Goal: Task Accomplishment & Management: Complete application form

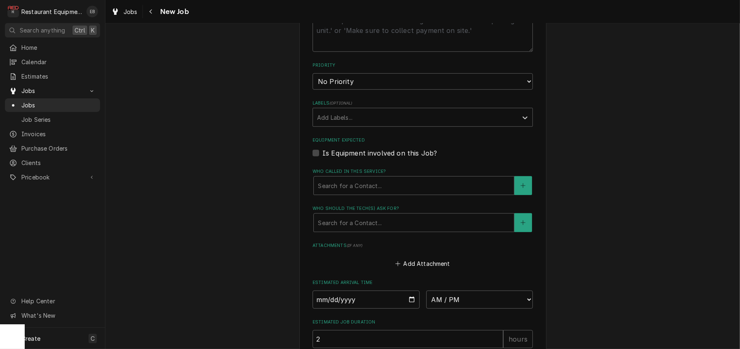
scroll to position [494, 0]
click at [431, 87] on select "No Priority Urgent High Medium Low" at bounding box center [422, 79] width 220 height 16
select select "2"
click at [312, 87] on select "No Priority Urgent High Medium Low" at bounding box center [422, 79] width 220 height 16
type textarea "x"
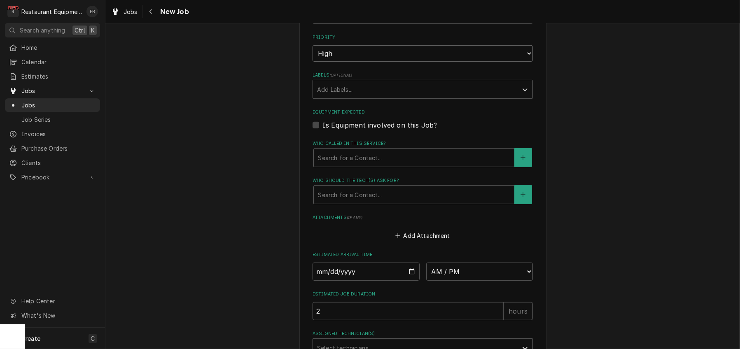
scroll to position [521, 0]
click at [368, 23] on textarea "Technician Instructions ( optional )" at bounding box center [422, 2] width 220 height 40
type textarea "N"
type textarea "x"
type textarea "NT"
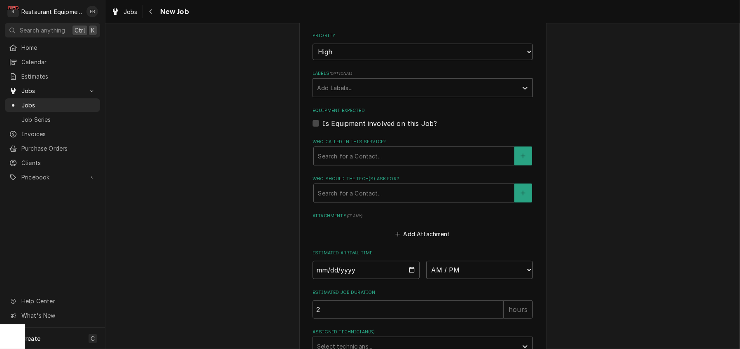
type textarea "x"
type textarea "NTE"
type textarea "x"
type textarea "NTE"
type textarea "x"
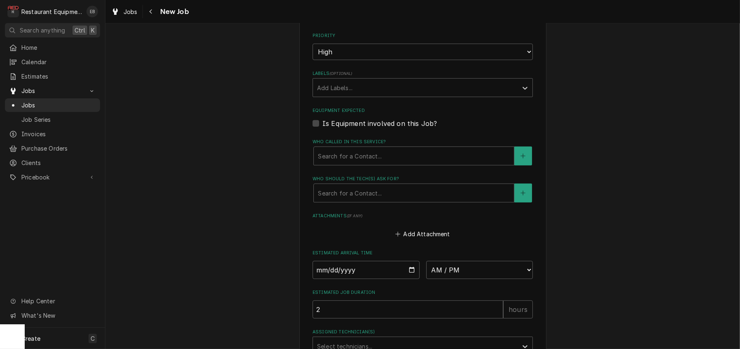
type textarea "NTE $"
type textarea "x"
type textarea "NTE $7"
type textarea "x"
type textarea "NTE $70"
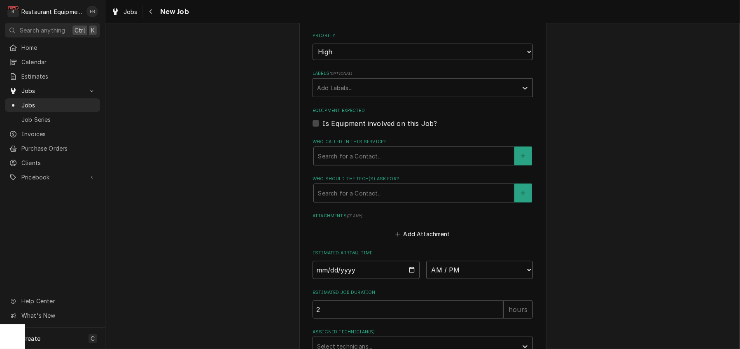
type textarea "x"
type textarea "NTE $700"
type textarea "x"
type textarea "NTE $700,"
type textarea "x"
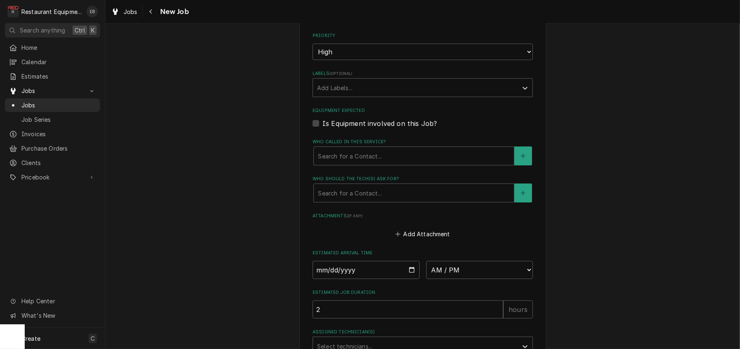
type textarea "NTE $700,"
type textarea "x"
type textarea "NTE $700, a"
type textarea "x"
type textarea "NTE $700, an"
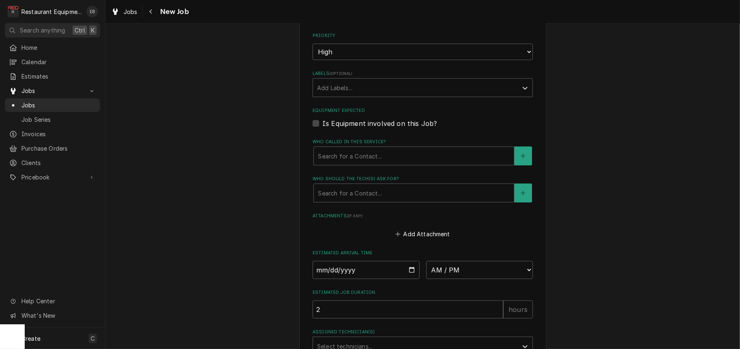
type textarea "x"
type textarea "NTE $700, any"
type textarea "x"
type textarea "NTE $700, anyt"
type textarea "x"
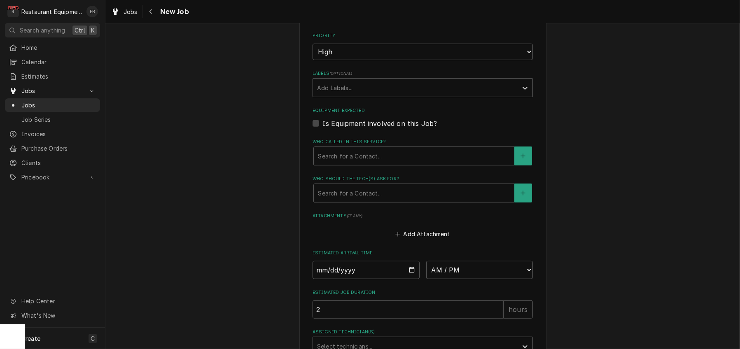
type textarea "NTE $700, anyth"
type textarea "x"
type textarea "NTE $700, anythi"
type textarea "x"
type textarea "NTE $700, anythin"
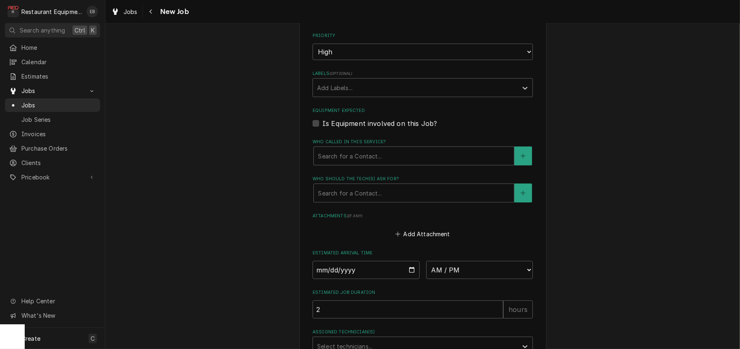
type textarea "x"
type textarea "NTE $700, anything"
type textarea "x"
type textarea "NTE $700, anything"
type textarea "x"
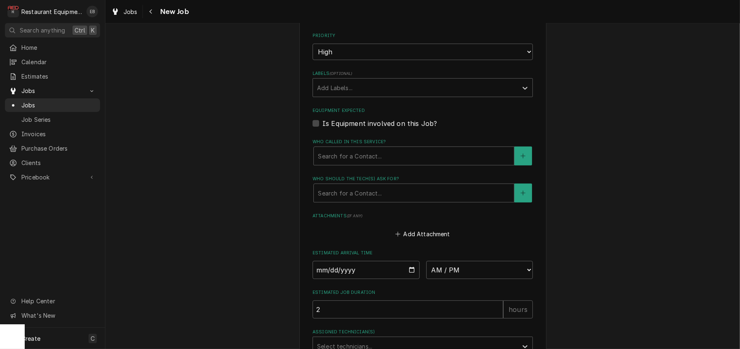
type textarea "NTE $700, anything o"
type textarea "x"
type textarea "NTE $700, anything ov"
type textarea "x"
type textarea "NTE $700, anything ove"
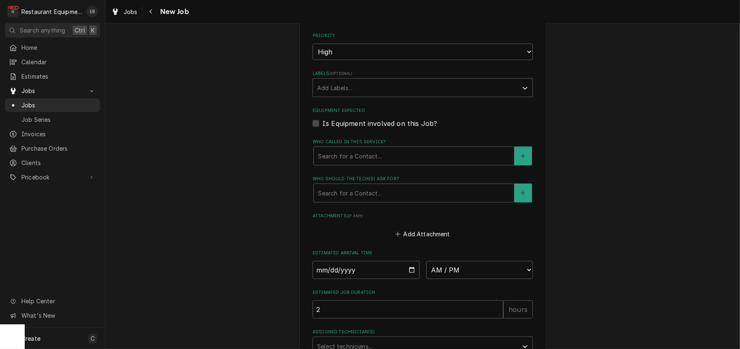
type textarea "x"
type textarea "NTE $700, anything over"
type textarea "x"
type textarea "NTE $700, anything over"
type textarea "x"
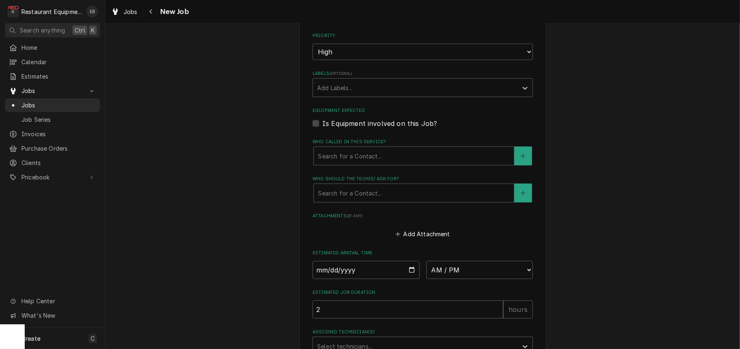
type textarea "NTE $700, anything over"
type textarea "x"
type textarea "NTE $700, anything ove"
type textarea "x"
type textarea "NTE $700, anything ov"
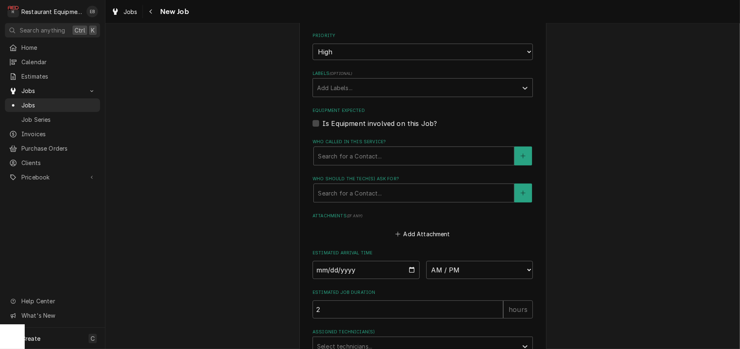
type textarea "x"
type textarea "NTE $700, anything o"
type textarea "x"
type textarea "NTE $700, anything"
type textarea "x"
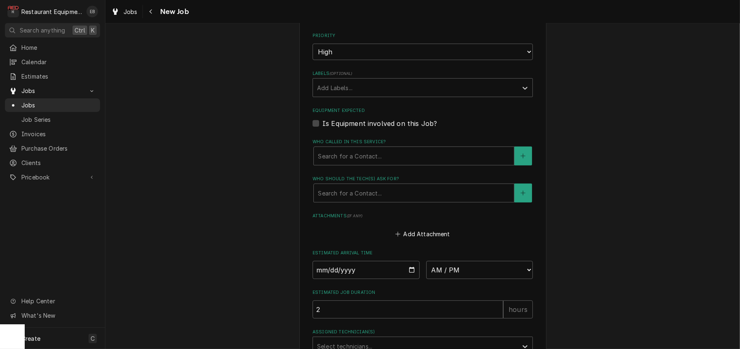
type textarea "NTE $700, anything"
type textarea "x"
type textarea "NTE $700, anythin"
type textarea "x"
type textarea "NTE $700, anythi"
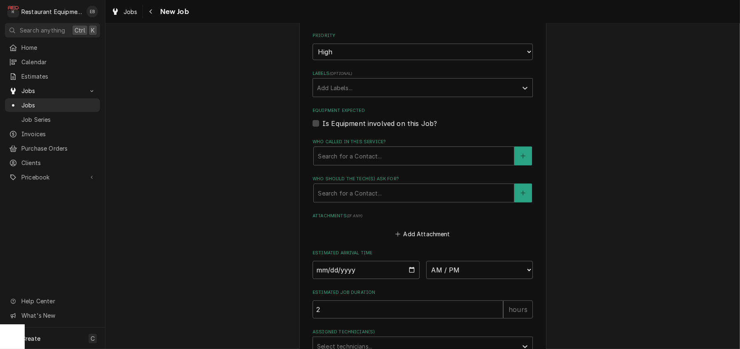
type textarea "x"
type textarea "NTE $700, anyth"
type textarea "x"
type textarea "NTE $700, anyt"
type textarea "x"
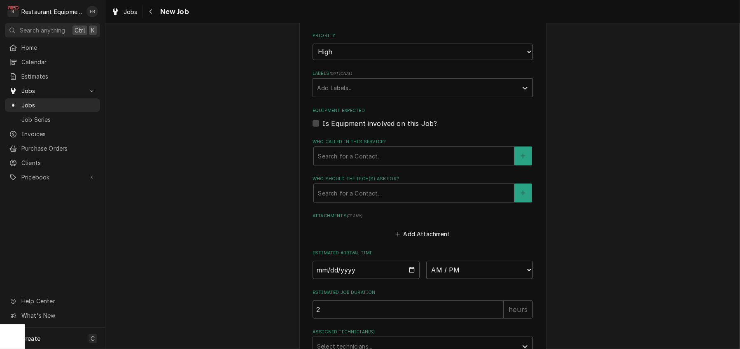
type textarea "NTE $700, any"
type textarea "x"
type textarea "NTE $700, an"
type textarea "x"
type textarea "NTE $700, a"
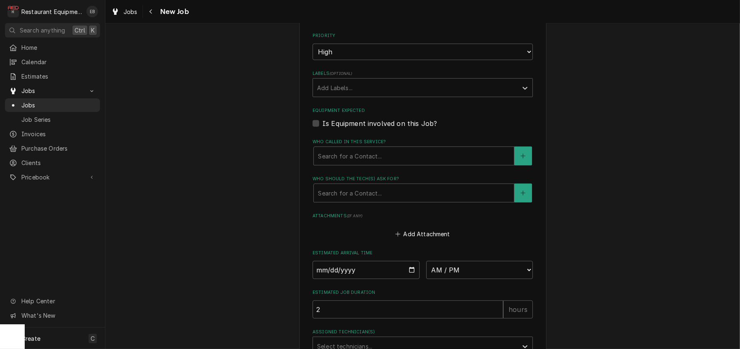
type textarea "x"
type textarea "NTE $700,"
type textarea "x"
type textarea "NTE $700,"
type textarea "x"
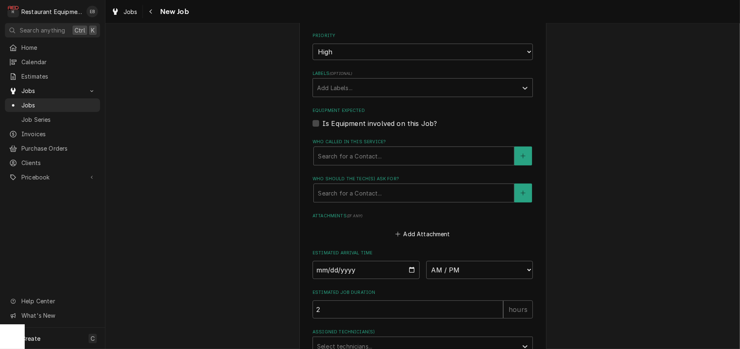
type textarea "NTE $700"
type textarea "x"
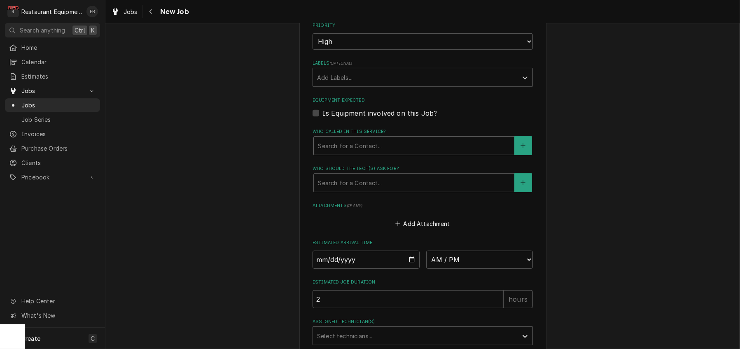
scroll to position [549, 0]
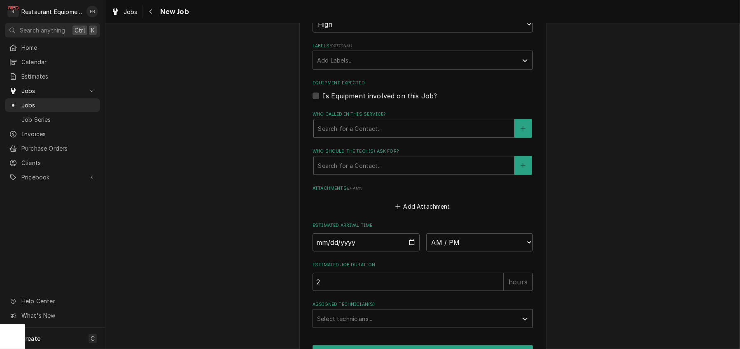
type textarea "NTE $700"
click at [378, 136] on div "Who called in this service?" at bounding box center [414, 128] width 192 height 15
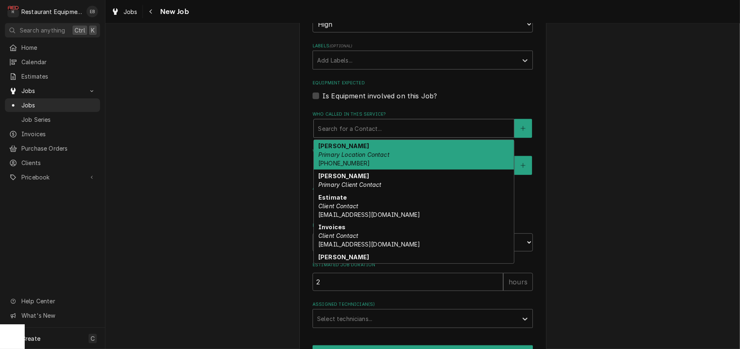
click at [369, 170] on div "Alisha Barker Primary Location Contact (540) 231-8203" at bounding box center [414, 155] width 200 height 30
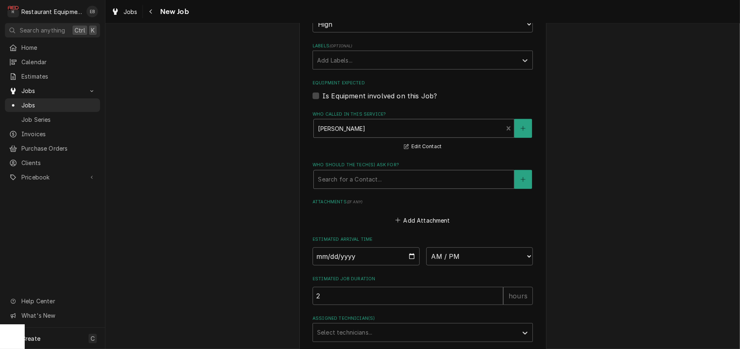
click at [390, 187] on div "Who should the tech(s) ask for?" at bounding box center [414, 179] width 192 height 15
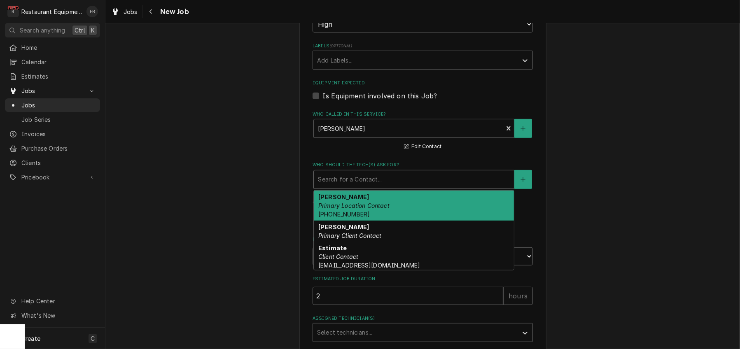
click at [372, 209] on em "Primary Location Contact" at bounding box center [353, 205] width 71 height 7
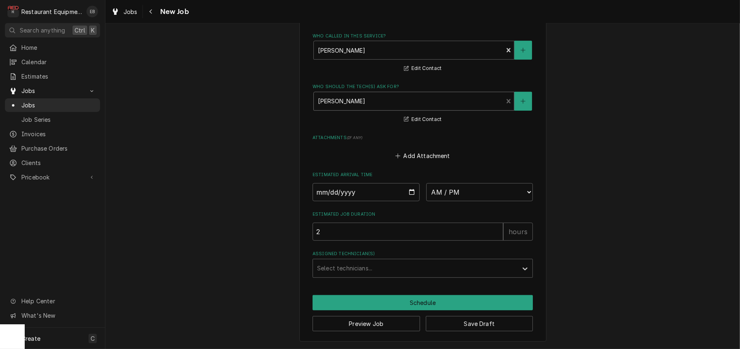
scroll to position [713, 0]
click at [448, 331] on button "Save Draft" at bounding box center [479, 323] width 107 height 15
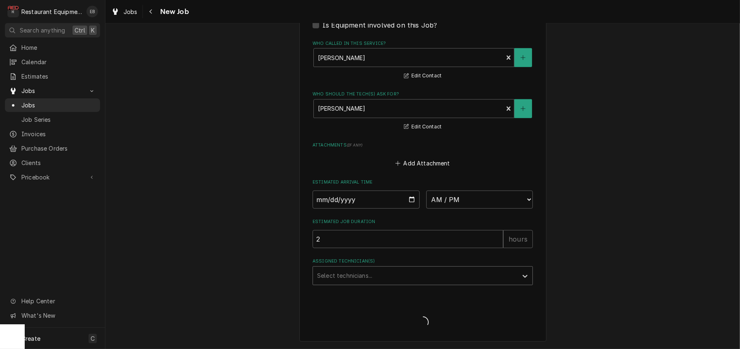
type textarea "x"
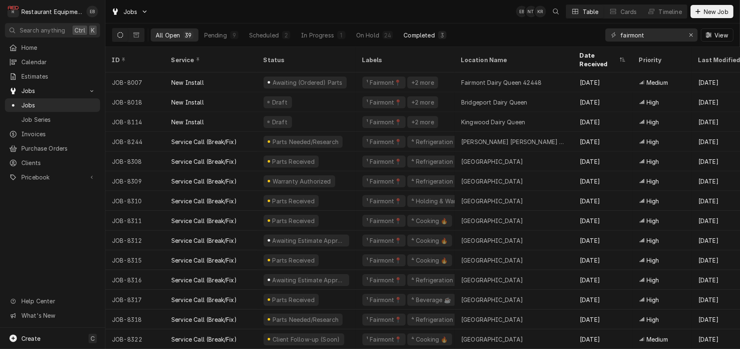
click at [434, 34] on div "Completed" at bounding box center [418, 35] width 31 height 9
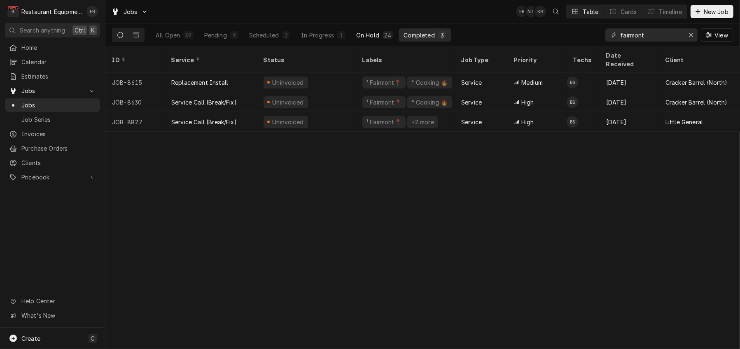
click at [398, 30] on button "On Hold 24" at bounding box center [374, 34] width 47 height 13
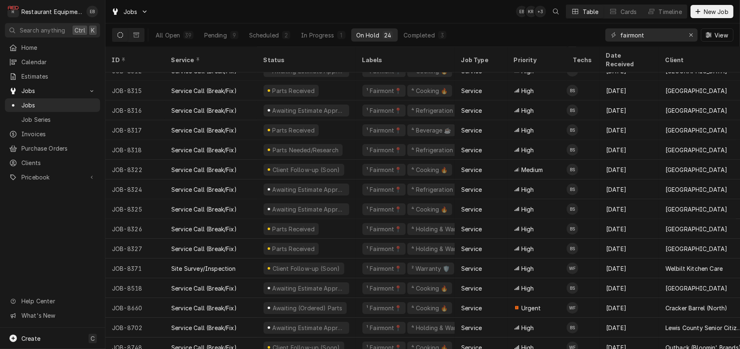
scroll to position [177, 0]
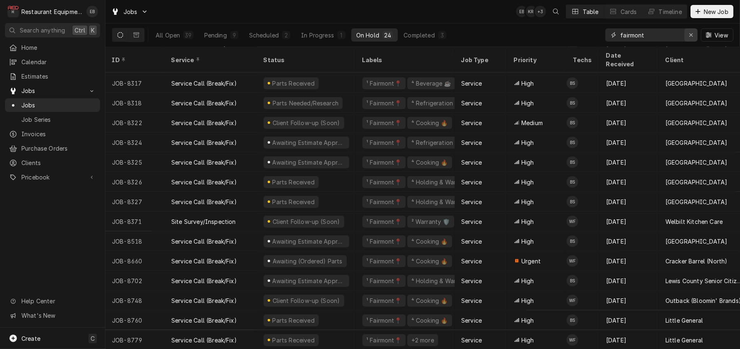
click at [689, 33] on icon "Erase input" at bounding box center [691, 35] width 5 height 6
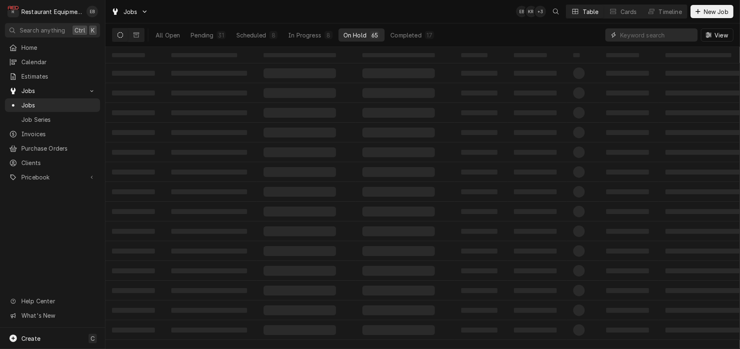
click at [657, 35] on input "Dynamic Content Wrapper" at bounding box center [656, 34] width 73 height 13
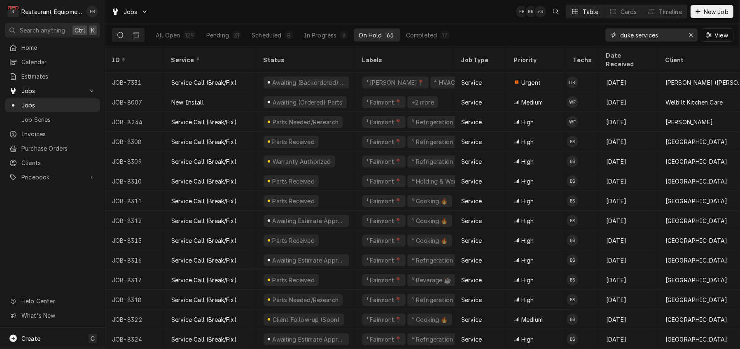
type input "duke services"
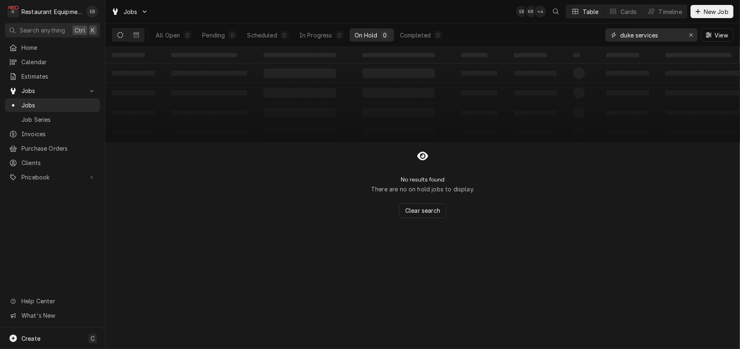
drag, startPoint x: 685, startPoint y: 40, endPoint x: 670, endPoint y: 33, distance: 16.6
click at [687, 39] on div "Erase input" at bounding box center [691, 35] width 8 height 8
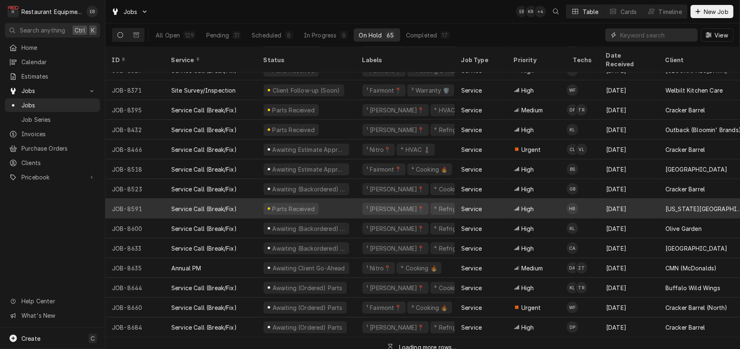
scroll to position [335, 0]
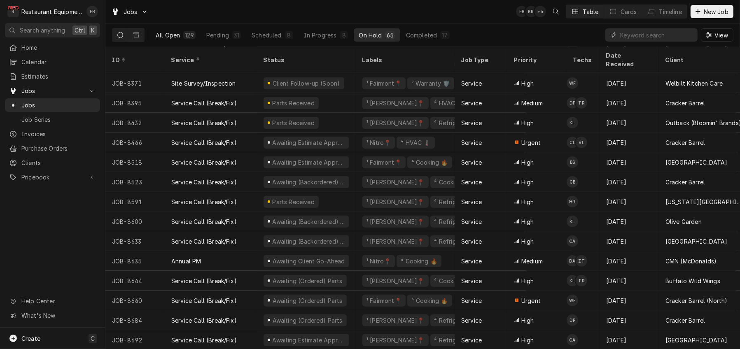
click at [179, 34] on div "All Open" at bounding box center [168, 35] width 24 height 9
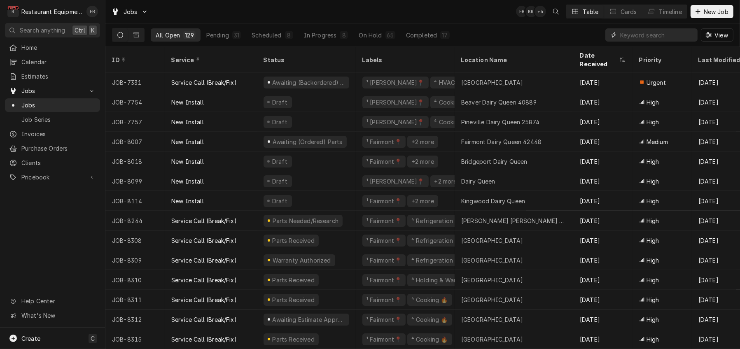
click at [624, 34] on input "Dynamic Content Wrapper" at bounding box center [656, 34] width 73 height 13
type input "fairmont"
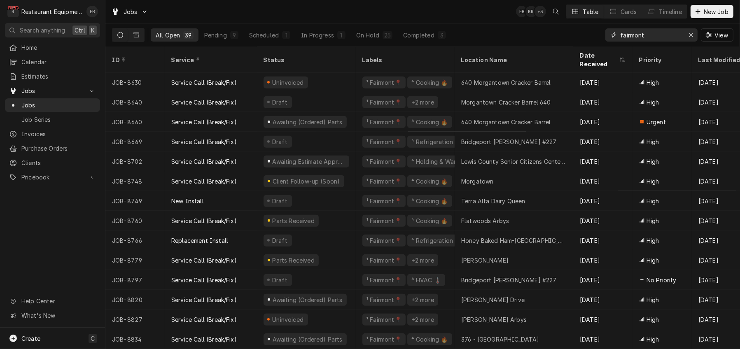
scroll to position [500, 0]
click at [710, 9] on span "New Job" at bounding box center [716, 11] width 28 height 9
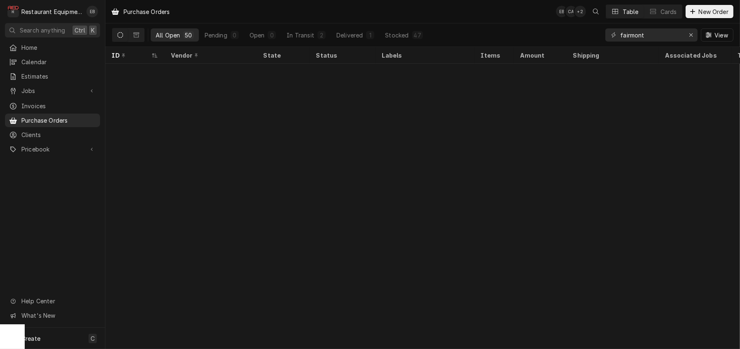
scroll to position [711, 0]
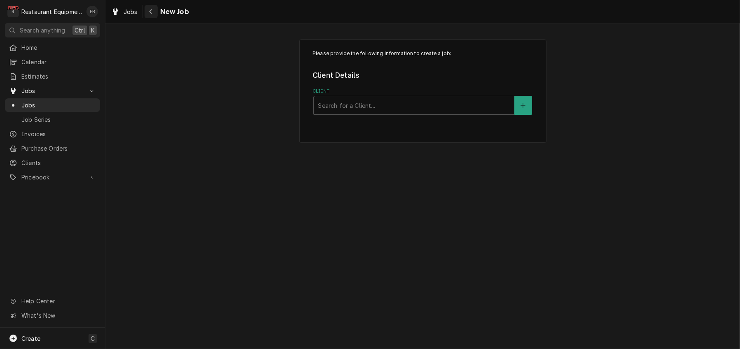
click at [153, 9] on icon "Navigate back" at bounding box center [151, 12] width 4 height 6
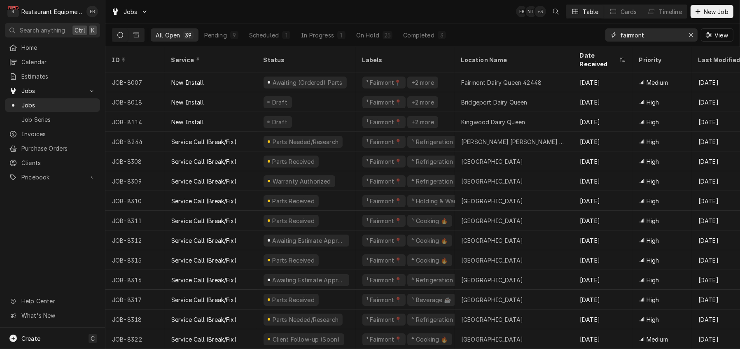
click at [651, 35] on input "fairmont" at bounding box center [651, 34] width 62 height 13
click at [687, 36] on div "Erase input" at bounding box center [691, 35] width 8 height 8
click at [662, 36] on input "Dynamic Content Wrapper" at bounding box center [658, 34] width 77 height 13
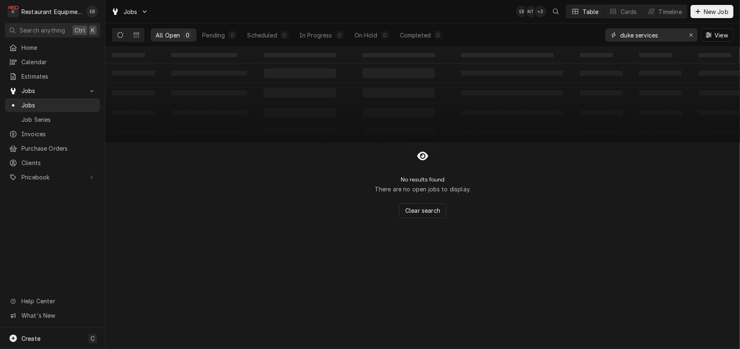
click at [622, 56] on div "Jobs EB NT + 3 Table Cards Timeline New Job All Open 0 Pending 0 Scheduled 0 In…" at bounding box center [422, 174] width 634 height 349
type input "d"
type input "m"
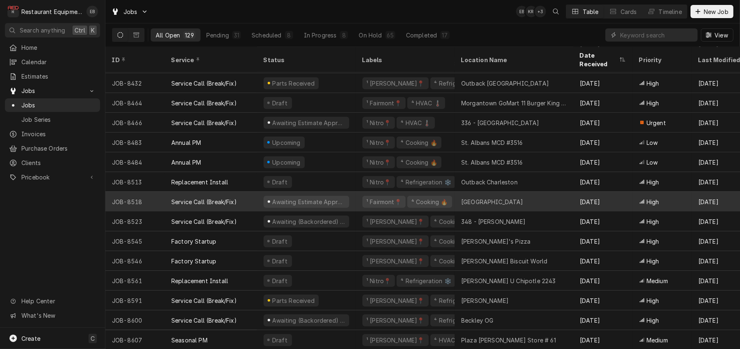
scroll to position [638, 0]
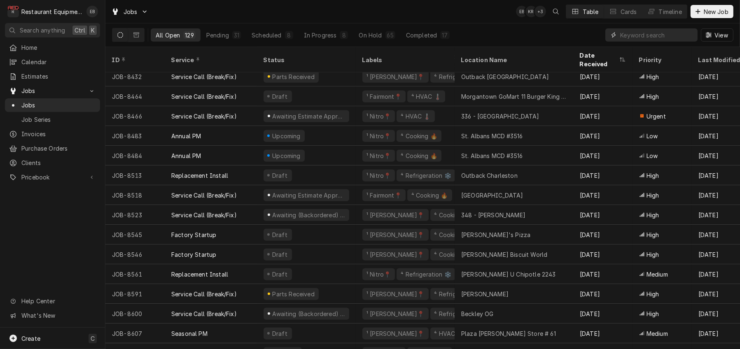
click at [641, 34] on input "Dynamic Content Wrapper" at bounding box center [656, 34] width 73 height 13
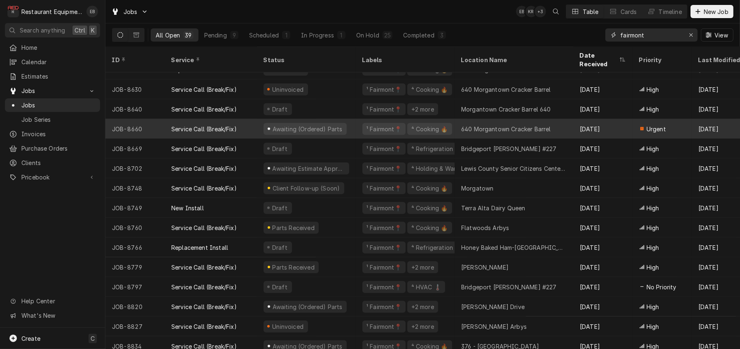
scroll to position [500, 0]
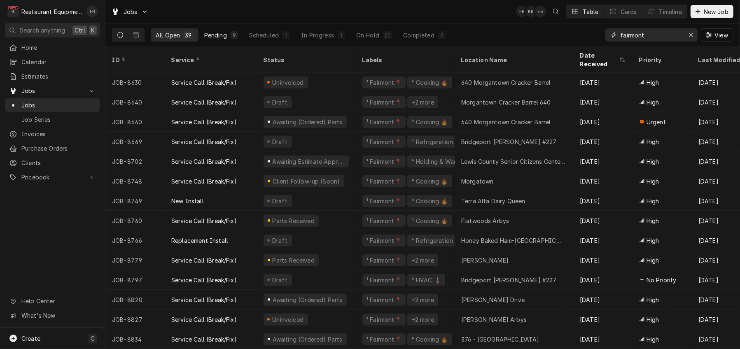
type input "fairmont"
click at [221, 36] on div "Pending" at bounding box center [215, 35] width 23 height 9
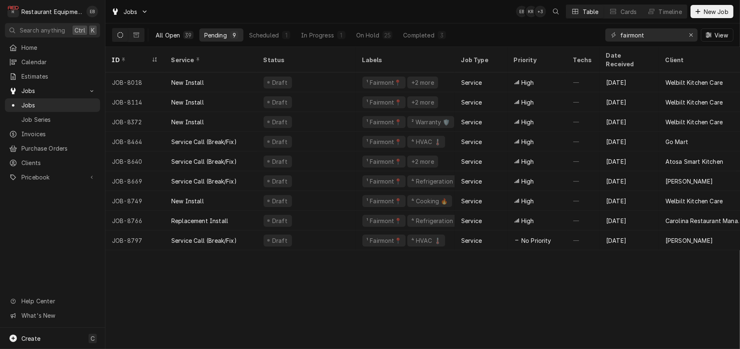
click at [180, 40] on div "All Open" at bounding box center [168, 35] width 24 height 9
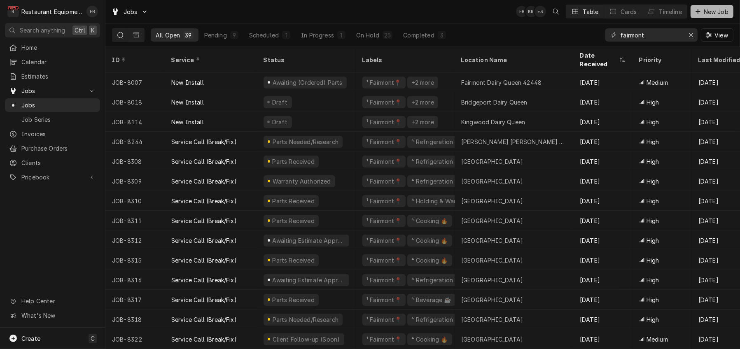
click at [706, 16] on span "New Job" at bounding box center [716, 11] width 28 height 9
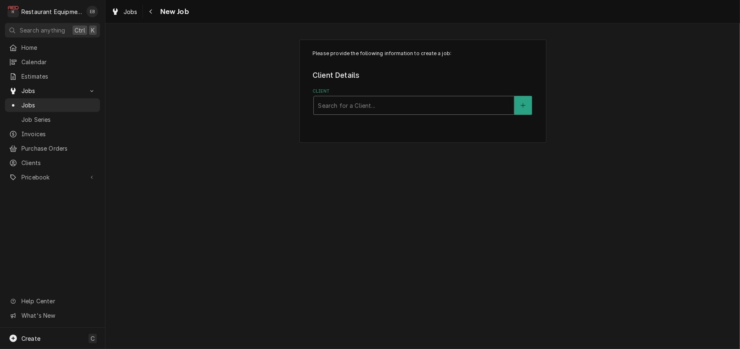
click at [385, 113] on div "Client" at bounding box center [414, 105] width 192 height 15
type input "d"
type input "duke"
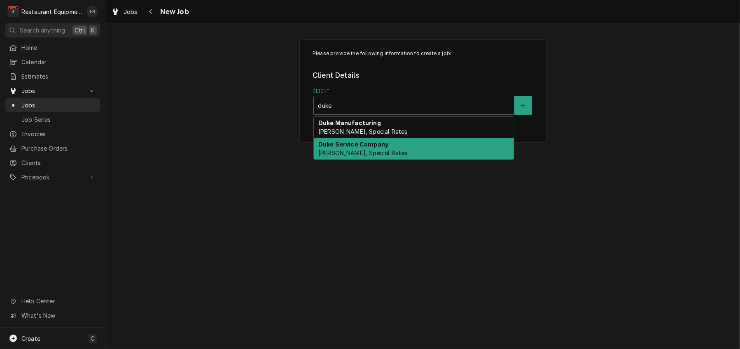
click at [415, 154] on div "Duke Service Company Bill Payer, Special Rates" at bounding box center [414, 148] width 200 height 21
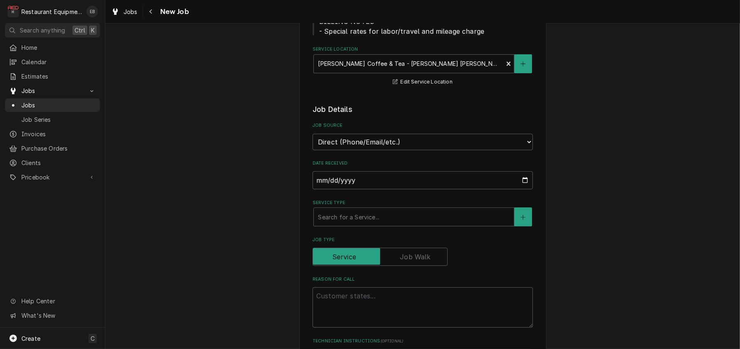
scroll to position [109, 0]
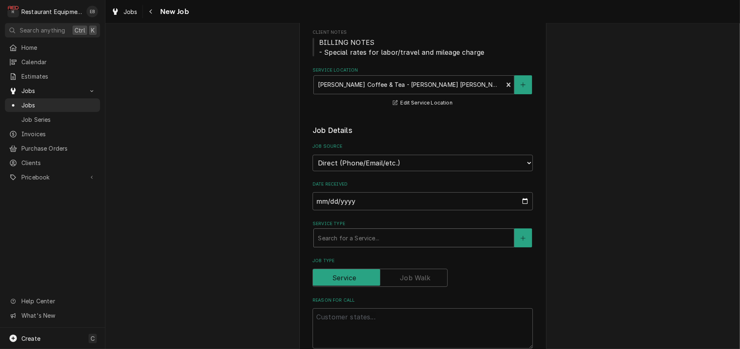
click at [384, 245] on div "Service Type" at bounding box center [414, 238] width 192 height 15
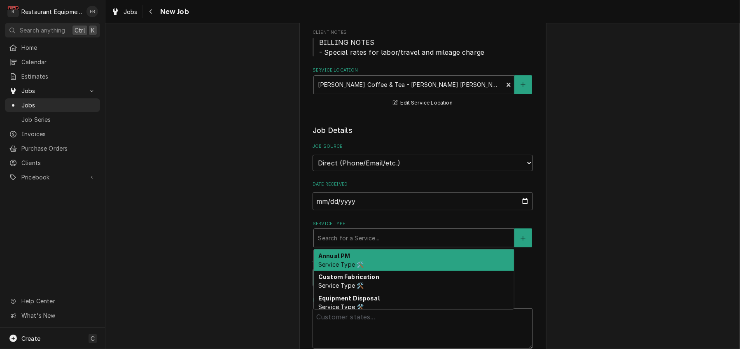
type textarea "x"
type input "b"
type textarea "x"
type input "br"
type textarea "x"
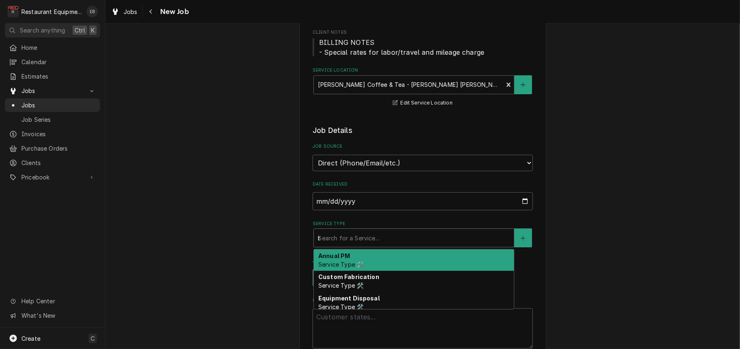
type input "bre"
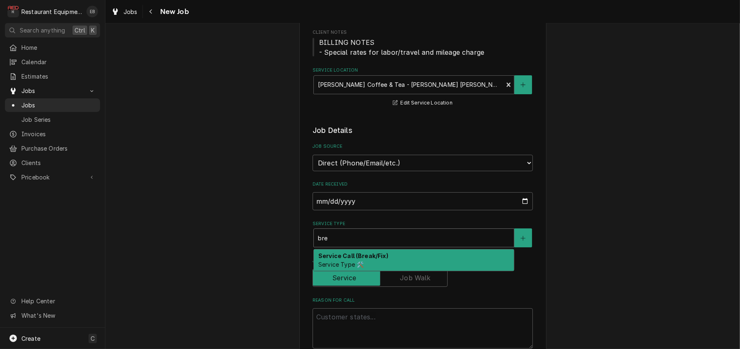
drag, startPoint x: 375, startPoint y: 288, endPoint x: 367, endPoint y: 297, distance: 12.0
click at [368, 259] on strong "Service Call (Break/Fix)" at bounding box center [353, 255] width 70 height 7
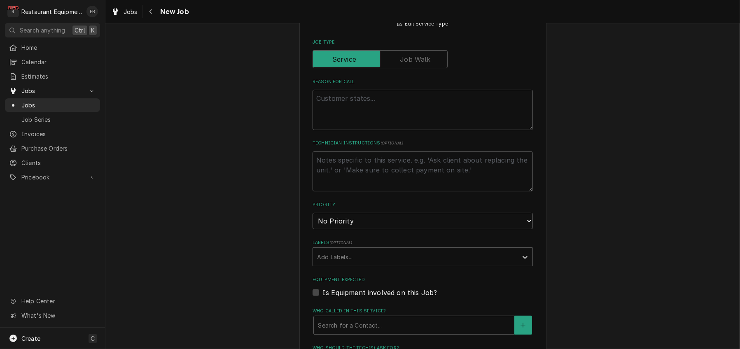
scroll to position [384, 0]
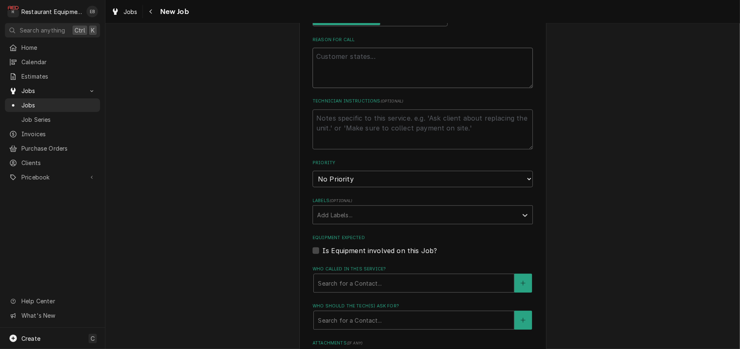
click at [346, 88] on textarea "Reason For Call" at bounding box center [422, 68] width 220 height 40
type textarea "x"
type textarea "-"
type textarea "x"
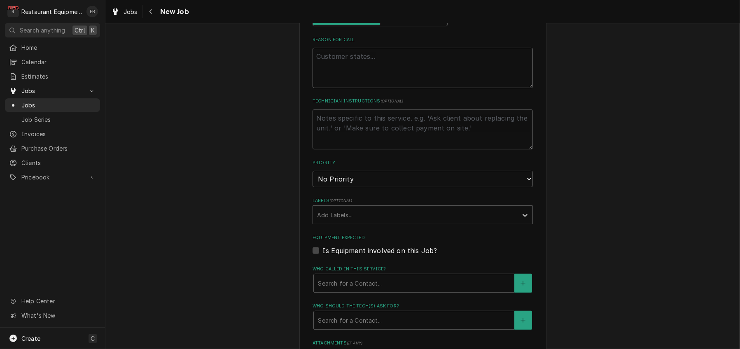
type textarea "C"
type textarea "x"
type textarea "CS"
type textarea "x"
type textarea "CS2"
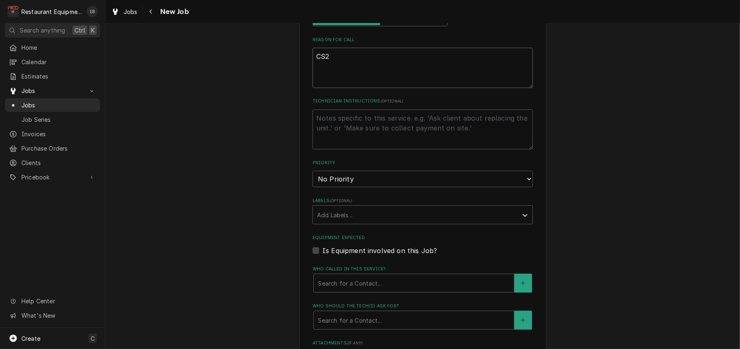
type textarea "x"
type textarea "CS23"
type textarea "x"
type textarea "CS236"
type textarea "x"
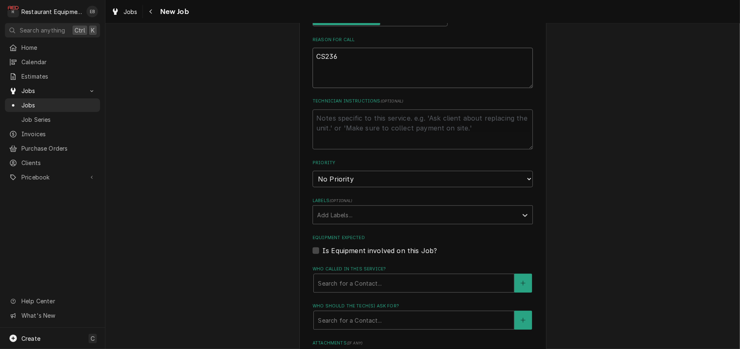
type textarea "CS2360"
type textarea "x"
type textarea "CS23605"
type textarea "x"
type textarea "CS236051"
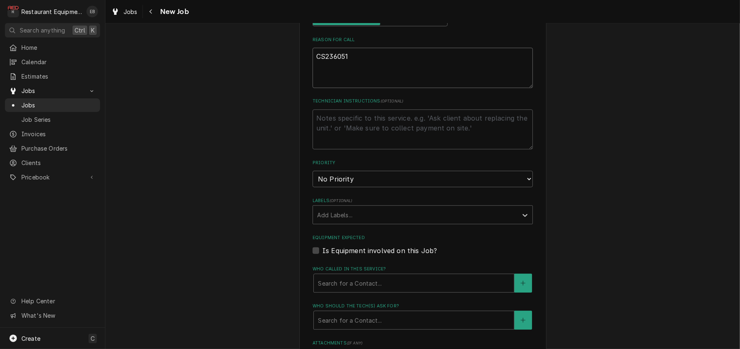
type textarea "x"
type textarea "CS23605"
type textarea "x"
type textarea "CS2360"
type textarea "x"
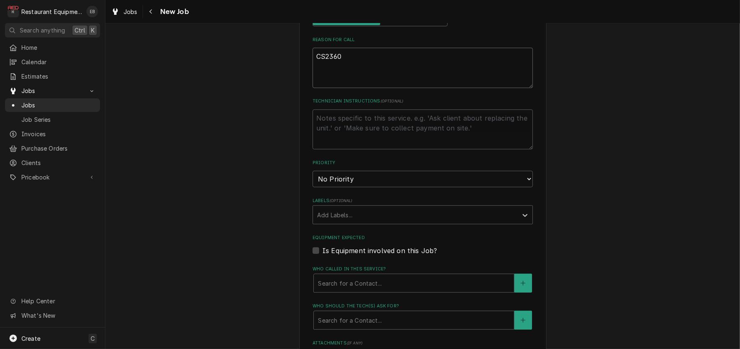
type textarea "CS236"
type textarea "x"
type textarea "CS2365"
type textarea "x"
type textarea "CS23650"
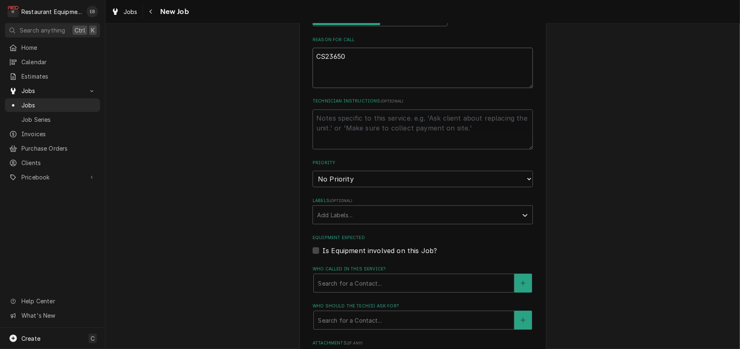
type textarea "x"
type textarea "CS236501"
type textarea "x"
type textarea "CS236501"
type textarea "x"
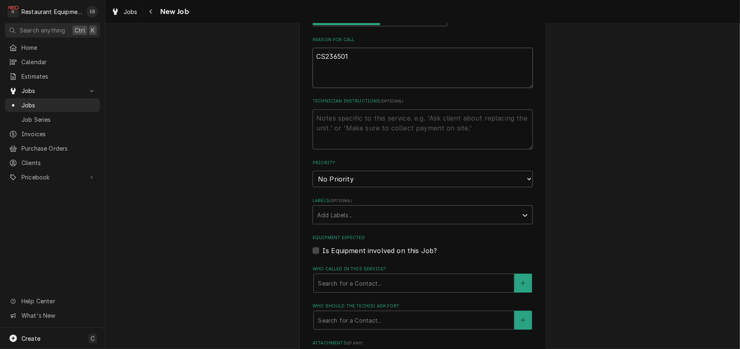
type textarea "CS236501 W"
type textarea "x"
type textarea "CS236501 Wa"
type textarea "x"
type textarea "CS236501 Wat"
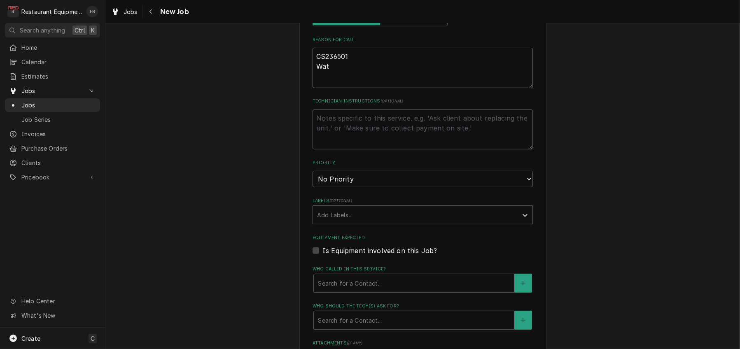
type textarea "x"
type textarea "CS236501 Wate"
type textarea "x"
type textarea "CS236501 Water"
type textarea "x"
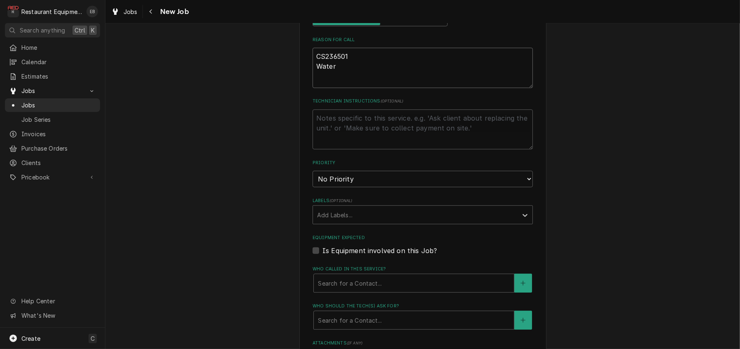
type textarea "CS236501 Water"
type textarea "x"
type textarea "CS236501 Water l"
type textarea "x"
type textarea "CS236501 Water le"
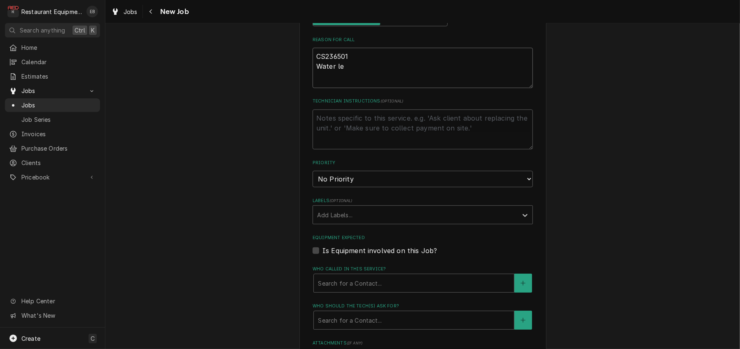
type textarea "x"
type textarea "CS236501 Water lev"
type textarea "x"
type textarea "CS236501 Water leve"
type textarea "x"
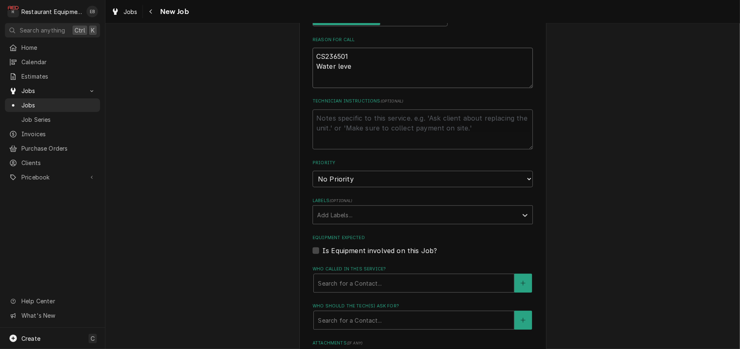
type textarea "CS236501 Water level"
type textarea "x"
type textarea "CS236501 Water level"
type textarea "x"
type textarea "CS236501 Water level e"
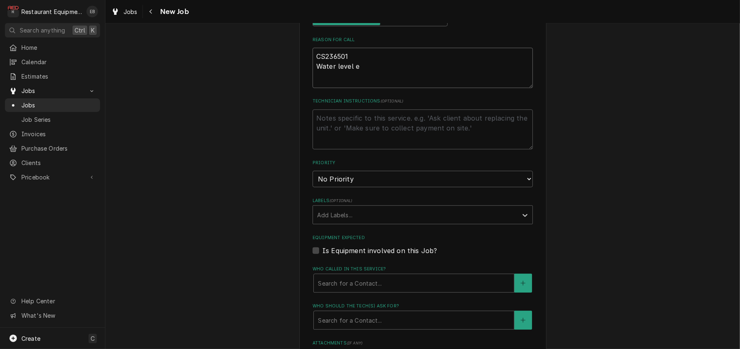
type textarea "x"
type textarea "CS236501 Water level er"
type textarea "x"
type textarea "CS236501 Water level err"
type textarea "x"
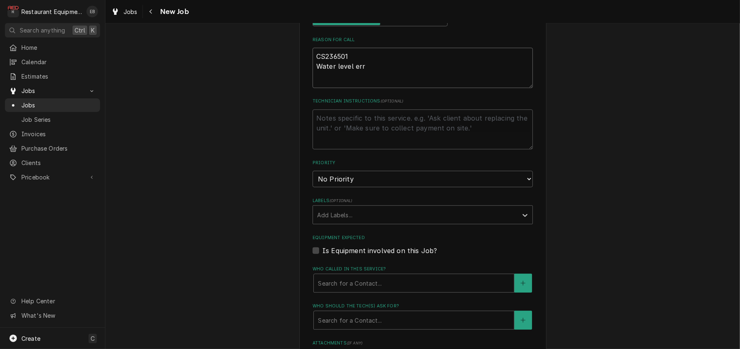
type textarea "CS236501 Water level erro"
type textarea "x"
type textarea "CS236501 Water level error"
type textarea "x"
type textarea "CS236501 Water level error"
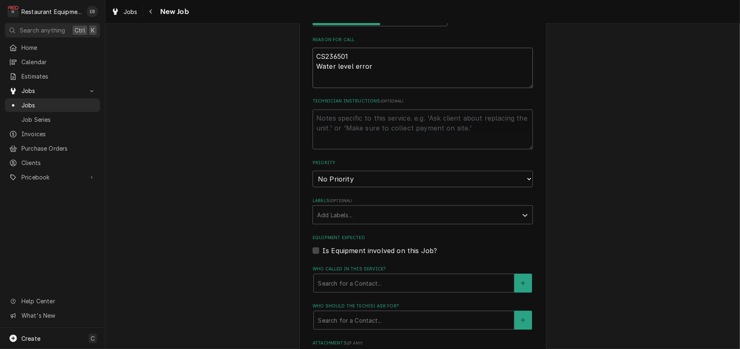
type textarea "x"
type textarea "CS236501 Water level error m"
type textarea "x"
type textarea "CS236501 Water level error me"
type textarea "x"
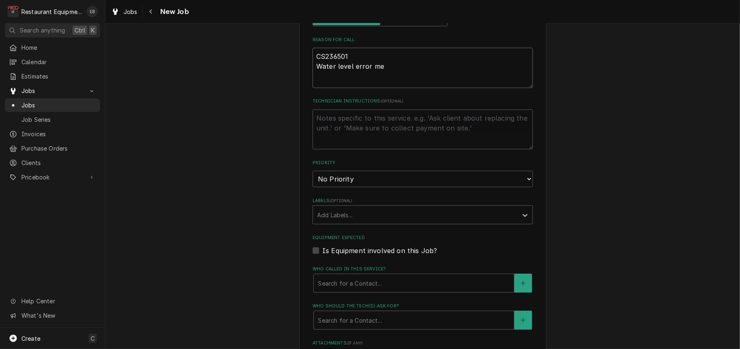
type textarea "CS236501 Water level error mes"
type textarea "x"
type textarea "CS236501 Water level error mess"
type textarea "x"
type textarea "CS236501 Water level error messa"
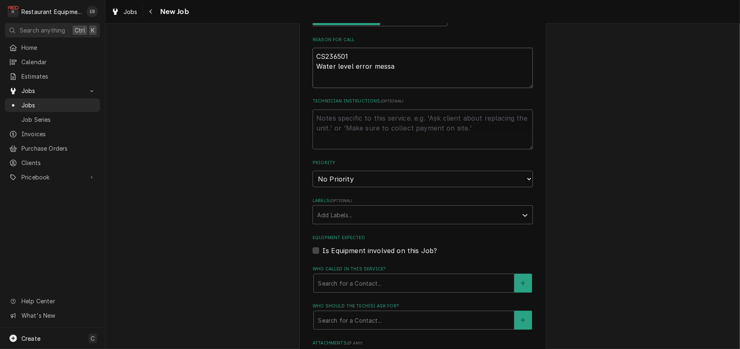
type textarea "x"
type textarea "CS236501 Water level error messag"
type textarea "x"
type textarea "CS236501 Water level error message"
type textarea "x"
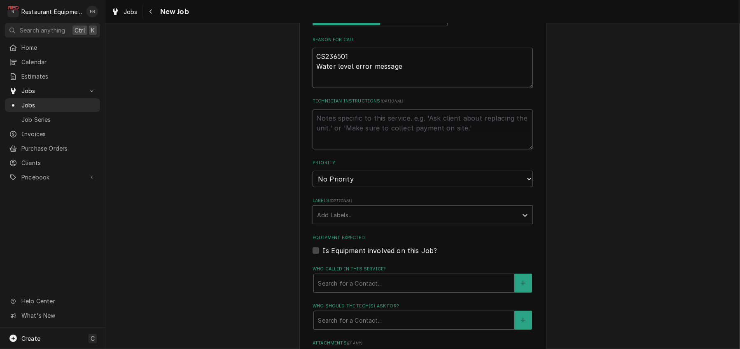
type textarea "CS236501 Water level error message"
type textarea "x"
type textarea "CS236501 Water level error message l"
type textarea "x"
type textarea "CS236501 Water level error message le"
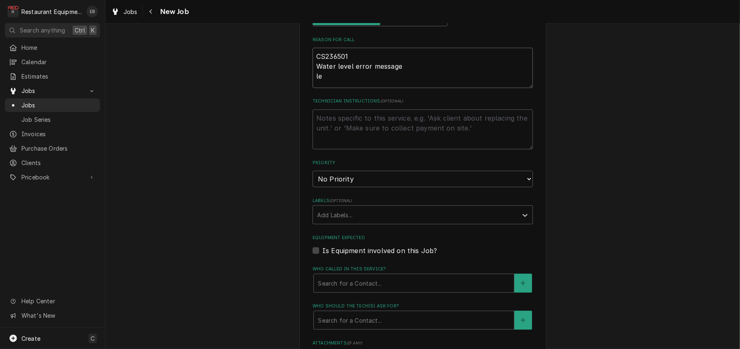
type textarea "x"
type textarea "CS236501 Water level error message lea"
type textarea "x"
type textarea "CS236501 Water level error message leak"
type textarea "x"
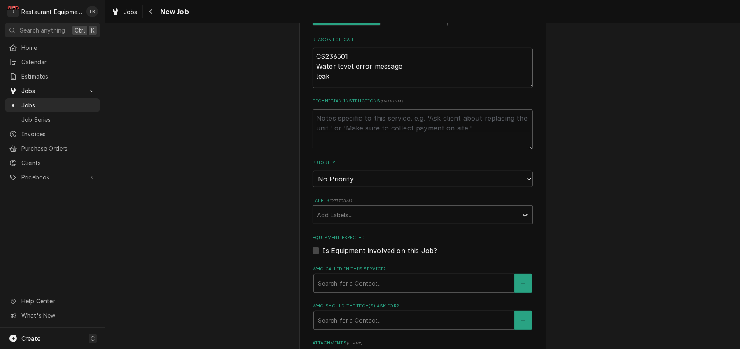
type textarea "CS236501 Water level error message leaki"
type textarea "x"
type textarea "CS236501 Water level error message leakin"
type textarea "x"
type textarea "CS236501 Water level error message leaking"
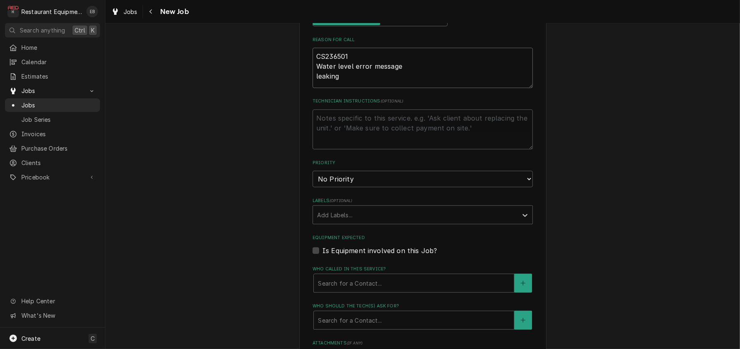
type textarea "x"
type textarea "CS236501 Water level error message leaking"
type textarea "x"
type textarea "CS236501 Water level error message leaking a"
type textarea "x"
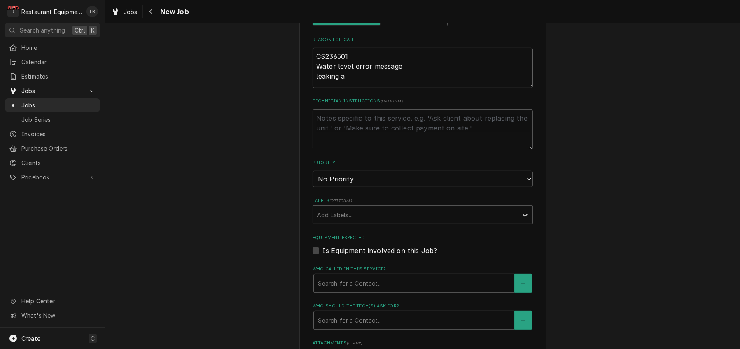
type textarea "CS236501 Water level error message leaking a"
type textarea "x"
type textarea "CS236501 Water level error message leaking a l"
type textarea "x"
type textarea "CS236501 Water level error message leaking a lo"
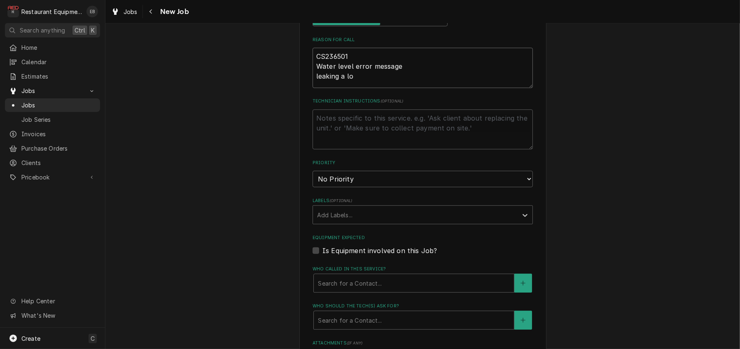
type textarea "x"
type textarea "CS236501 Water level error message leaking a lot"
type textarea "x"
type textarea "CS236501 Water level error message leaking a lot"
type textarea "x"
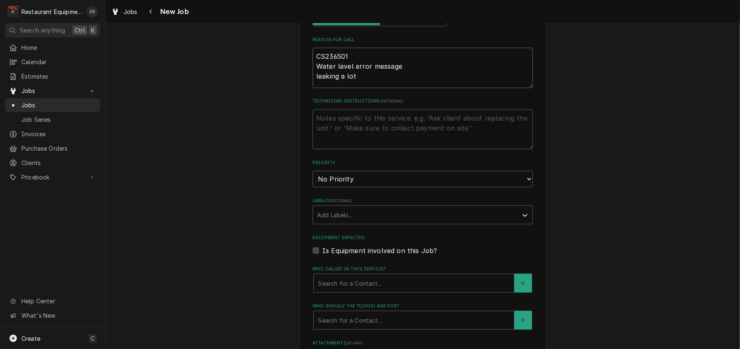
type textarea "CS236501 Water level error message leaking a lot o"
type textarea "x"
type textarea "CS236501 Water level error message leaking a lot of"
type textarea "x"
type textarea "CS236501 Water level error message leaking a lot of"
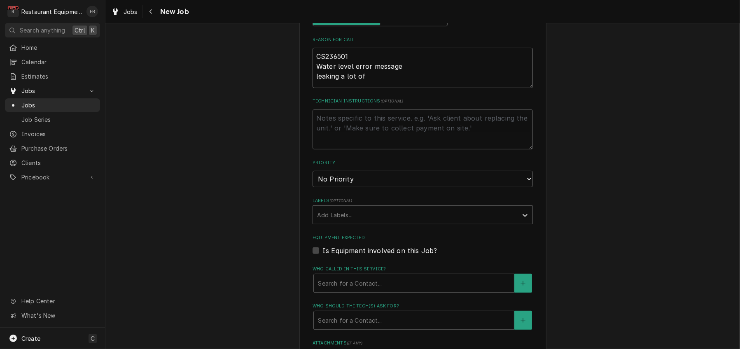
type textarea "x"
type textarea "CS236501 Water level error message leaking a lot of w"
type textarea "x"
type textarea "CS236501 Water level error message leaking a lot of wa"
type textarea "x"
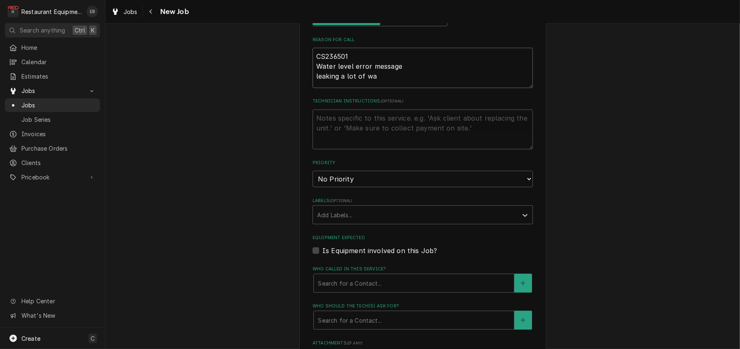
type textarea "CS236501 Water level error message leaking a lot of wat"
type textarea "x"
type textarea "CS236501 Water level error message leaking a lot of wate"
type textarea "x"
type textarea "CS236501 Water level error message leaking a lot of water"
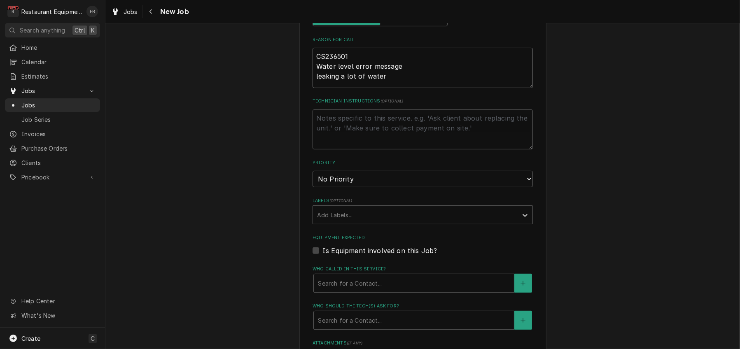
type textarea "x"
type textarea "CS236501 Water level error message leaking a lot of water"
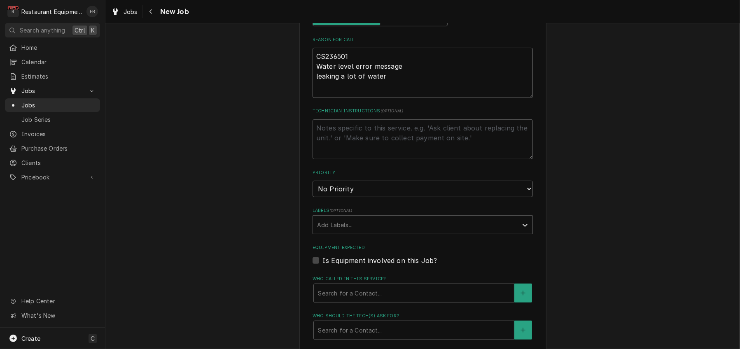
type textarea "x"
type textarea "CS236501 Water level error message leaking a lot of water b"
type textarea "x"
type textarea "CS236501 Water level error message leaking a lot of water br"
type textarea "x"
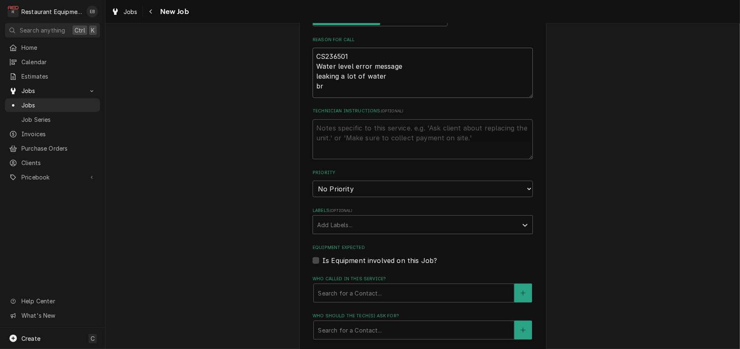
type textarea "CS236501 Water level error message leaking a lot of water bri"
type textarea "x"
type textarea "CS236501 Water level error message leaking a lot of water brin"
type textarea "x"
type textarea "CS236501 Water level error message leaking a lot of water bring"
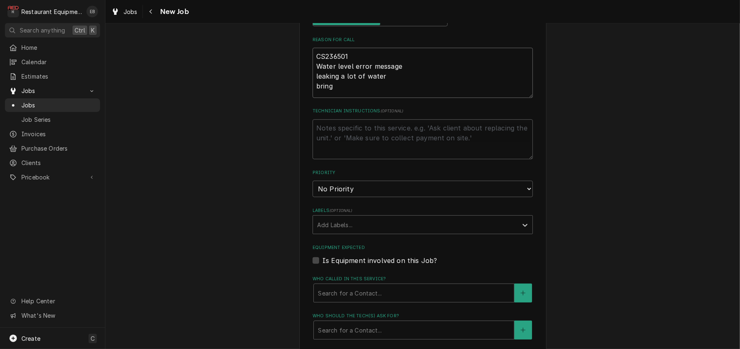
type textarea "x"
type textarea "CS236501 Water level error message leaking a lot of water bring"
type textarea "x"
type textarea "CS236501 Water level error message leaking a lot of water bring a"
type textarea "x"
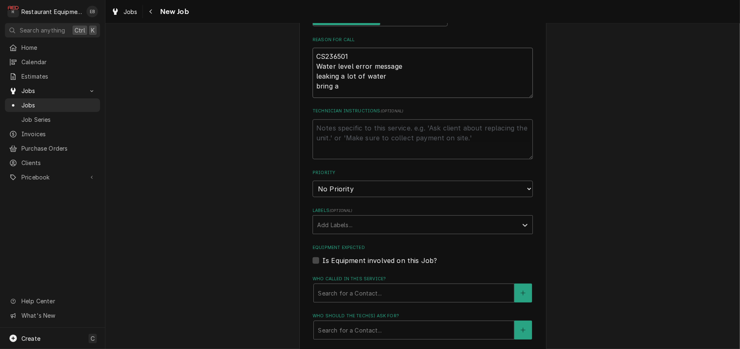
type textarea "CS236501 Water level error message leaking a lot of water bring an"
type textarea "x"
type textarea "CS236501 Water level error message leaking a lot of water bring and"
type textarea "x"
type textarea "CS236501 Water level error message leaking a lot of water bring and"
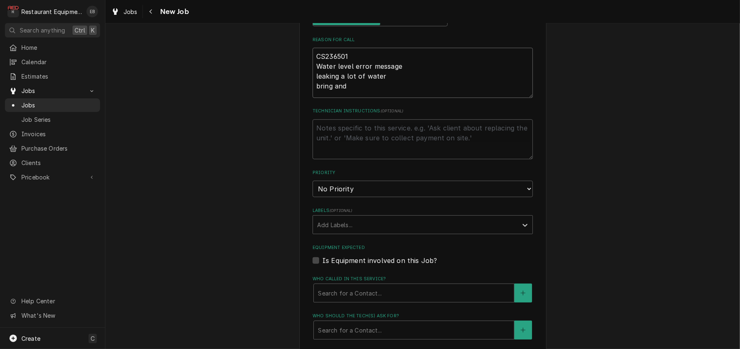
type textarea "x"
type textarea "CS236501 Water level error message leaking a lot of water bring and r"
type textarea "x"
type textarea "CS236501 Water level error message leaking a lot of water bring and re"
type textarea "x"
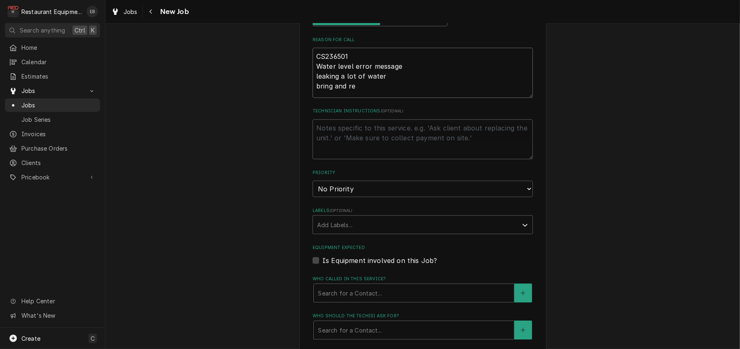
type textarea "CS236501 Water level error message leaking a lot of water bring and rep"
type textarea "x"
type textarea "CS236501 Water level error message leaking a lot of water bring and repl"
type textarea "x"
type textarea "CS236501 Water level error message leaking a lot of water bring and repla"
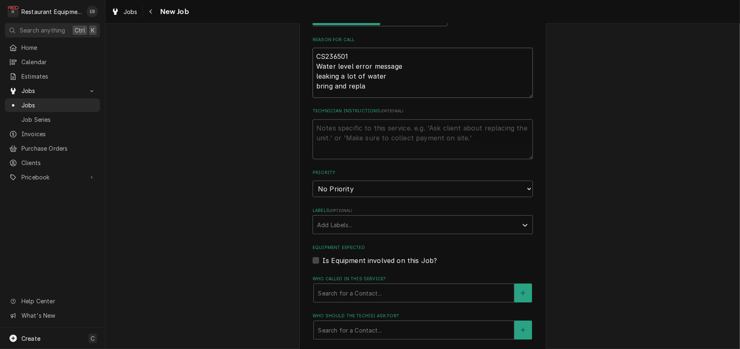
type textarea "x"
type textarea "CS236501 Water level error message leaking a lot of water bring and replac"
type textarea "x"
type textarea "CS236501 Water level error message leaking a lot of water bring and replace"
type textarea "x"
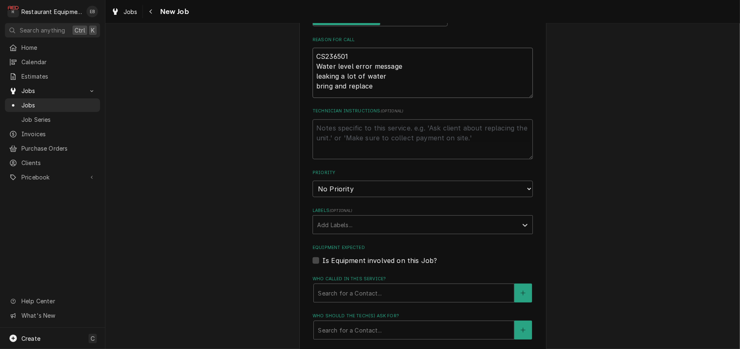
type textarea "CS236501 Water level error message leaking a lot of water bring and replace"
type textarea "x"
type textarea "CS236501 Water level error message leaking a lot of water bring and replace p"
type textarea "x"
type textarea "CS236501 Water level error message leaking a lot of water bring and replace po"
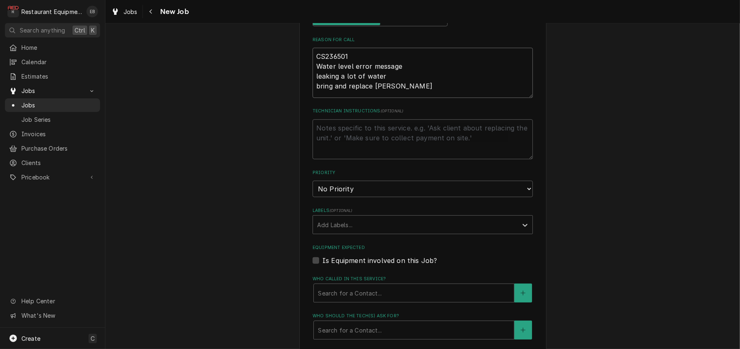
type textarea "x"
type textarea "CS236501 Water level error message leaking a lot of water bring and replace pow"
type textarea "x"
type textarea "CS236501 Water level error message leaking a lot of water bring and replace pow…"
type textarea "x"
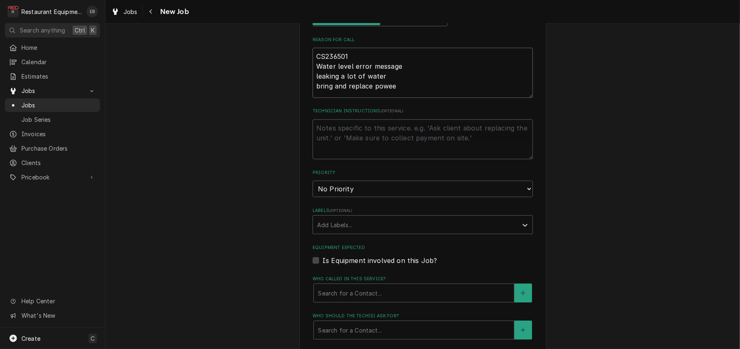
type textarea "CS236501 Water level error message leaking a lot of water bring and replace pow…"
type textarea "x"
type textarea "CS236501 Water level error message leaking a lot of water bring and replace pow…"
type textarea "x"
type textarea "CS236501 Water level error message leaking a lot of water bring and replace pow…"
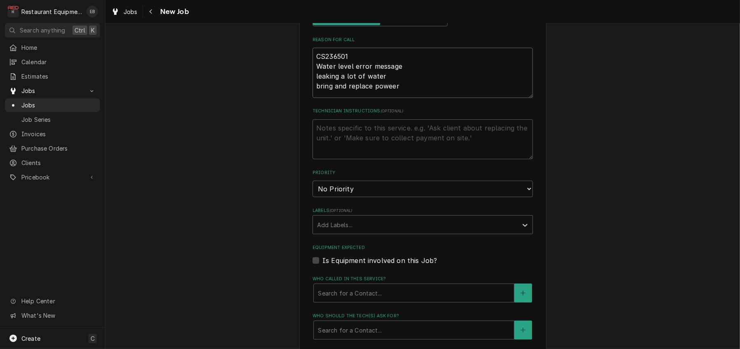
type textarea "x"
type textarea "CS236501 Water level error message leaking a lot of water bring and replace pow…"
type textarea "x"
type textarea "CS236501 Water level error message leaking a lot of water bring and replace powe"
type textarea "x"
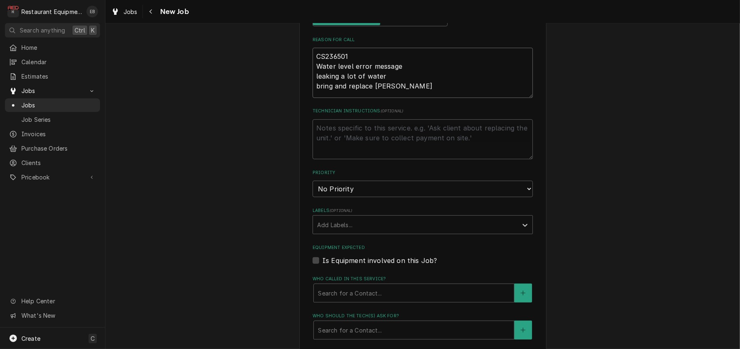
type textarea "CS236501 Water level error message leaking a lot of water bring and replace pow…"
type textarea "x"
type textarea "CS236501 Water level error message leaking a lot of water bring and replace pow…"
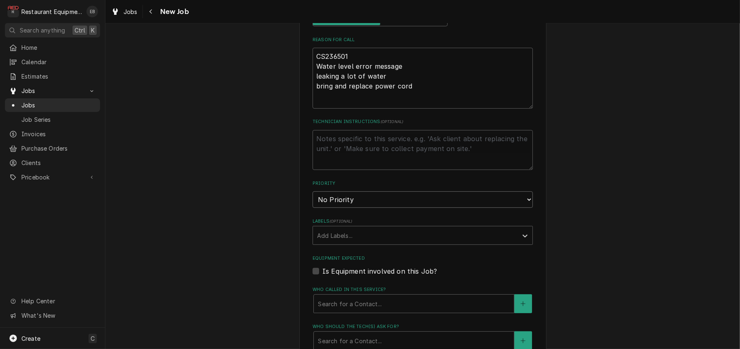
click at [393, 208] on select "No Priority Urgent High Medium Low" at bounding box center [422, 199] width 220 height 16
click at [312, 208] on select "No Priority Urgent High Medium Low" at bounding box center [422, 199] width 220 height 16
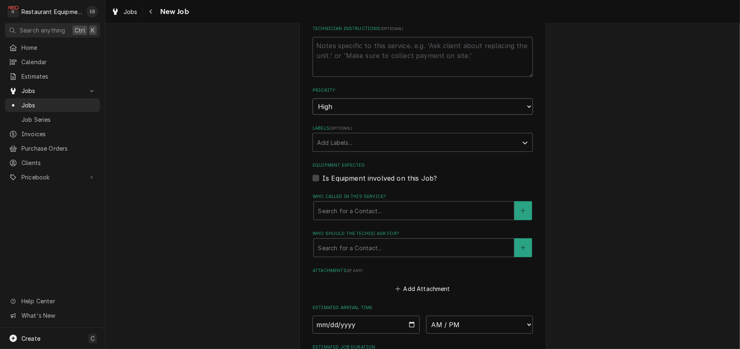
scroll to position [494, 0]
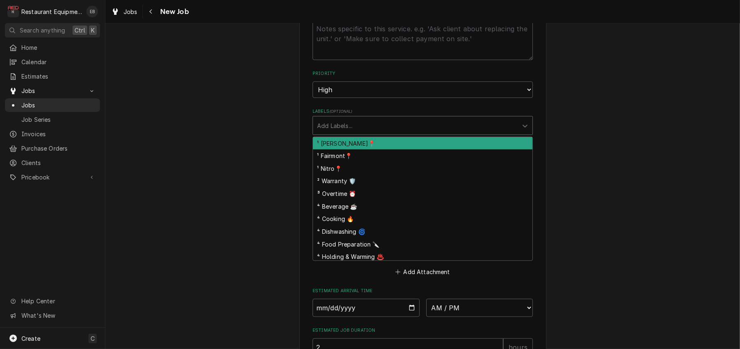
click at [368, 133] on div "Labels" at bounding box center [415, 125] width 196 height 15
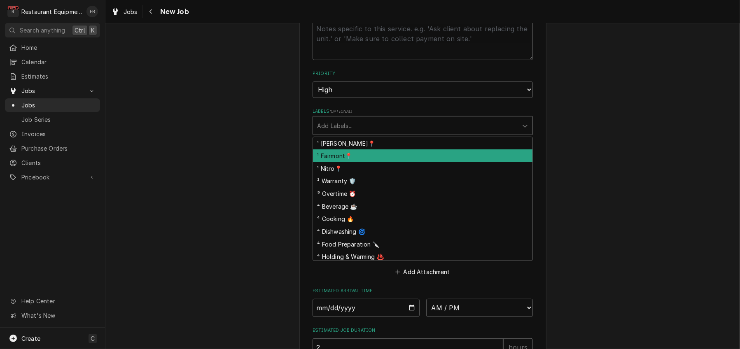
click at [359, 162] on div "¹ Fairmont📍" at bounding box center [422, 155] width 219 height 13
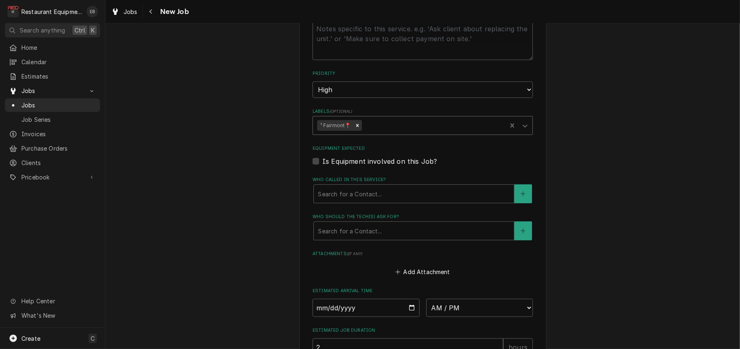
click at [386, 133] on div "Labels" at bounding box center [432, 125] width 139 height 15
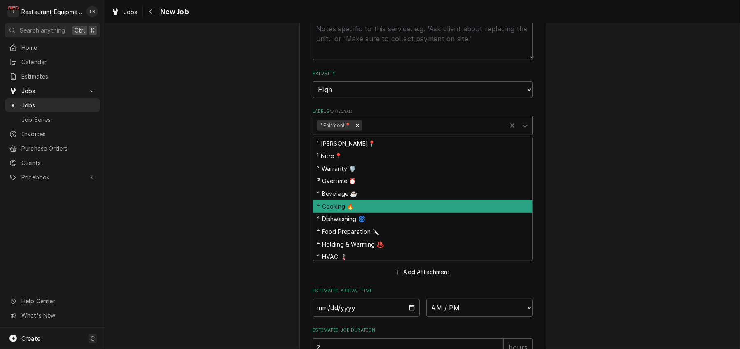
click at [354, 213] on div "⁴ Cooking 🔥" at bounding box center [422, 206] width 219 height 13
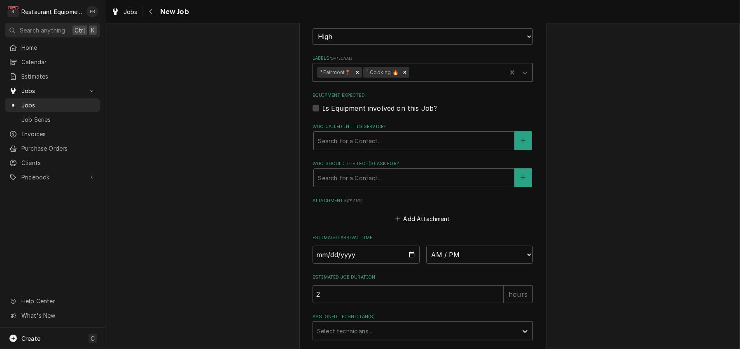
scroll to position [549, 0]
click at [408, 74] on icon "Remove ⁴ Cooking 🔥" at bounding box center [405, 71] width 6 height 6
click at [403, 78] on div "Labels" at bounding box center [432, 70] width 139 height 15
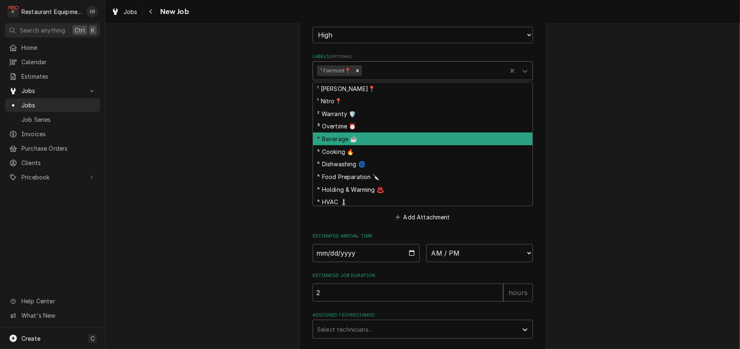
click at [358, 145] on div "⁴ Beverage ☕" at bounding box center [422, 139] width 219 height 13
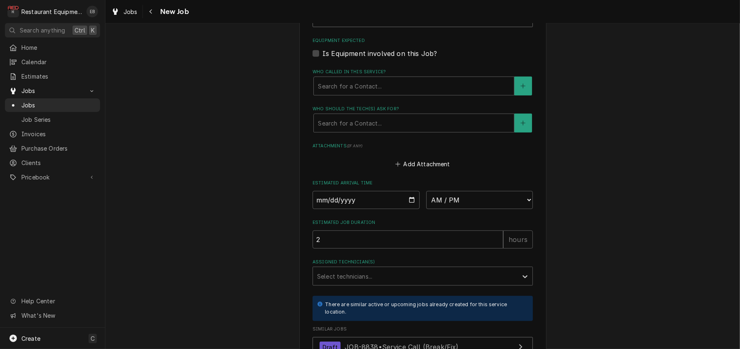
scroll to position [631, 0]
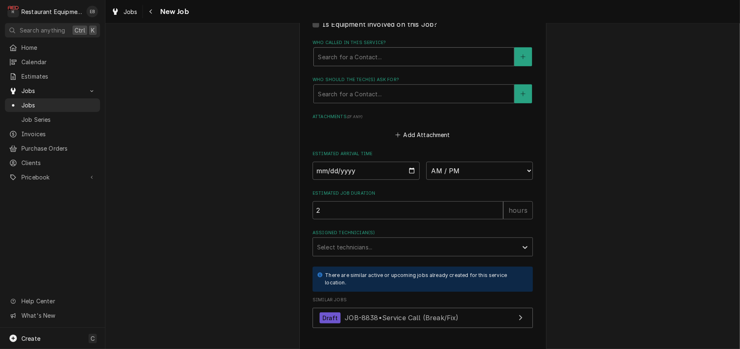
click at [389, 64] on div "Who called in this service?" at bounding box center [414, 56] width 192 height 15
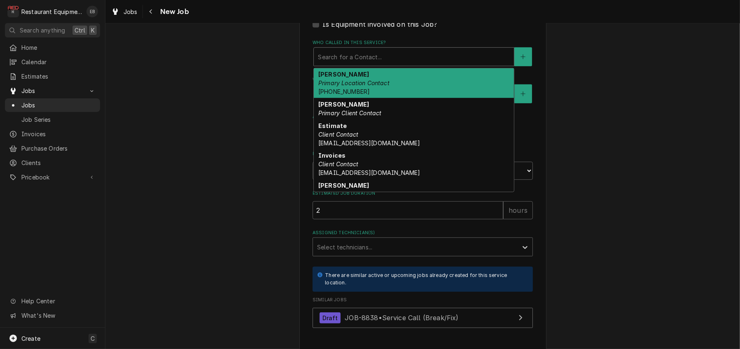
click at [382, 86] on em "Primary Location Contact" at bounding box center [353, 82] width 71 height 7
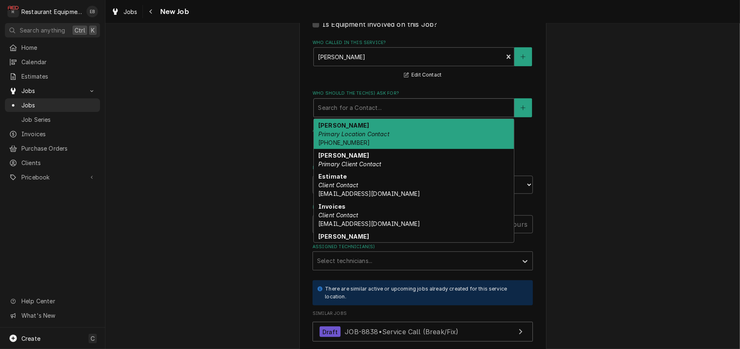
drag, startPoint x: 375, startPoint y: 184, endPoint x: 358, endPoint y: 211, distance: 32.3
click at [373, 115] on div "Who should the tech(s) ask for?" at bounding box center [414, 107] width 192 height 15
click at [358, 137] on em "Primary Location Contact" at bounding box center [353, 133] width 71 height 7
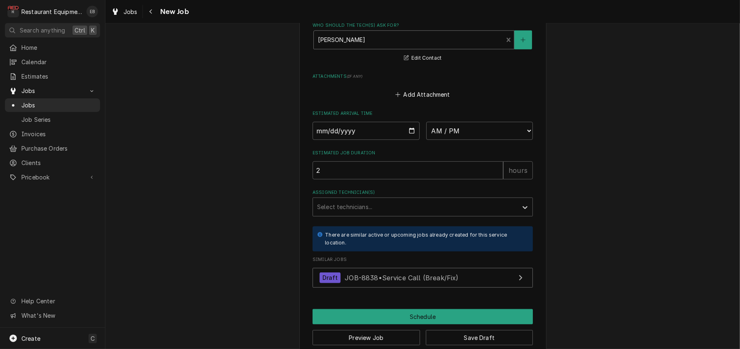
scroll to position [768, 0]
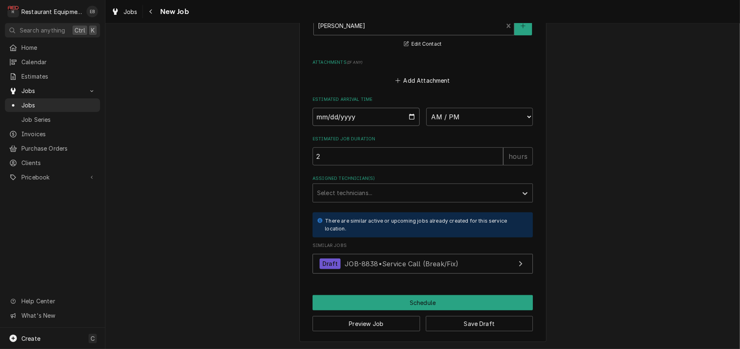
click at [408, 126] on input "Date" at bounding box center [365, 117] width 107 height 18
click at [413, 126] on input "Date" at bounding box center [365, 117] width 107 height 18
click at [438, 142] on label "Estimated Job Duration" at bounding box center [422, 139] width 220 height 7
click at [438, 165] on input "2" at bounding box center [407, 156] width 191 height 18
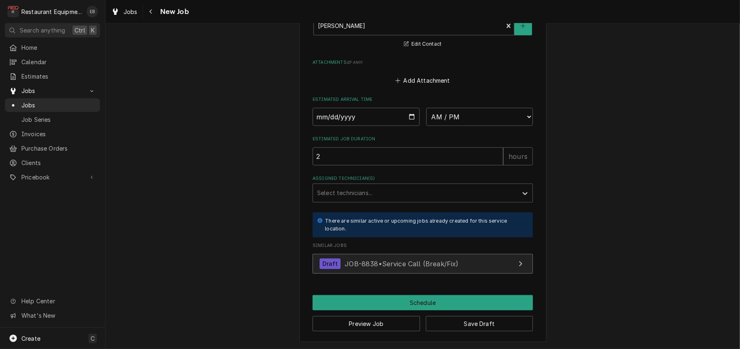
click at [406, 259] on span "JOB-8838 • Service Call (Break/Fix)" at bounding box center [402, 263] width 114 height 8
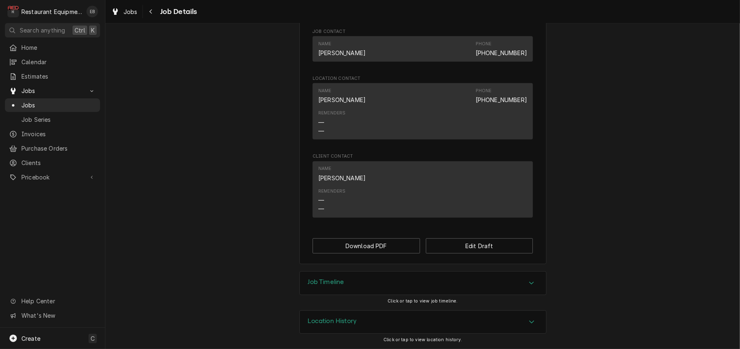
scroll to position [604, 0]
click at [456, 238] on button "Edit Draft" at bounding box center [479, 245] width 107 height 15
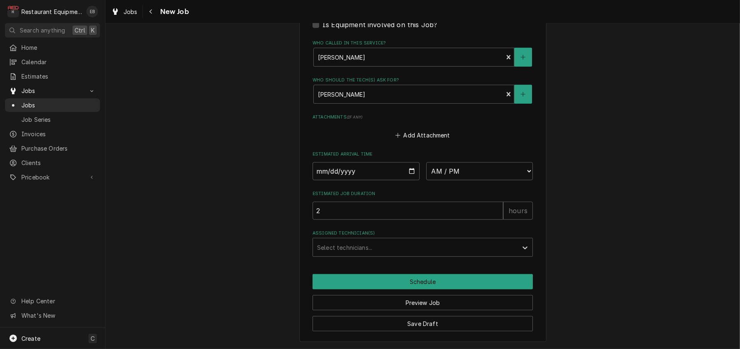
scroll to position [722, 0]
click at [412, 162] on input "Date" at bounding box center [365, 171] width 107 height 18
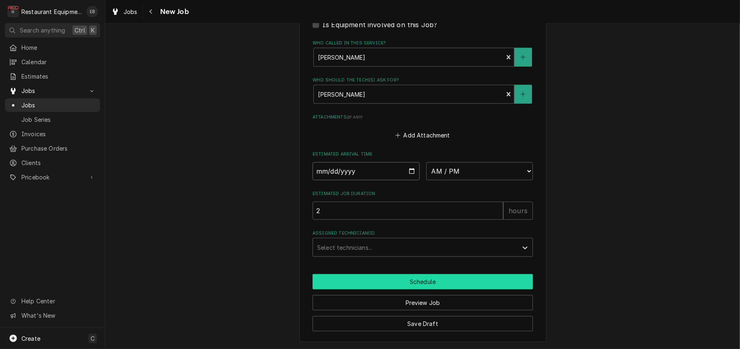
type textarea "x"
type input "[DATE]"
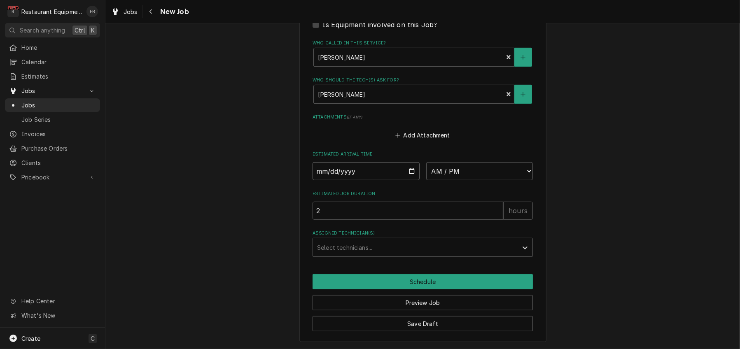
type textarea "x"
click at [467, 162] on select "AM / PM 6:00 AM 6:15 AM 6:30 AM 6:45 AM 7:00 AM 7:15 AM 7:30 AM 7:45 AM 8:00 AM…" at bounding box center [479, 171] width 107 height 18
select select "11:00:00"
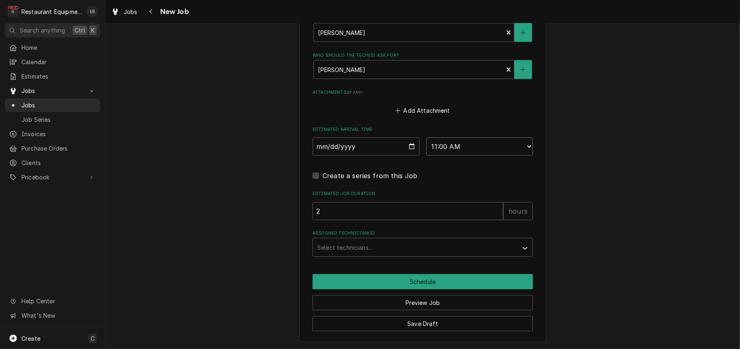
type textarea "x"
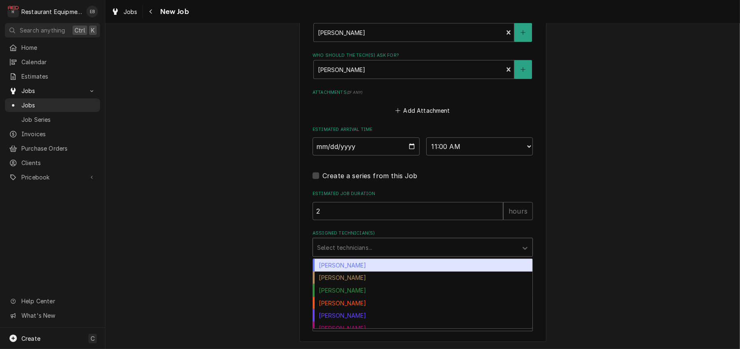
click at [358, 255] on div "Assigned Technician(s)" at bounding box center [415, 247] width 196 height 15
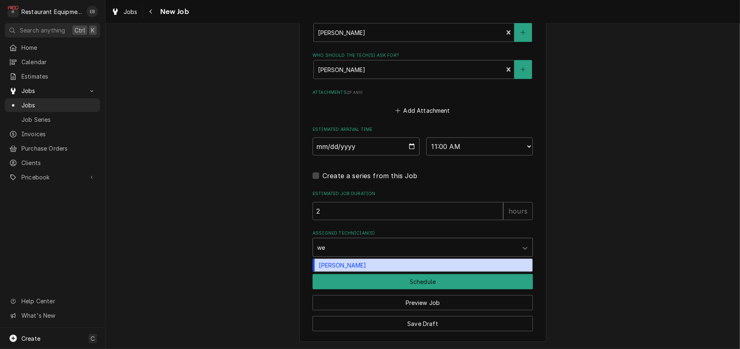
type input "[PERSON_NAME]"
click at [368, 272] on div "[PERSON_NAME]" at bounding box center [422, 265] width 219 height 13
type textarea "x"
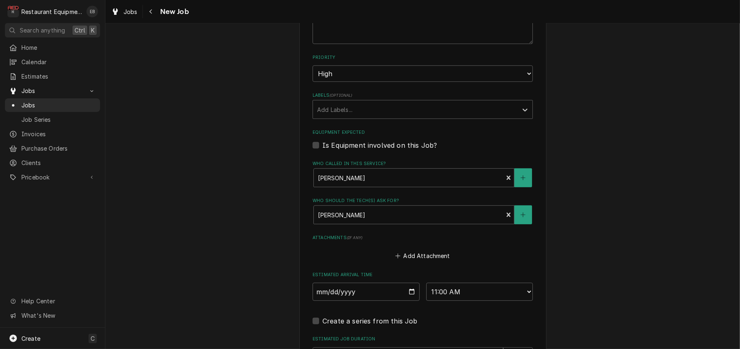
scroll to position [529, 0]
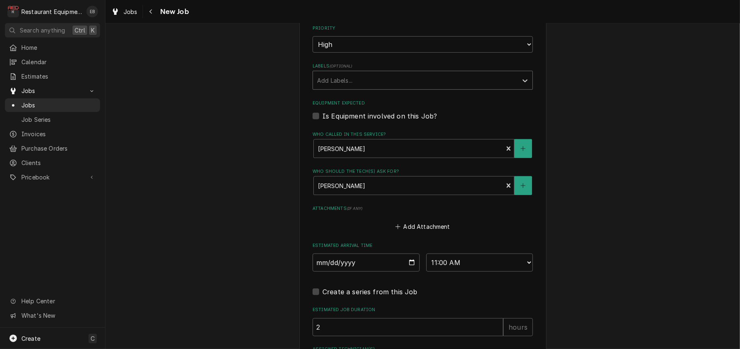
click at [425, 88] on div "Labels" at bounding box center [415, 80] width 196 height 15
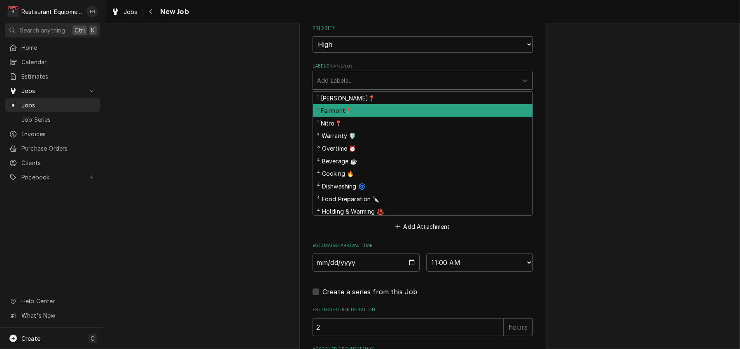
click at [372, 117] on div "¹ Fairmont📍" at bounding box center [422, 110] width 219 height 13
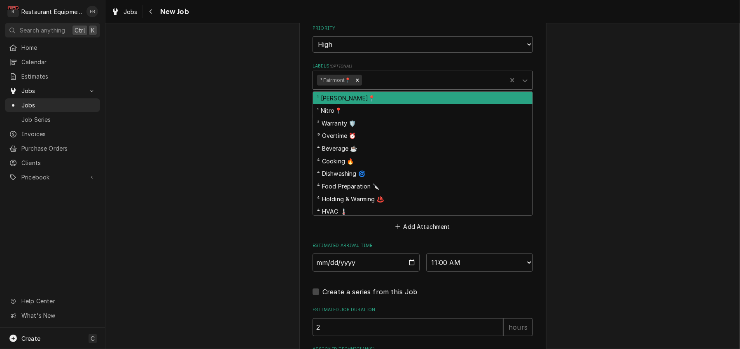
click at [392, 88] on div "Labels" at bounding box center [432, 80] width 139 height 15
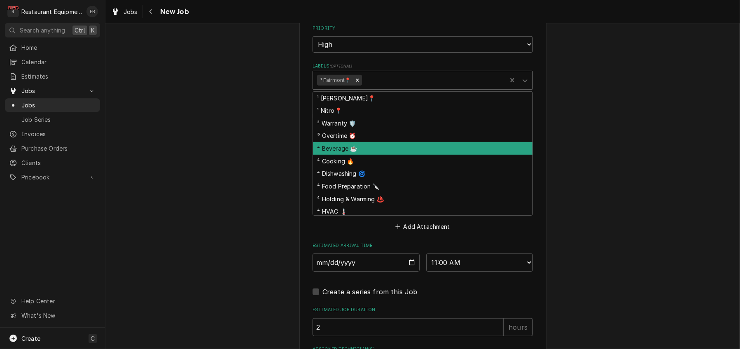
click at [358, 155] on div "⁴ Beverage ☕" at bounding box center [422, 148] width 219 height 13
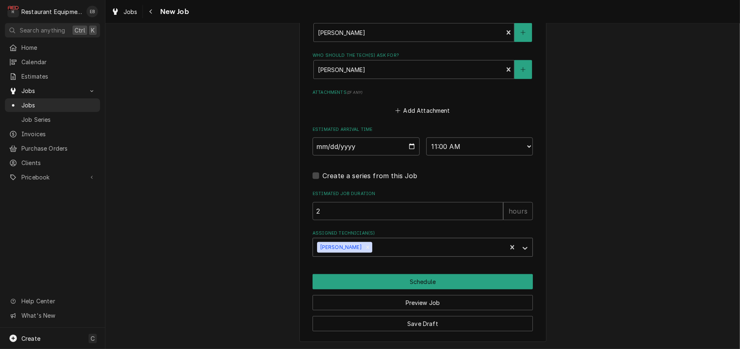
scroll to position [748, 0]
click at [430, 320] on button "Save Draft" at bounding box center [422, 323] width 220 height 15
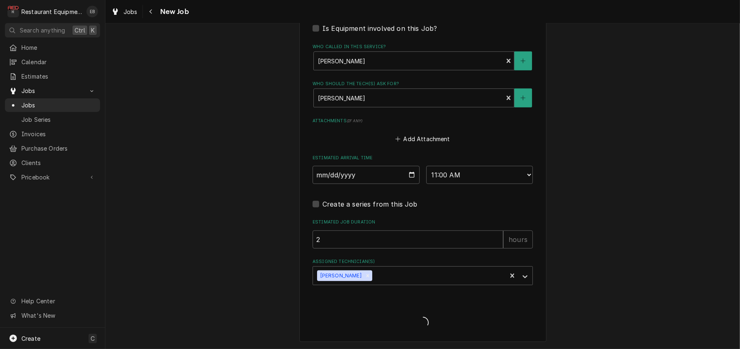
scroll to position [717, 0]
type textarea "x"
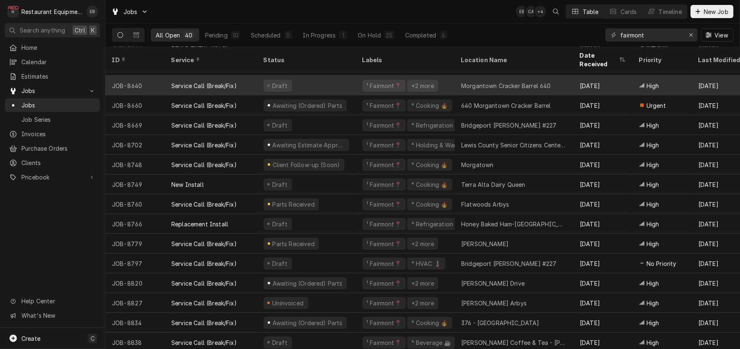
scroll to position [519, 0]
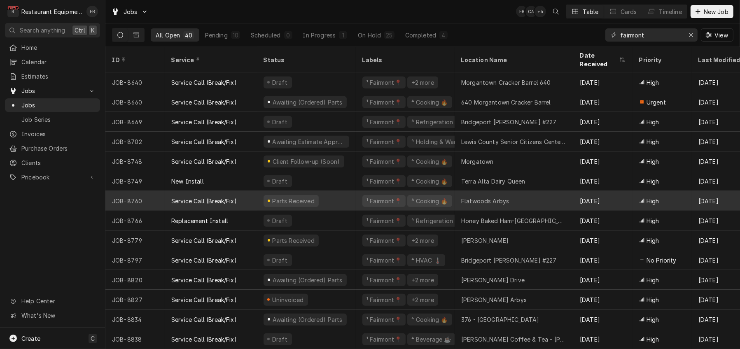
click at [356, 192] on div "Parts Received" at bounding box center [306, 201] width 99 height 20
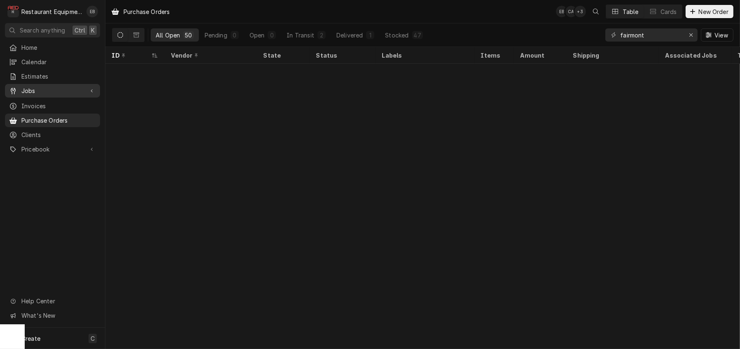
scroll to position [711, 0]
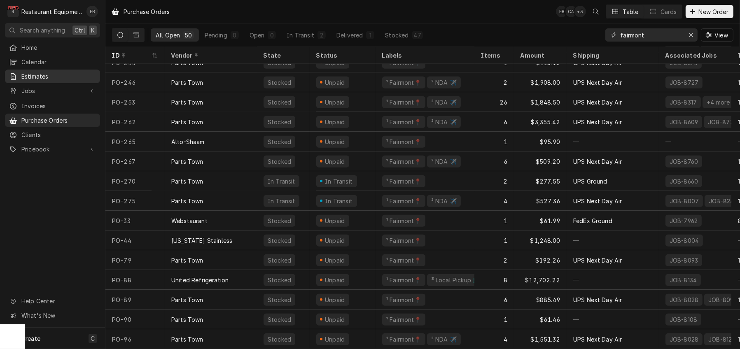
click at [54, 78] on span "Estimates" at bounding box center [58, 76] width 75 height 9
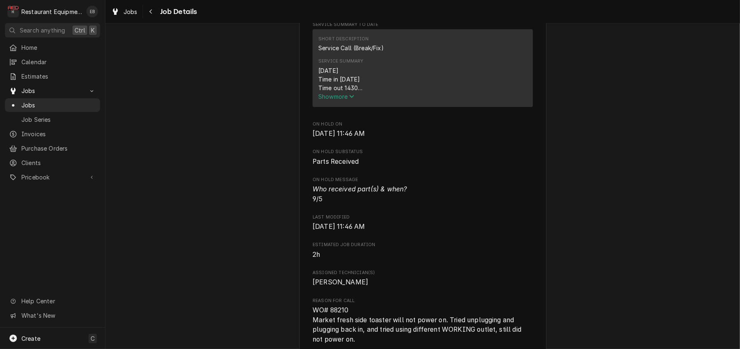
scroll to position [329, 0]
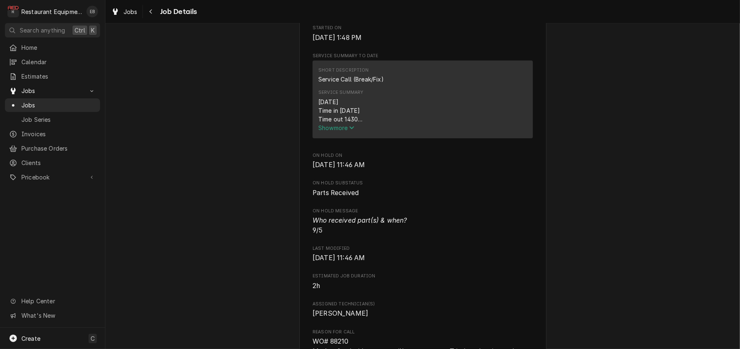
click at [338, 131] on span "Show more" at bounding box center [336, 127] width 36 height 7
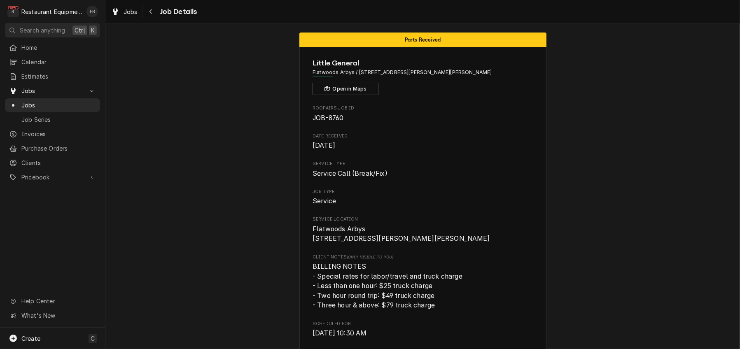
scroll to position [0, 0]
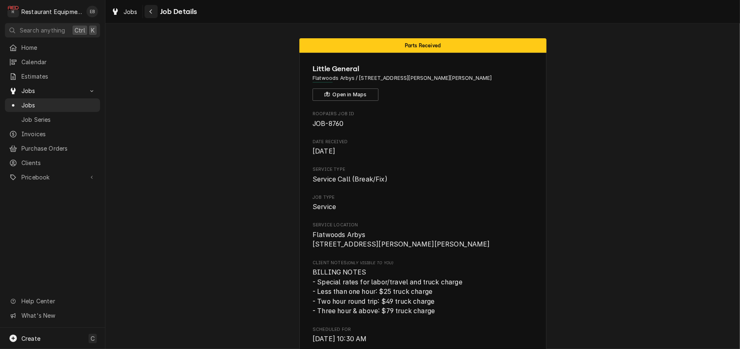
click at [155, 11] on div "Navigate back" at bounding box center [151, 11] width 8 height 8
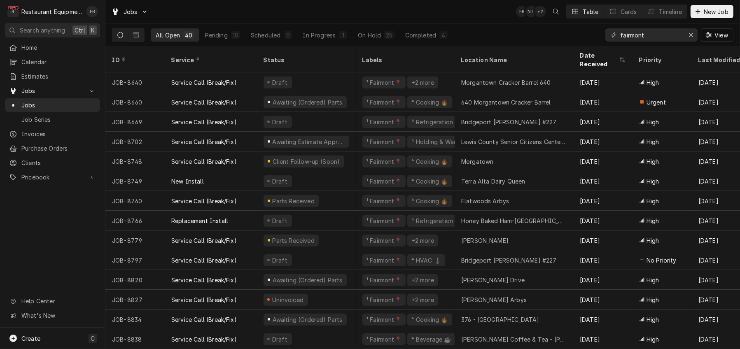
scroll to position [519, 0]
click at [331, 35] on div "In Progress" at bounding box center [319, 35] width 33 height 9
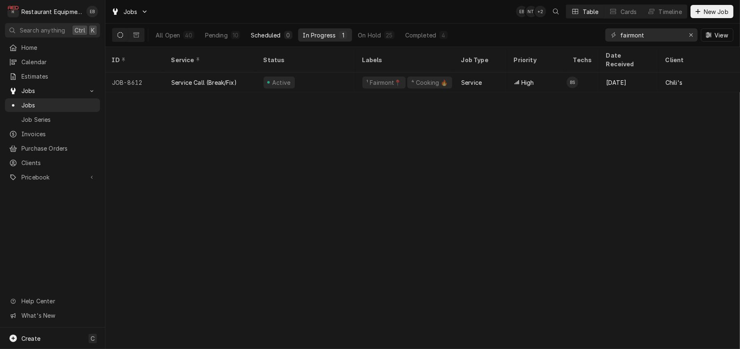
click at [276, 37] on div "Scheduled" at bounding box center [266, 35] width 30 height 9
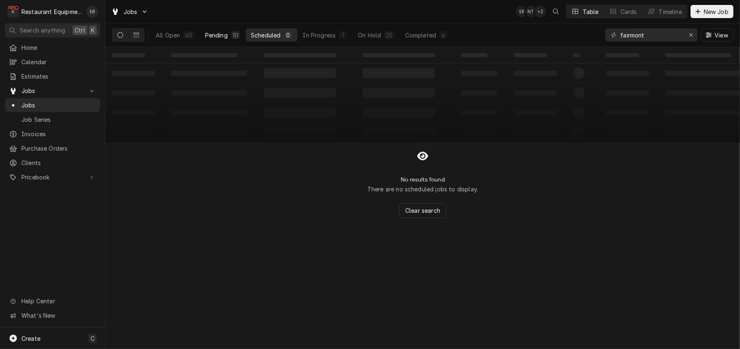
click at [228, 35] on div "Pending" at bounding box center [216, 35] width 23 height 9
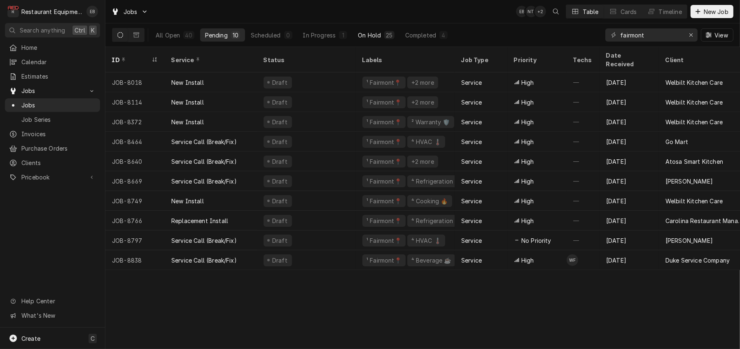
click at [404, 28] on div "All Open 40 Pending 10 Scheduled 0 In Progress 1 On Hold 25 Completed 4" at bounding box center [302, 34] width 302 height 23
click at [381, 33] on div "On Hold" at bounding box center [369, 35] width 23 height 9
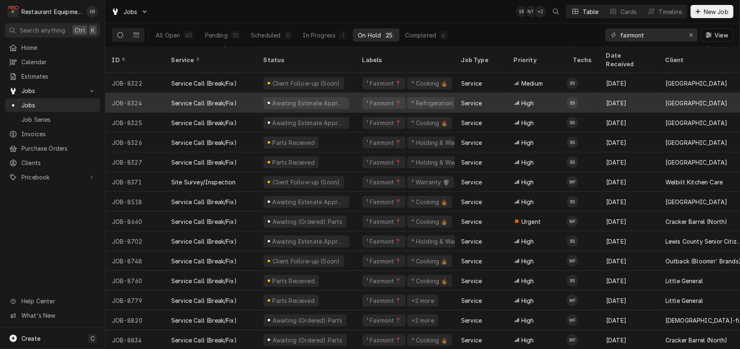
scroll to position [217, 0]
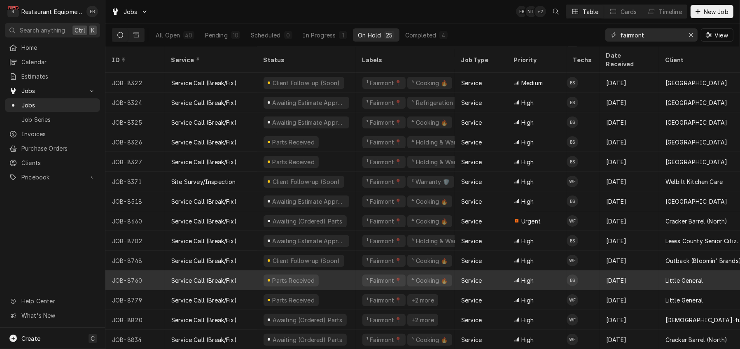
click at [349, 273] on div "Parts Received" at bounding box center [306, 280] width 99 height 20
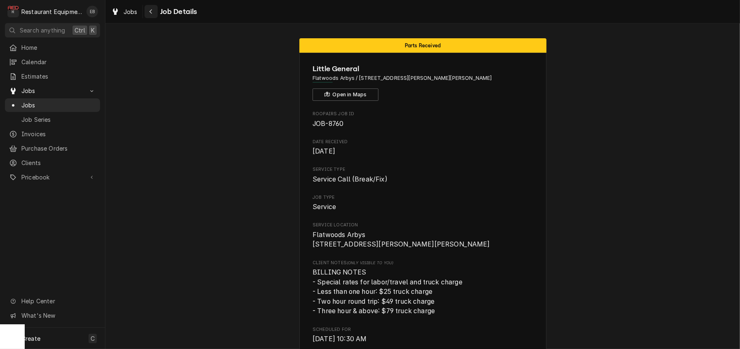
click at [155, 11] on div "Navigate back" at bounding box center [151, 11] width 8 height 8
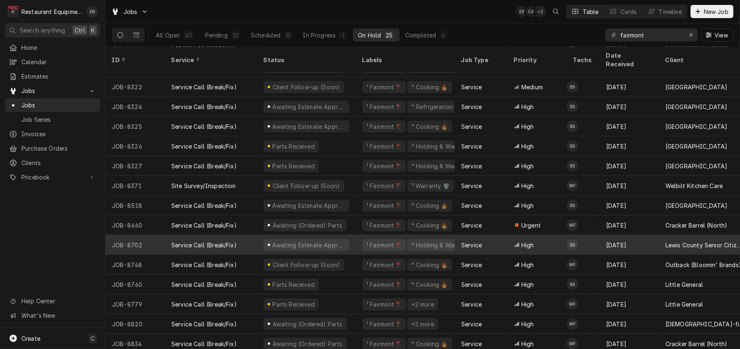
scroll to position [217, 0]
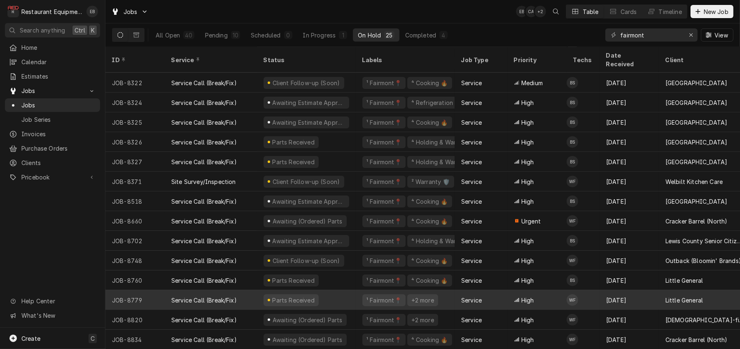
click at [466, 291] on div "Service" at bounding box center [480, 300] width 53 height 20
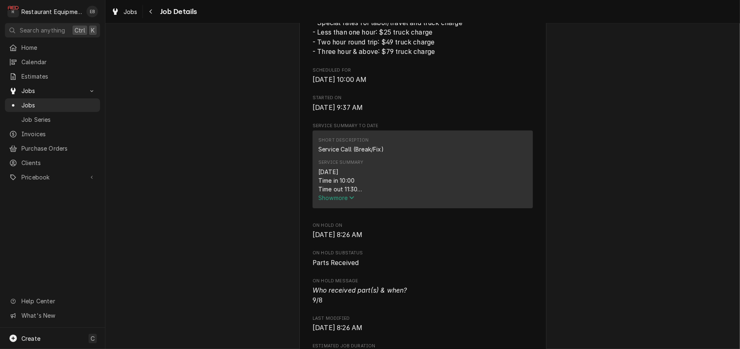
scroll to position [274, 0]
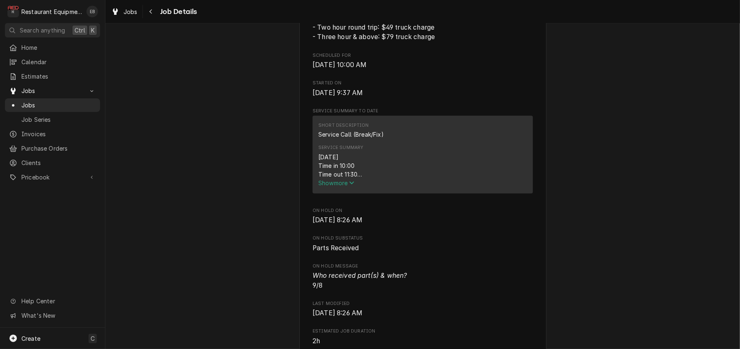
click at [339, 186] on span "Show more" at bounding box center [336, 182] width 36 height 7
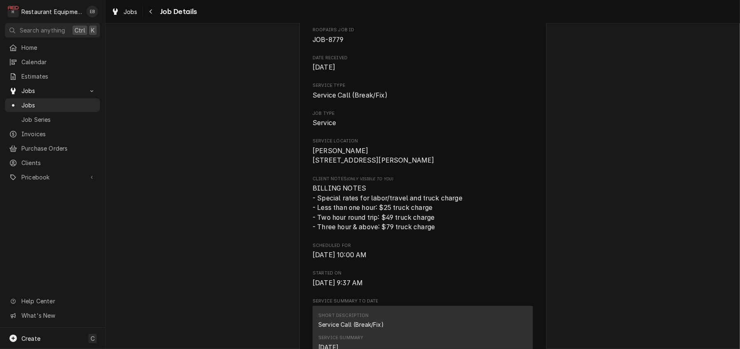
scroll to position [55, 0]
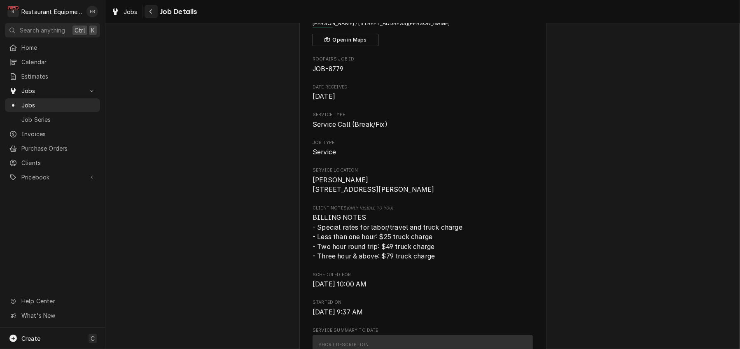
click at [155, 10] on div "Navigate back" at bounding box center [151, 11] width 8 height 8
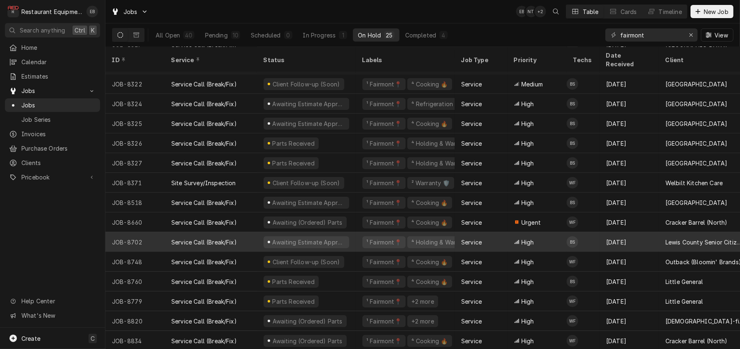
scroll to position [217, 0]
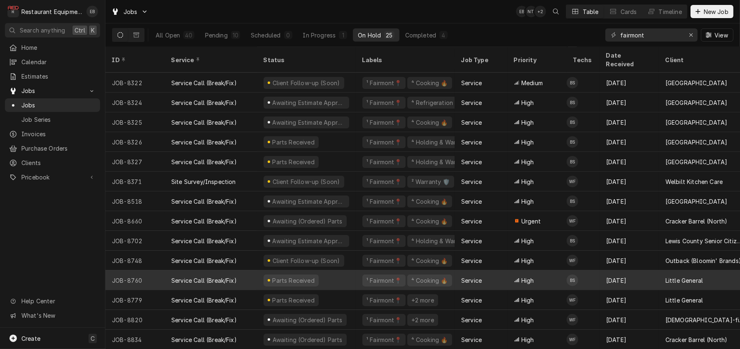
click at [356, 271] on div "Parts Received" at bounding box center [306, 280] width 99 height 20
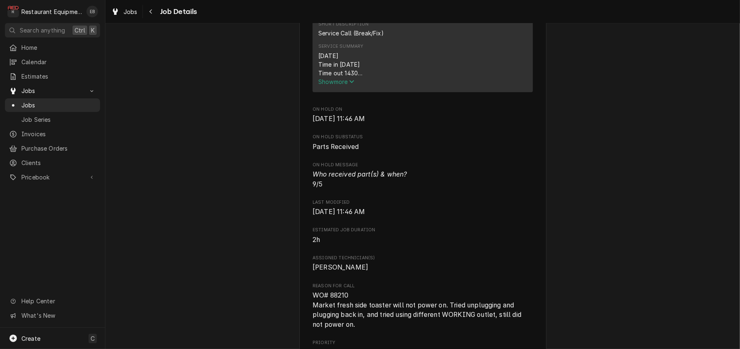
scroll to position [329, 0]
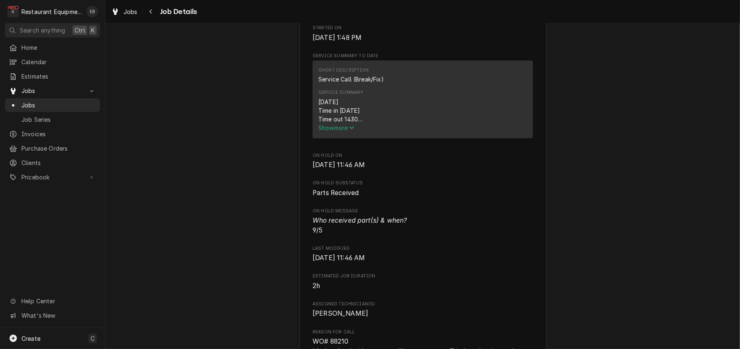
click at [344, 131] on span "Show more" at bounding box center [336, 127] width 36 height 7
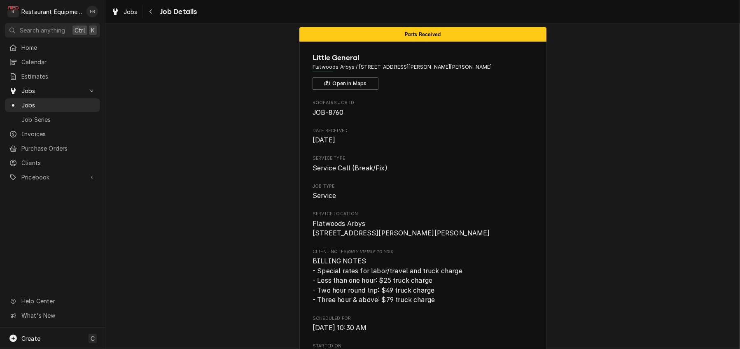
scroll to position [0, 0]
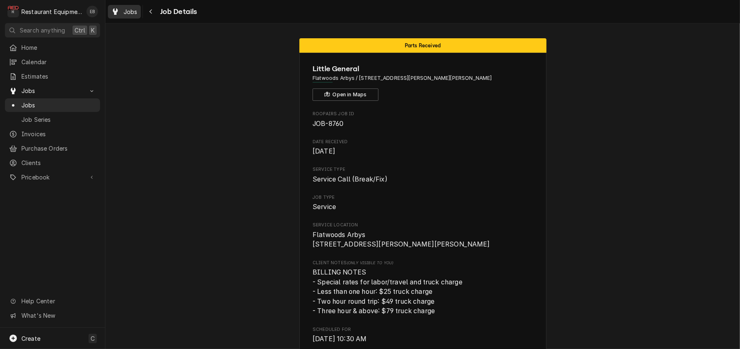
click at [139, 14] on div "Jobs" at bounding box center [124, 12] width 30 height 10
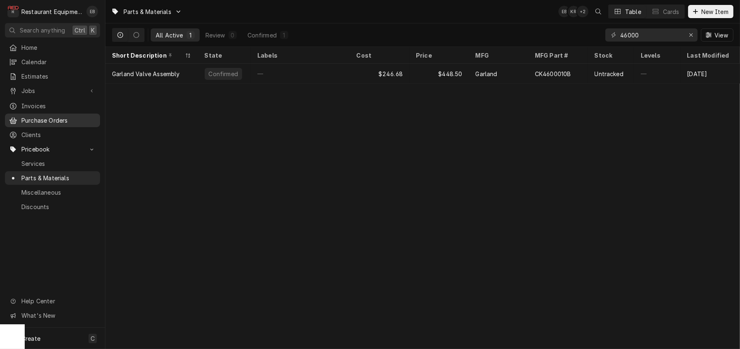
click at [46, 123] on span "Purchase Orders" at bounding box center [58, 120] width 75 height 9
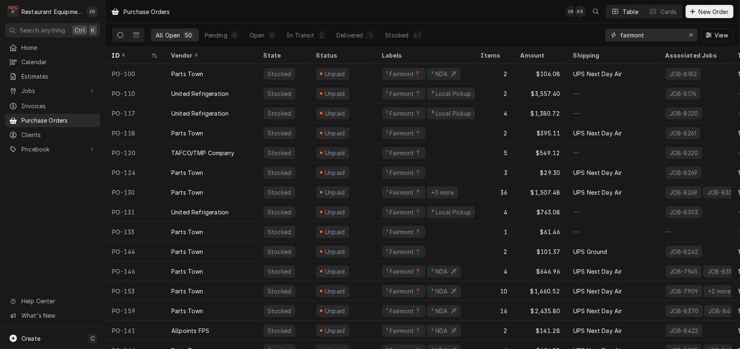
click at [652, 40] on input "fairmont" at bounding box center [651, 34] width 62 height 13
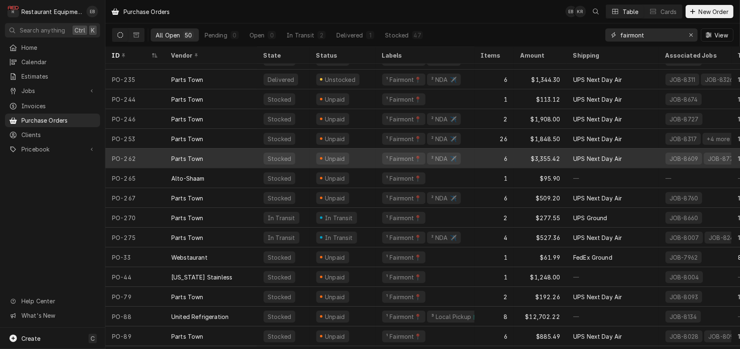
scroll to position [711, 0]
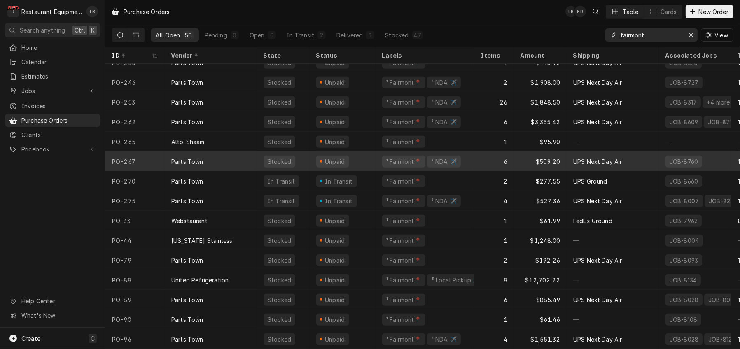
type input "fairmont"
click at [654, 155] on div "UPS Next Day Air" at bounding box center [612, 161] width 92 height 20
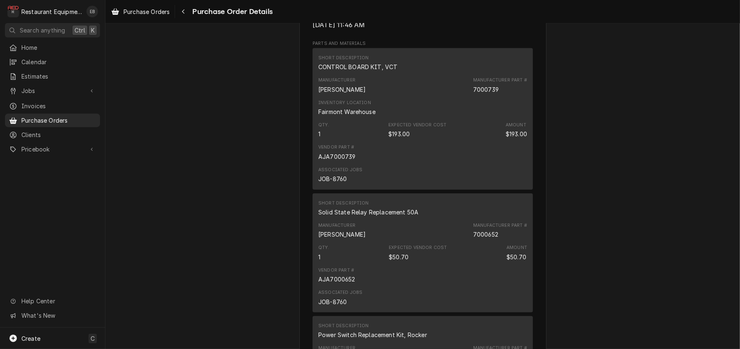
scroll to position [494, 0]
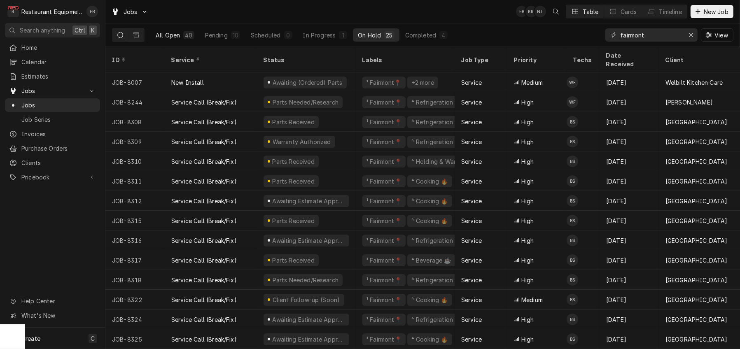
click at [180, 36] on div "All Open" at bounding box center [168, 35] width 24 height 9
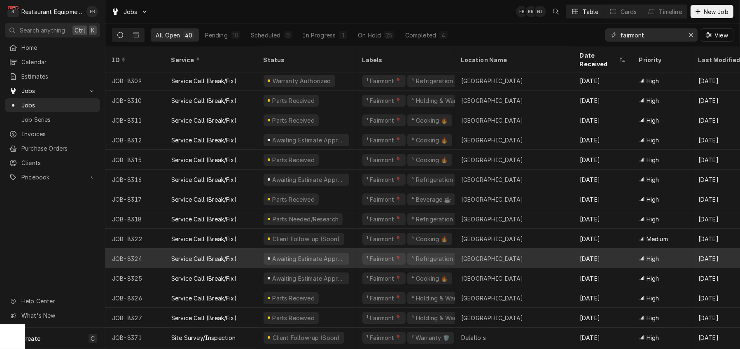
scroll to position [116, 0]
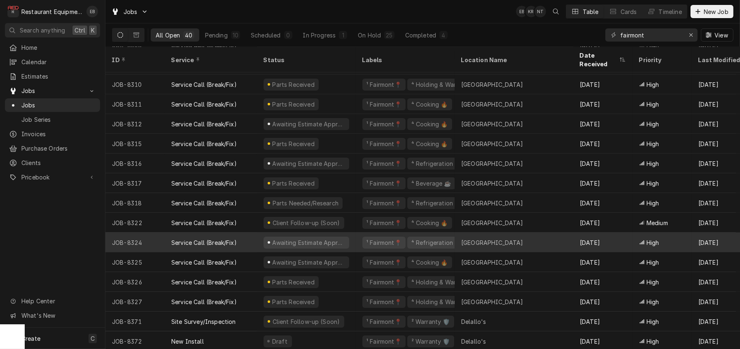
click at [211, 242] on div "Service Call (Break/Fix)" at bounding box center [203, 242] width 65 height 9
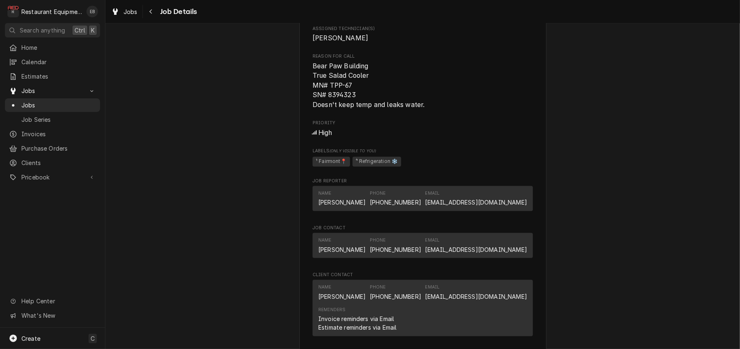
scroll to position [576, 0]
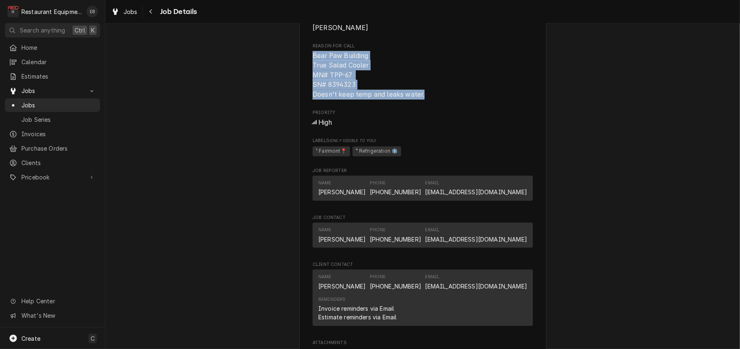
drag, startPoint x: 306, startPoint y: 151, endPoint x: 424, endPoint y: 195, distance: 126.2
click at [424, 100] on span "Bear Paw Building True Salad Cooler MN# TPP-67 SN# 8394323 Doesn't keep temp an…" at bounding box center [422, 75] width 220 height 49
copy span "Bear Paw Building True Salad Cooler MN# TPP-67 SN# 8394323 Doesn't keep temp an…"
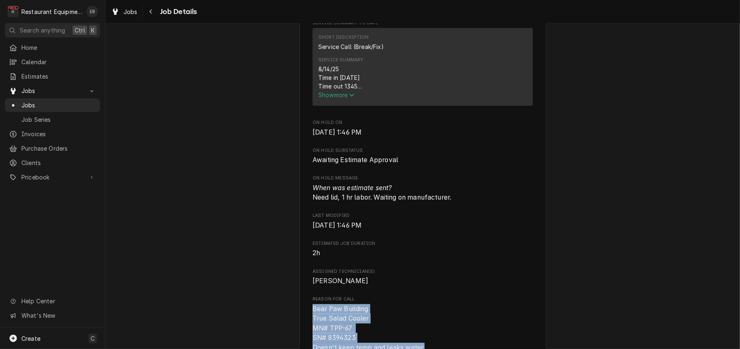
scroll to position [329, 0]
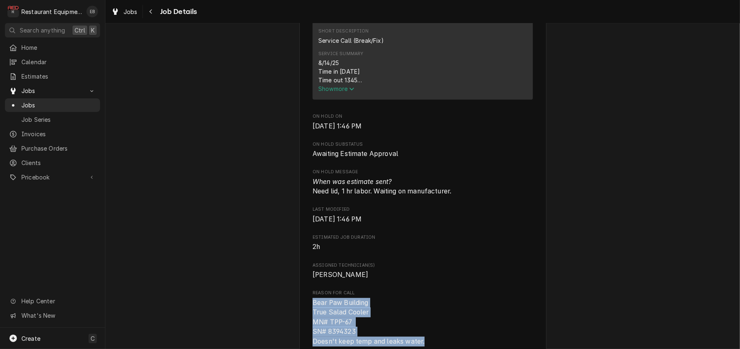
click at [346, 92] on span "Show more" at bounding box center [336, 88] width 36 height 7
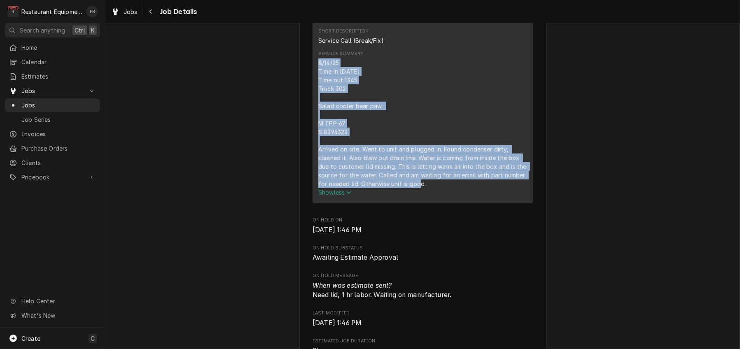
drag, startPoint x: 313, startPoint y: 127, endPoint x: 418, endPoint y: 249, distance: 161.1
click at [429, 188] on div "&/14/25 Time in [DATE] Time out 1345 Truck 302 Salad cooler bear paw. M TPP-67 …" at bounding box center [422, 123] width 209 height 130
copy div "&/14/25 Time in [DATE] Time out 1345 Truck 302 Salad cooler bear paw. M TPP-67 …"
click at [396, 188] on div "&/14/25 Time in [DATE] Time out 1345 Truck 302 Salad cooler bear paw. M TPP-67 …" at bounding box center [422, 123] width 209 height 130
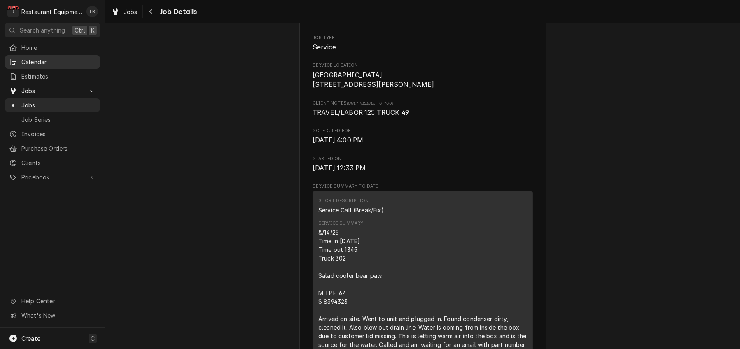
scroll to position [137, 0]
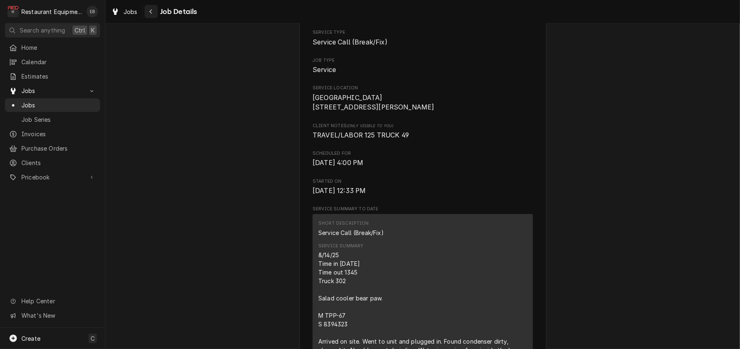
click at [155, 9] on div "Navigate back" at bounding box center [151, 11] width 8 height 8
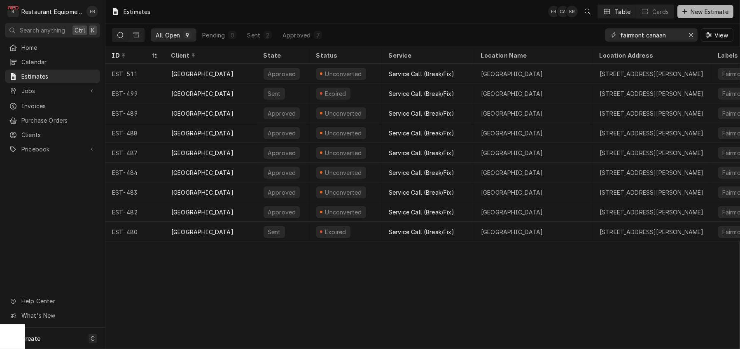
drag, startPoint x: 0, startPoint y: 0, endPoint x: 687, endPoint y: 12, distance: 686.7
click at [689, 12] on span "New Estimate" at bounding box center [709, 11] width 41 height 9
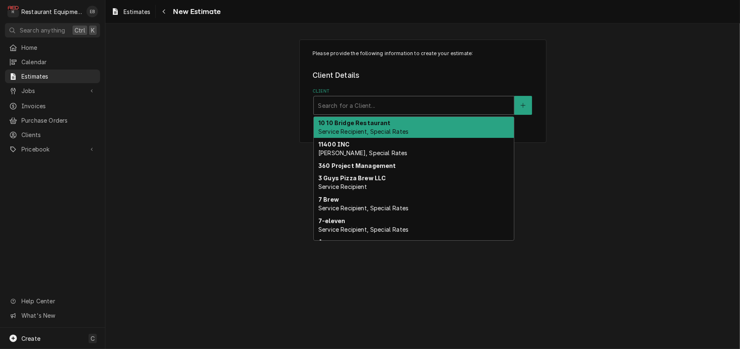
click at [386, 113] on div "Client" at bounding box center [414, 105] width 192 height 15
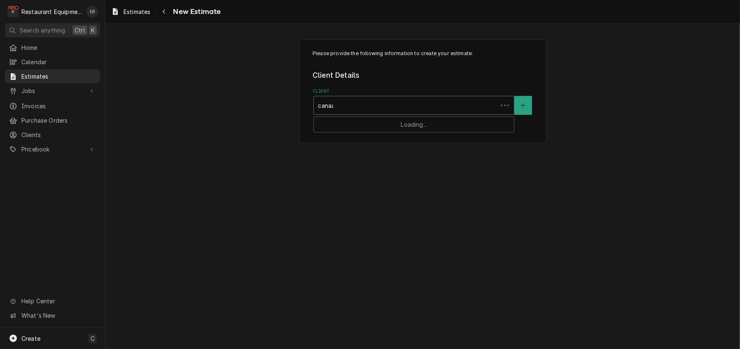
type input "canaan"
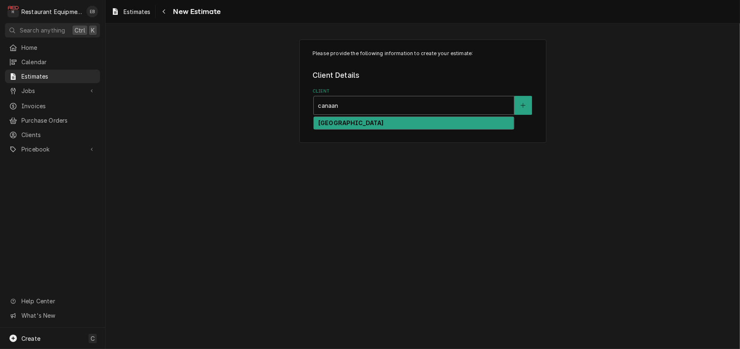
click at [391, 130] on div "Canaan Valley Resort" at bounding box center [414, 123] width 200 height 13
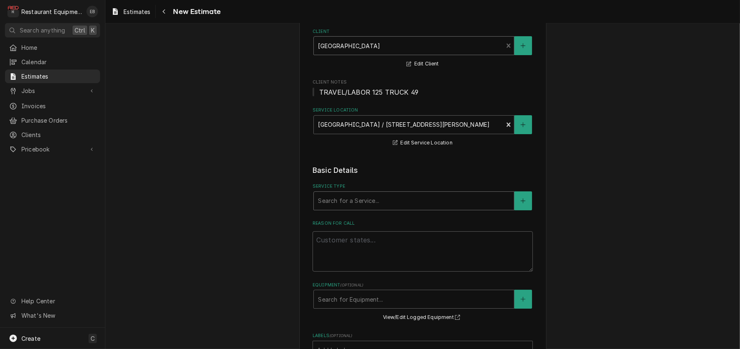
scroll to position [82, 0]
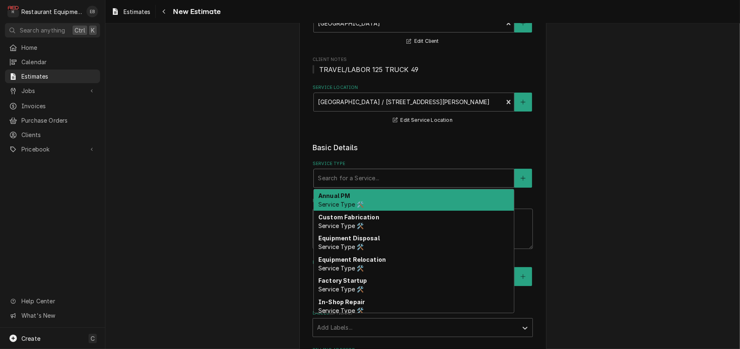
click at [360, 186] on div "Service Type" at bounding box center [414, 178] width 192 height 15
type textarea "x"
type input "b"
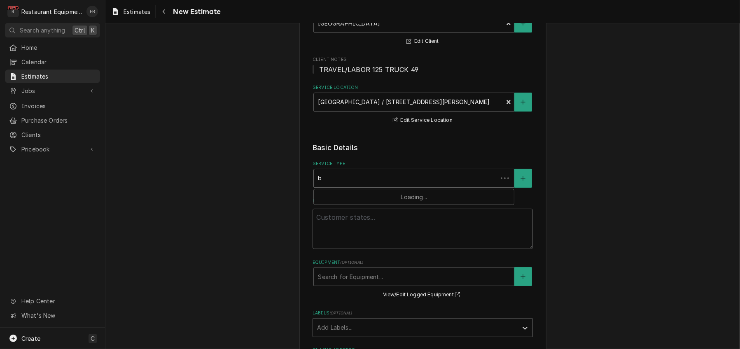
type textarea "x"
type input "br"
type textarea "x"
type input "bre"
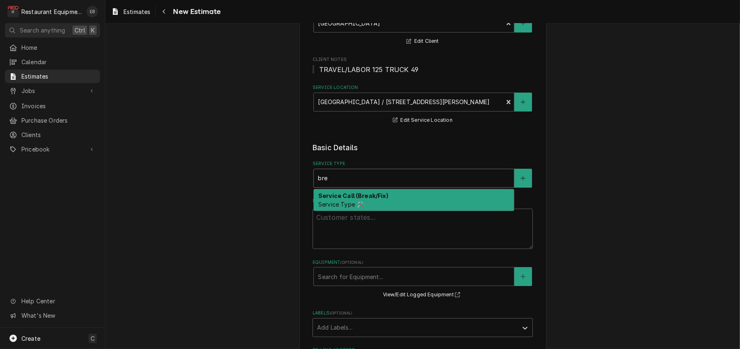
click at [347, 199] on strong "Service Call (Break/Fix)" at bounding box center [353, 195] width 70 height 7
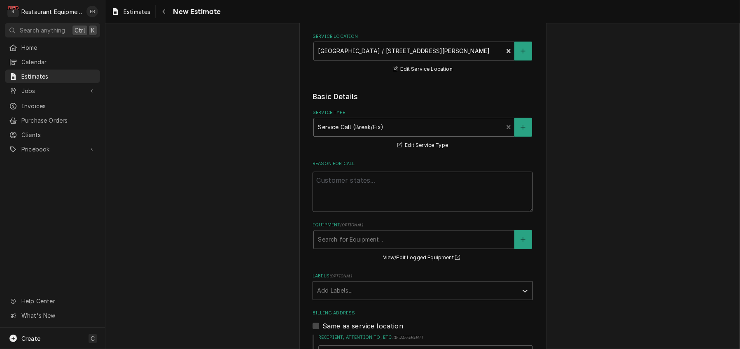
scroll to position [165, 0]
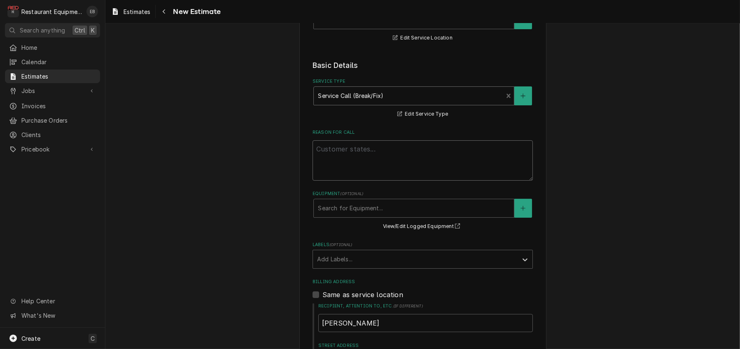
click at [350, 181] on textarea "Reason For Call" at bounding box center [422, 160] width 220 height 40
paste textarea "Bear Paw Building True Salad Cooler MN# TPP-67 SN# 8394323 Doesn't keep temp an…"
type textarea "x"
type textarea "Bear Paw Building True Salad Cooler MN# TPP-67 SN# 8394323 Doesn't keep temp an…"
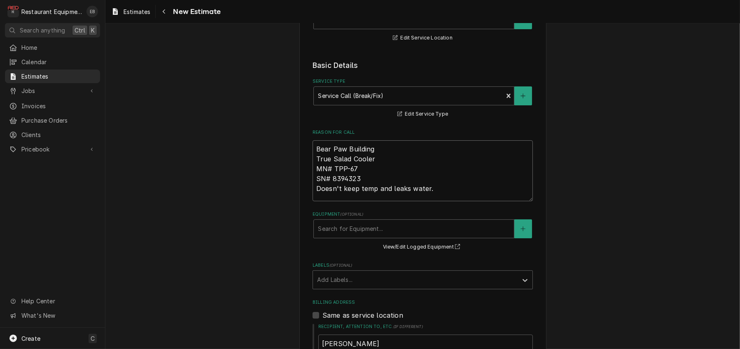
type textarea "x"
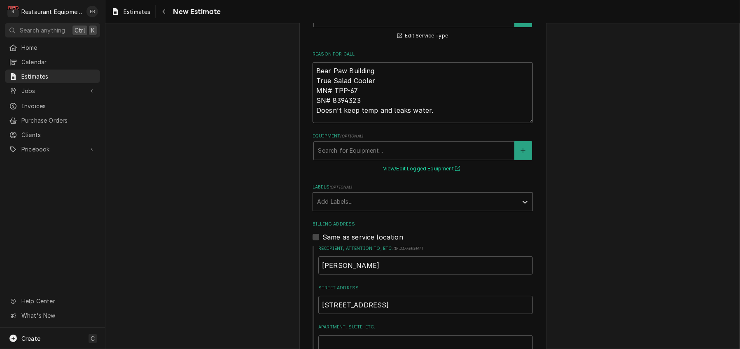
scroll to position [247, 0]
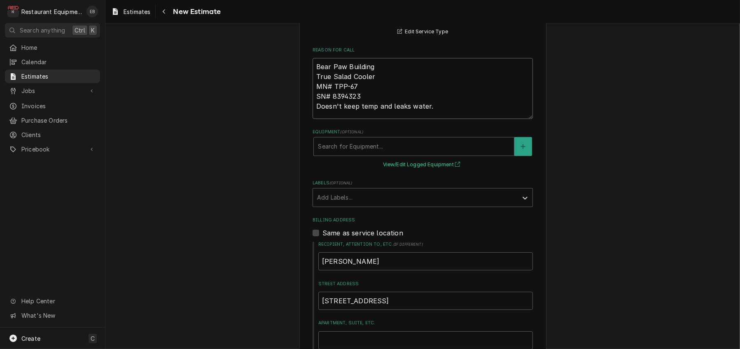
type textarea "Bear Paw Building True Salad Cooler MN# TPP-67 SN# 8394323 Doesn't keep temp an…"
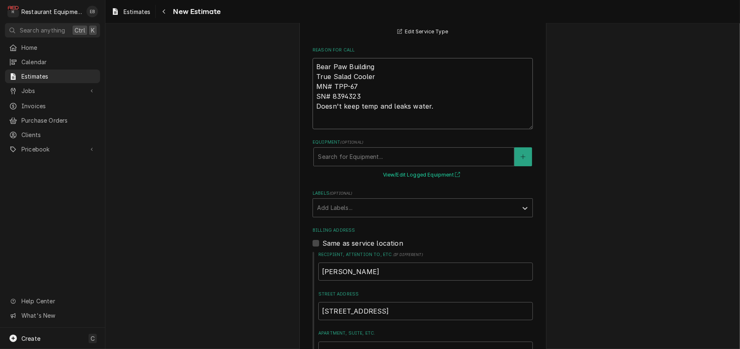
type textarea "x"
type textarea "Bear Paw Building True Salad Cooler MN# TPP-67 SN# 8394323 Doesn't keep temp an…"
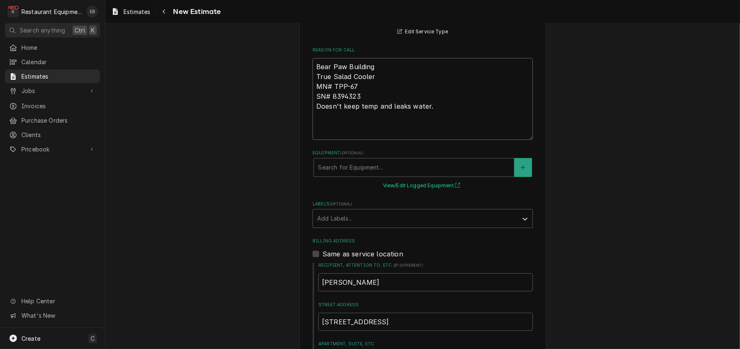
type textarea "x"
type textarea "Bear Paw Building True Salad Cooler MN# TPP-67 SN# 8394323 Doesn't keep temp an…"
paste textarea "&/14/25 Time in 1230 Time out 1345 Truck 302 Salad cooler bear paw. M TPP-67 S …"
type textarea "x"
type textarea "Bear Paw Building True Salad Cooler MN# TPP-67 SN# 8394323 Doesn't keep temp an…"
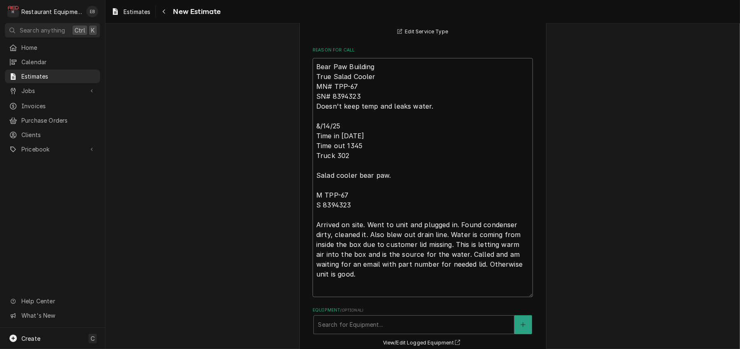
type textarea "x"
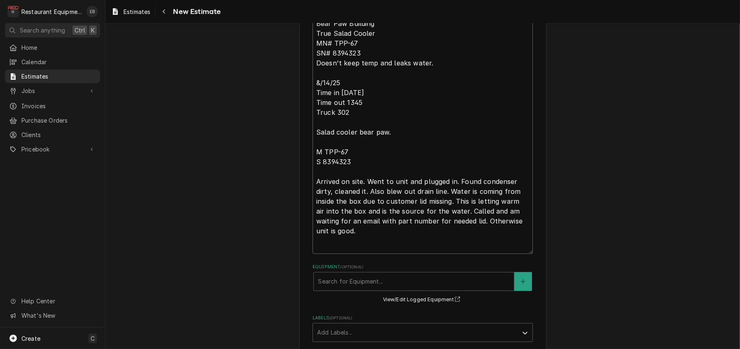
scroll to position [302, 0]
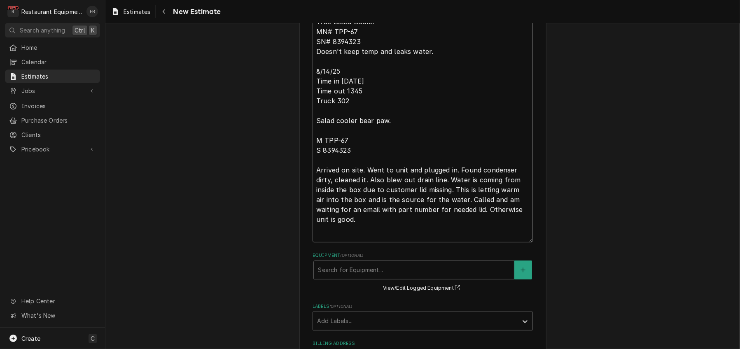
click at [319, 101] on textarea "Bear Paw Building True Salad Cooler MN# TPP-67 SN# 8394323 Doesn't keep temp an…" at bounding box center [422, 122] width 220 height 239
type textarea "Bear Paw Building True Salad Cooler MN# TPP-67 SN# 8394323 Doesn't keep temp an…"
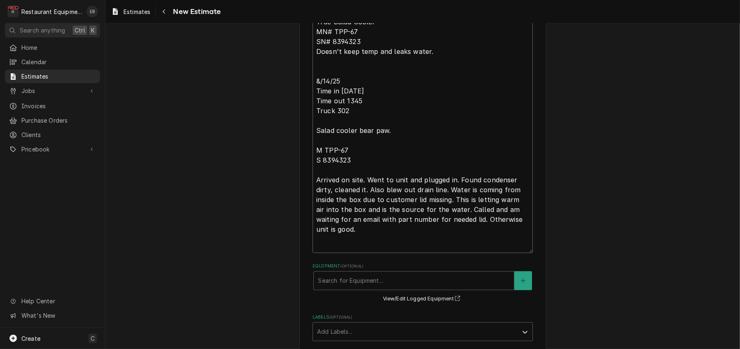
type textarea "x"
type textarea "Bear Paw Building True Salad Cooler MN# TPP-67 SN# 8394323 Doesn't keep temp an…"
type textarea "x"
type textarea "Bear Paw Building True Salad Cooler MN# TPP-67 SN# 8394323 Doesn't keep temp an…"
type textarea "x"
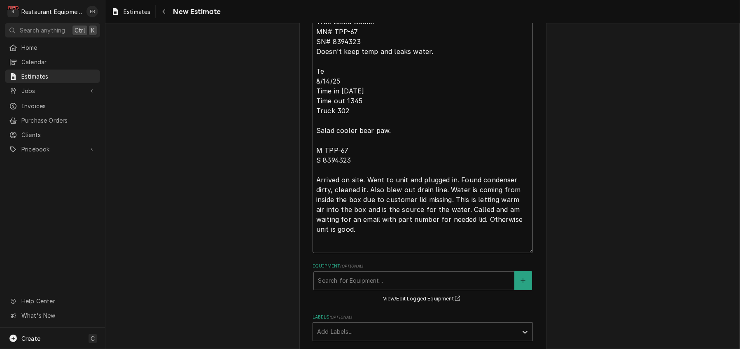
type textarea "Bear Paw Building True Salad Cooler MN# TPP-67 SN# 8394323 Doesn't keep temp an…"
type textarea "x"
type textarea "Bear Paw Building True Salad Cooler MN# TPP-67 SN# 8394323 Doesn't keep temp an…"
type textarea "x"
type textarea "Bear Paw Building True Salad Cooler MN# TPP-67 SN# 8394323 Doesn't keep temp an…"
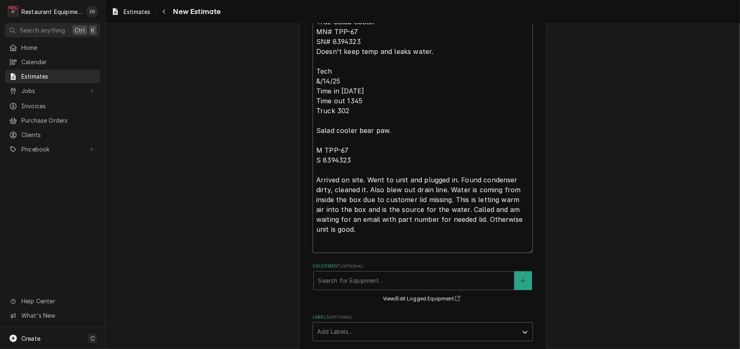
type textarea "x"
type textarea "Bear Paw Building True Salad Cooler MN# TPP-67 SN# 8394323 Doesn't keep temp an…"
type textarea "x"
type textarea "Bear Paw Building True Salad Cooler MN# TPP-67 SN# 8394323 Doesn't keep temp an…"
type textarea "x"
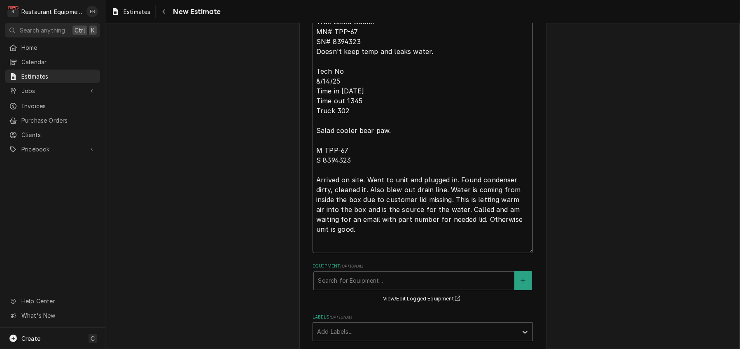
type textarea "Bear Paw Building True Salad Cooler MN# TPP-67 SN# 8394323 Doesn't keep temp an…"
type textarea "x"
type textarea "Bear Paw Building True Salad Cooler MN# TPP-67 SN# 8394323 Doesn't keep temp an…"
type textarea "x"
type textarea "Bear Paw Building True Salad Cooler MN# TPP-67 SN# 8394323 Doesn't keep temp an…"
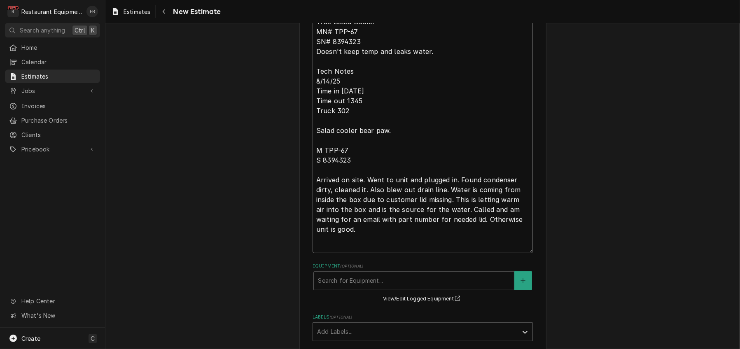
type textarea "x"
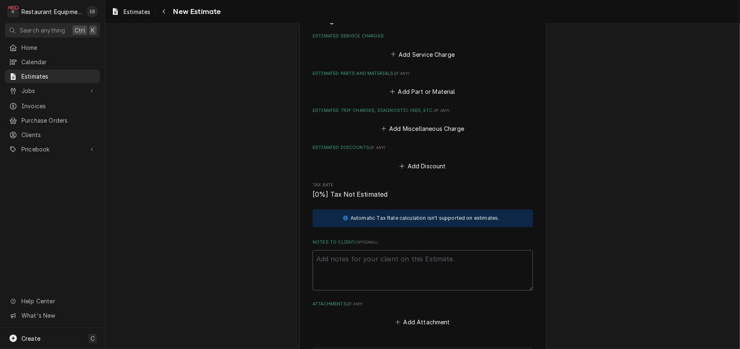
scroll to position [1015, 0]
type textarea "Bear Paw Building True Salad Cooler MN# TPP-67 SN# 8394323 Doesn't keep temp an…"
click at [421, 60] on button "Add Service Charge" at bounding box center [422, 54] width 67 height 12
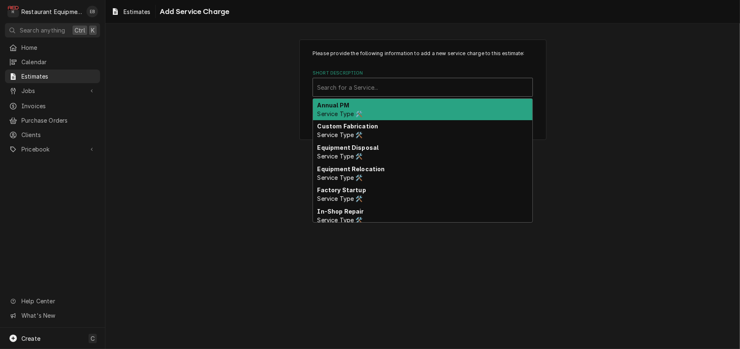
click at [405, 95] on div "Short Description" at bounding box center [422, 87] width 211 height 15
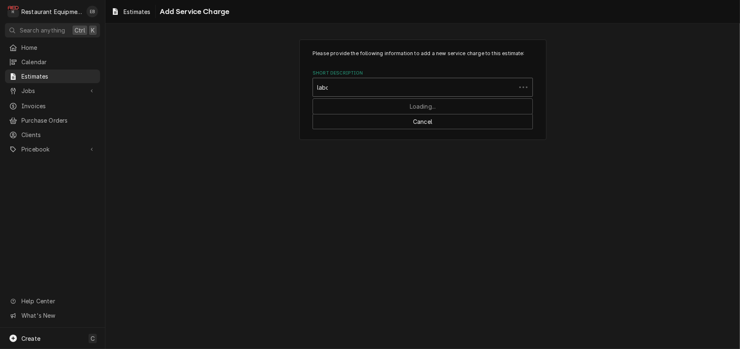
type input "labor"
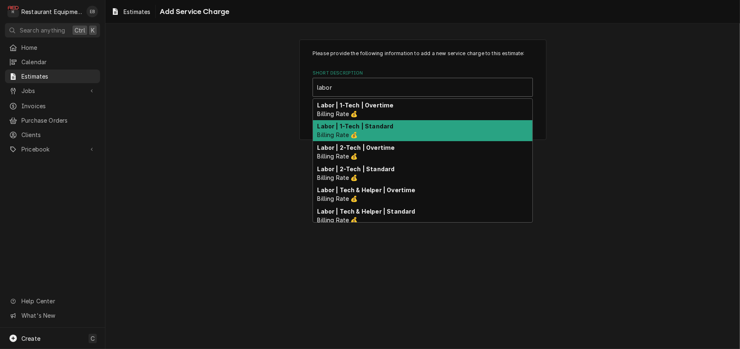
click at [373, 142] on div "Labor | 1-Tech | Standard Billing Rate 💰" at bounding box center [422, 130] width 219 height 21
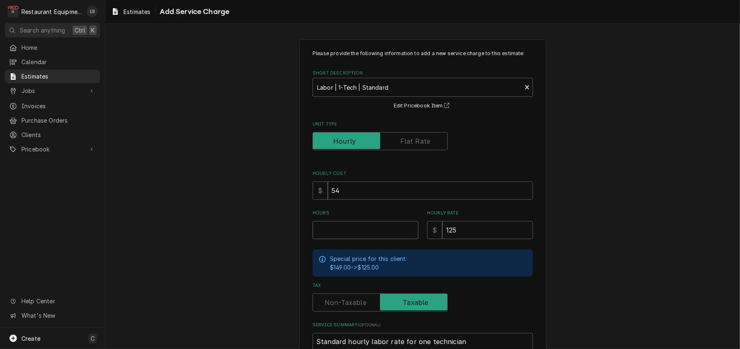
click at [346, 239] on input "Hours" at bounding box center [365, 230] width 106 height 18
click at [350, 239] on input "Hours" at bounding box center [365, 230] width 106 height 18
type textarea "x"
type input "3"
type textarea "x"
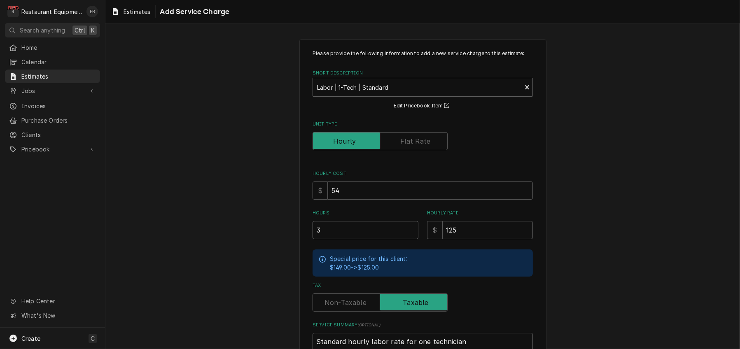
type input "3.2"
type textarea "x"
type input "3.25"
type textarea "x"
type input "3.25"
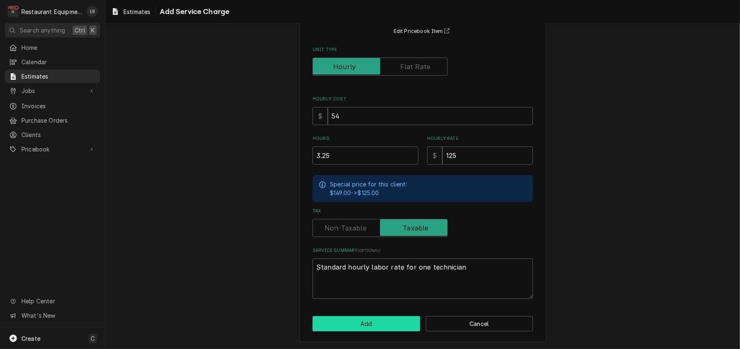
click at [387, 321] on button "Add" at bounding box center [365, 323] width 107 height 15
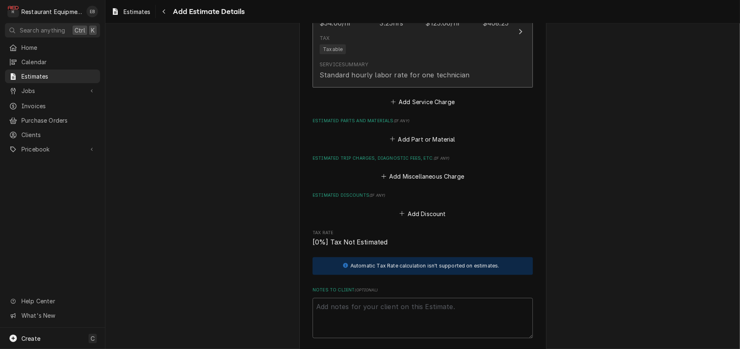
scroll to position [1115, 0]
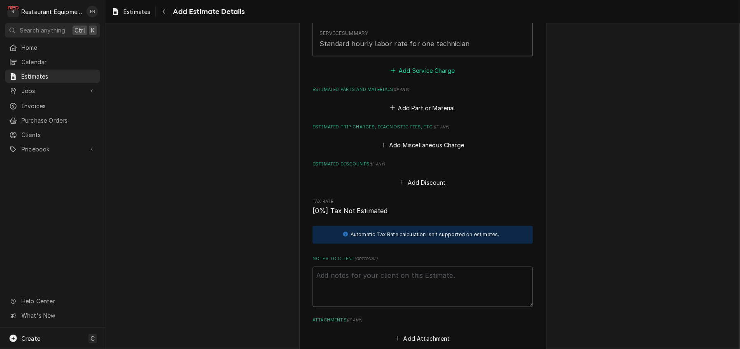
click at [408, 77] on button "Add Service Charge" at bounding box center [422, 71] width 67 height 12
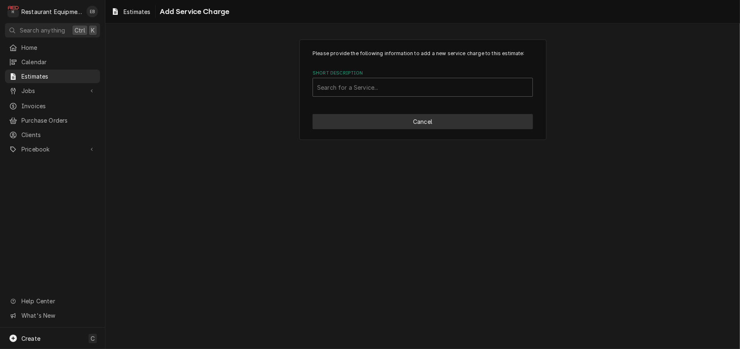
click at [437, 129] on button "Cancel" at bounding box center [422, 121] width 220 height 15
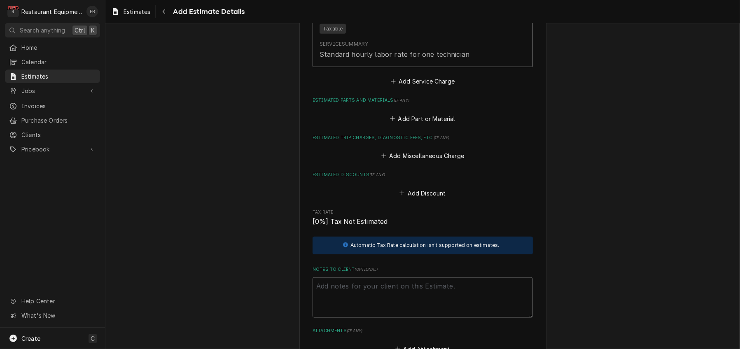
type textarea "x"
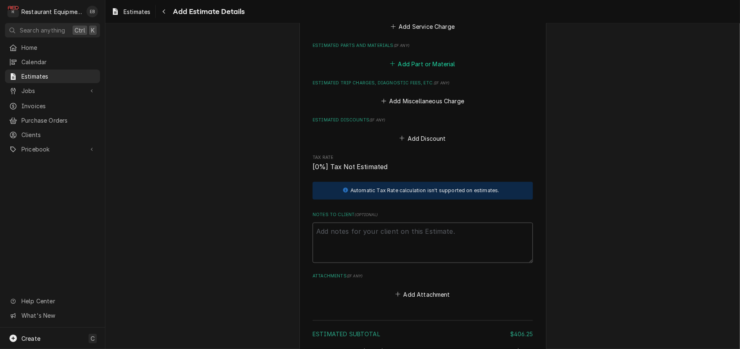
scroll to position [1159, 0]
click at [433, 69] on button "Add Part or Material" at bounding box center [423, 64] width 68 height 12
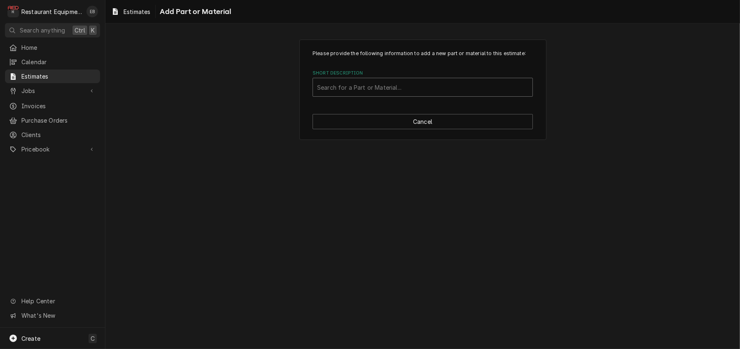
click at [418, 95] on div "Short Description" at bounding box center [422, 87] width 211 height 15
type input "True Salad Cooler Lid"
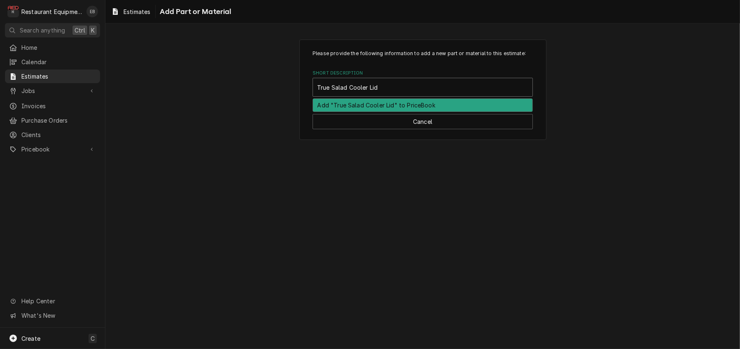
click at [395, 112] on div "Add "True Salad Cooler Lid" to PriceBook" at bounding box center [422, 105] width 219 height 13
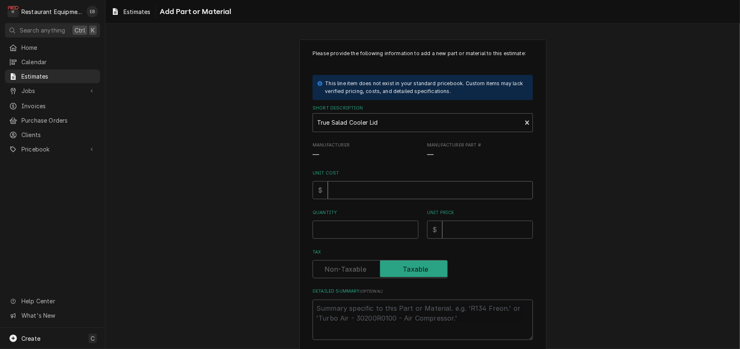
click at [375, 199] on input "Unit Cost" at bounding box center [430, 190] width 205 height 18
type textarea "x"
type input "4"
type textarea "x"
type input "41"
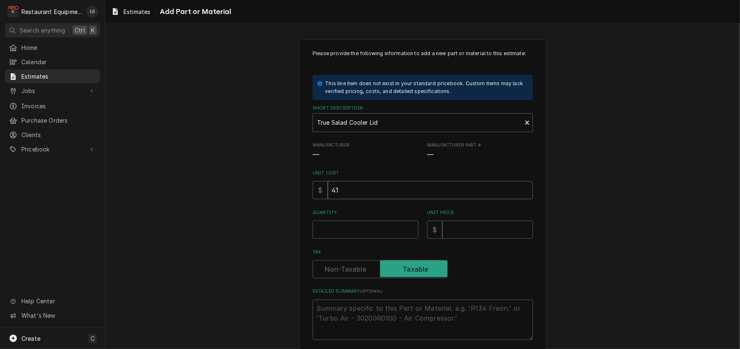
type textarea "x"
type input "419"
type textarea "x"
type input "419.9"
type textarea "x"
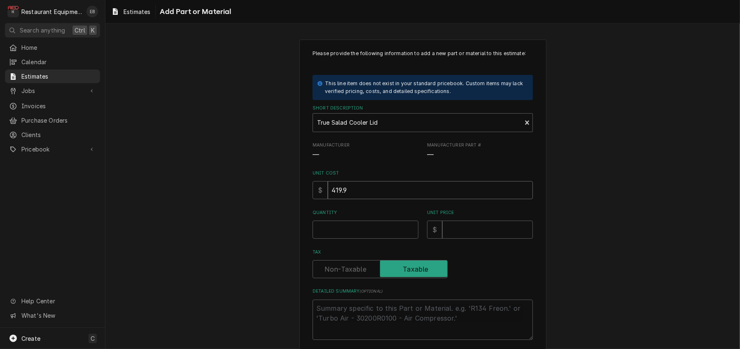
type input "419.92"
type textarea "x"
type input "419.92"
click at [382, 239] on input "Quantity" at bounding box center [365, 230] width 106 height 18
type textarea "x"
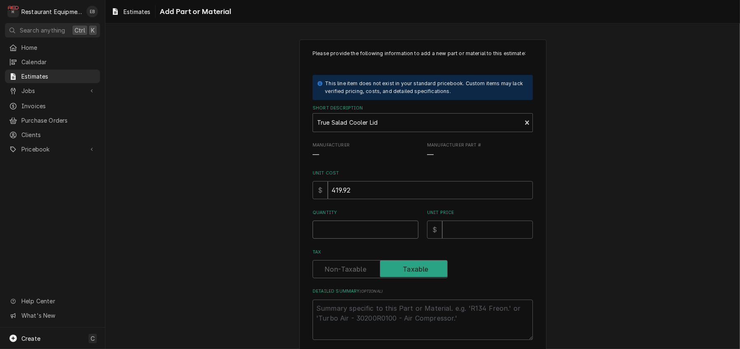
type input "1"
type textarea "x"
type input "1"
click at [471, 239] on input "Unit Price" at bounding box center [487, 230] width 91 height 18
type textarea "x"
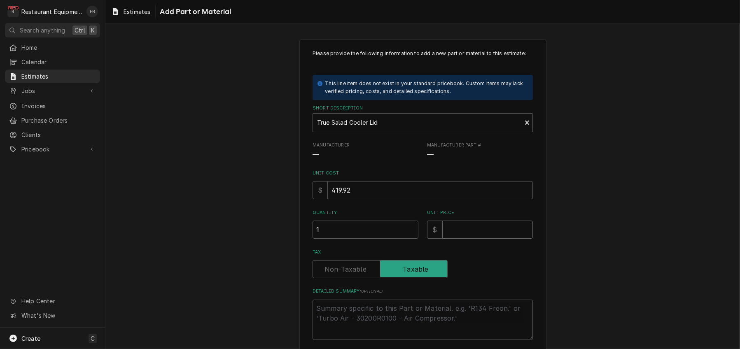
type input "6"
type textarea "x"
type input "64"
type textarea "x"
type input "642"
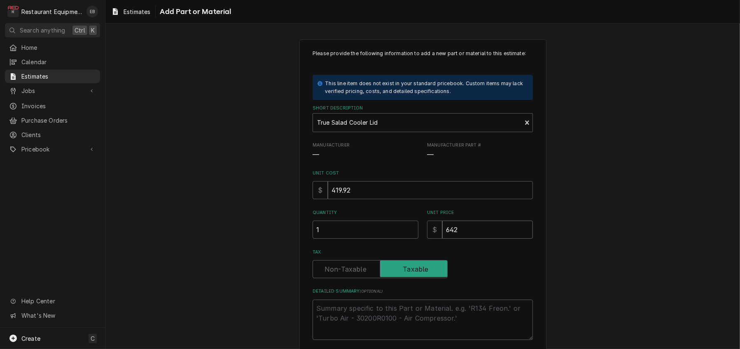
type textarea "x"
type input "642.0"
type textarea "x"
type input "642.08"
type textarea "x"
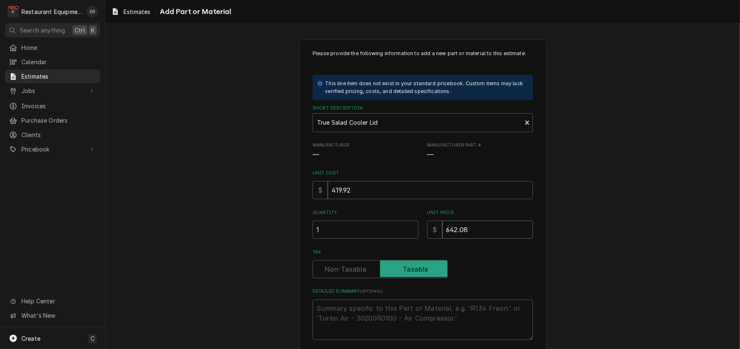
type input "642.08"
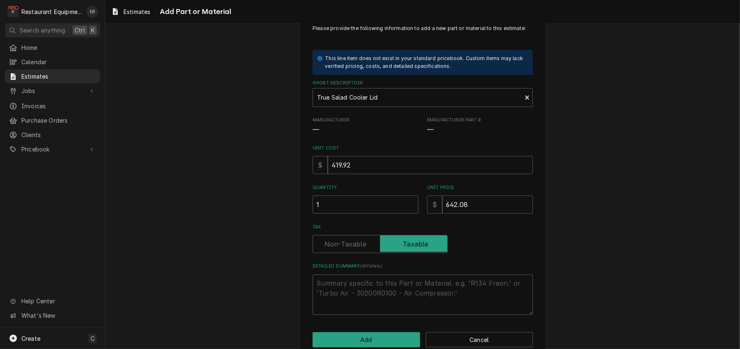
scroll to position [27, 0]
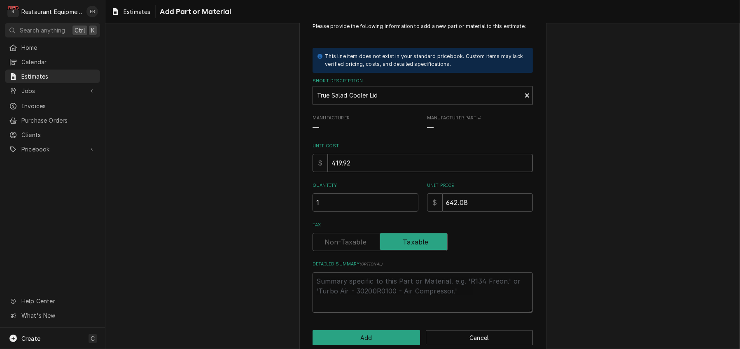
drag, startPoint x: 447, startPoint y: 296, endPoint x: 655, endPoint y: 200, distance: 228.8
click at [655, 200] on div "Please provide the following information to add a new part or material to this …" at bounding box center [422, 184] width 634 height 358
drag, startPoint x: 649, startPoint y: 263, endPoint x: 690, endPoint y: 268, distance: 41.0
click at [690, 268] on div "Please provide the following information to add a new part or material to this …" at bounding box center [422, 184] width 634 height 358
drag, startPoint x: 654, startPoint y: 304, endPoint x: 716, endPoint y: 172, distance: 145.5
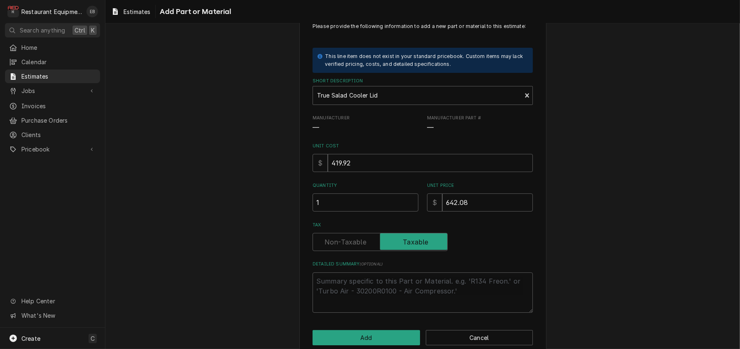
click at [716, 172] on div "Please provide the following information to add a new part or material to this …" at bounding box center [422, 184] width 634 height 358
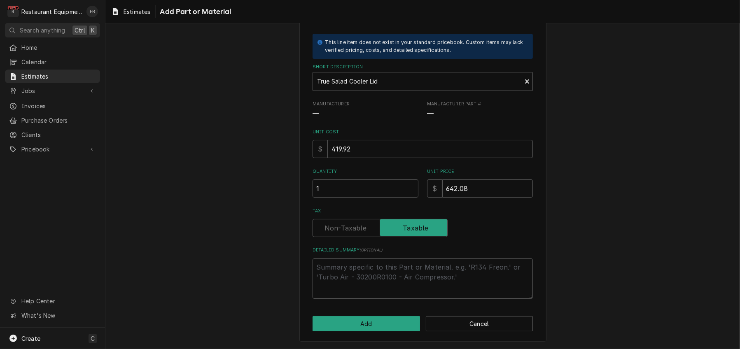
scroll to position [90, 0]
click at [361, 318] on button "Add" at bounding box center [365, 323] width 107 height 15
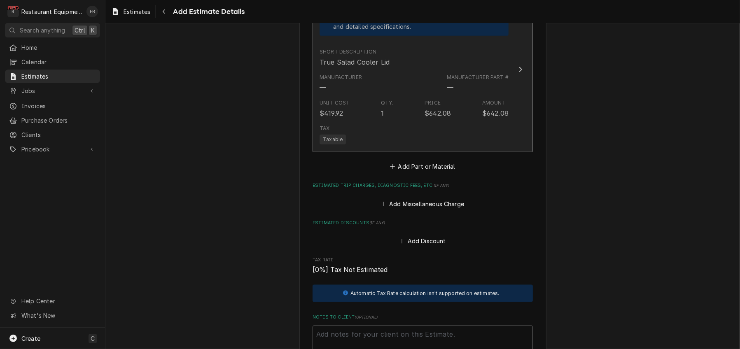
scroll to position [1231, 0]
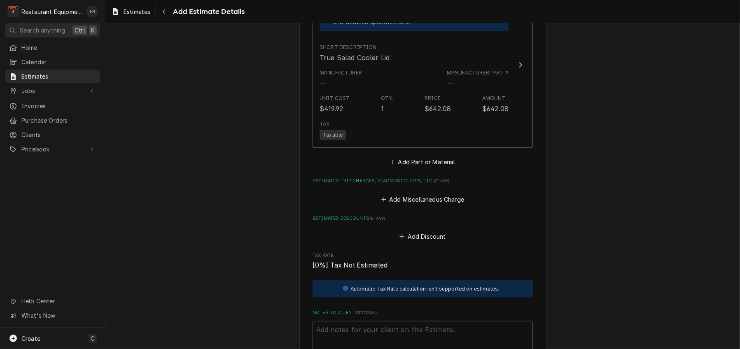
type textarea "x"
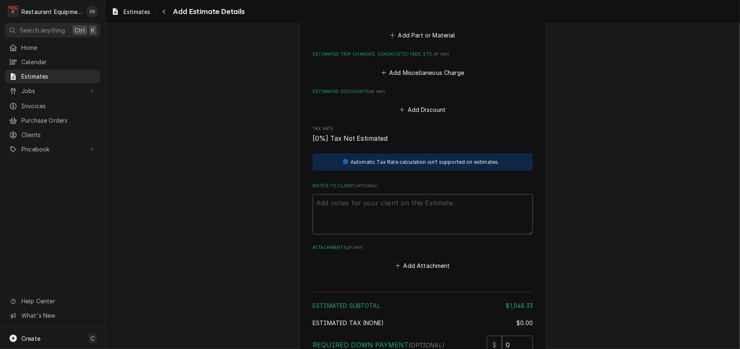
scroll to position [1313, 0]
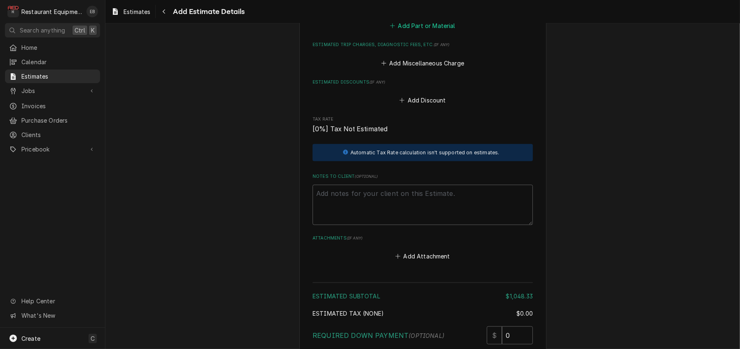
click at [429, 32] on button "Add Part or Material" at bounding box center [423, 26] width 68 height 12
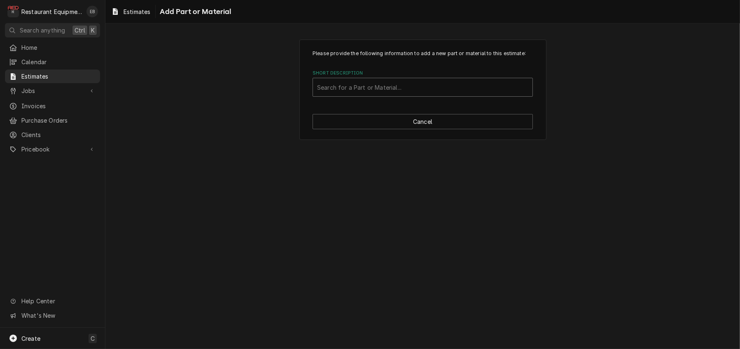
click at [420, 95] on div "Short Description" at bounding box center [422, 87] width 211 height 15
type input "Miscellaneous"
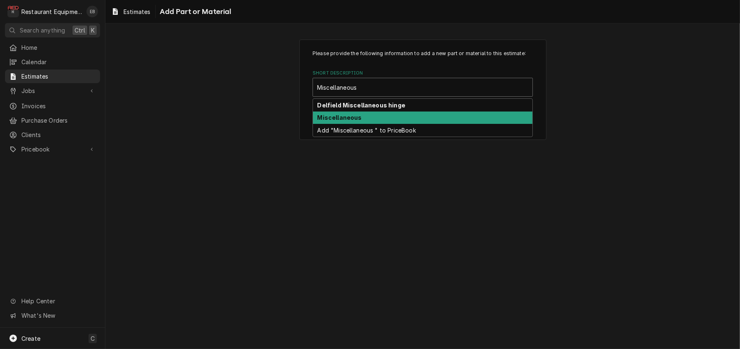
click at [440, 124] on div "Miscellaneous" at bounding box center [422, 118] width 219 height 13
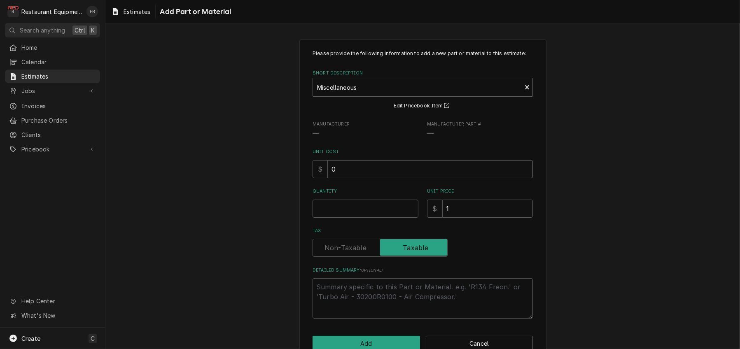
click at [375, 178] on input "0" at bounding box center [430, 169] width 205 height 18
type textarea "x"
type input "8"
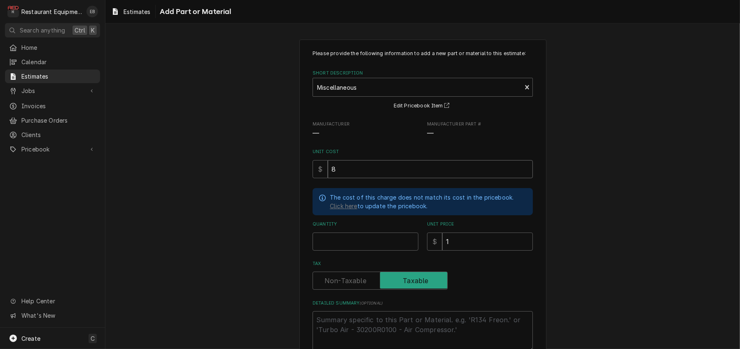
type textarea "x"
type input "8.3"
type textarea "x"
type input "8.37"
type textarea "x"
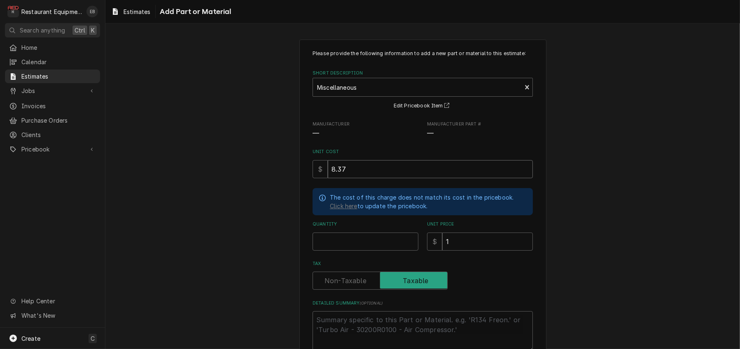
type input "8.37"
click at [370, 251] on input "Quantity" at bounding box center [365, 242] width 106 height 18
type textarea "x"
type input "1"
click at [496, 251] on input "1" at bounding box center [487, 242] width 91 height 18
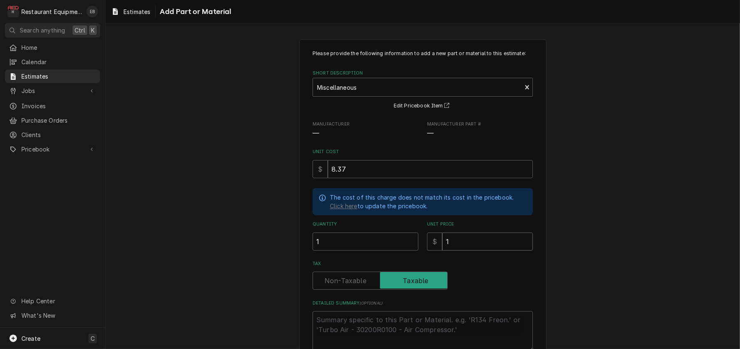
type textarea "x"
type input "1"
type textarea "x"
type input "12"
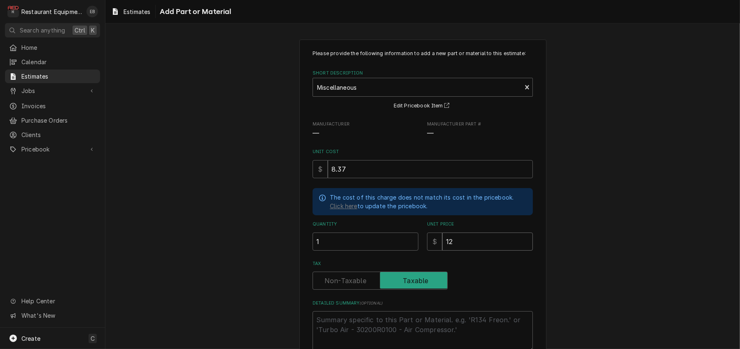
type textarea "x"
type input "12.7"
type textarea "x"
type input "12.79"
type textarea "x"
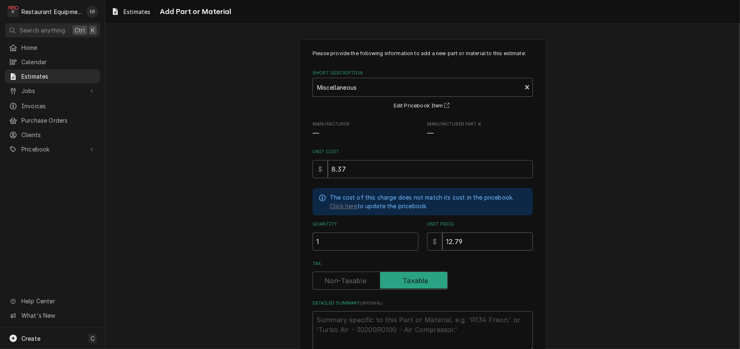
type input "12.79"
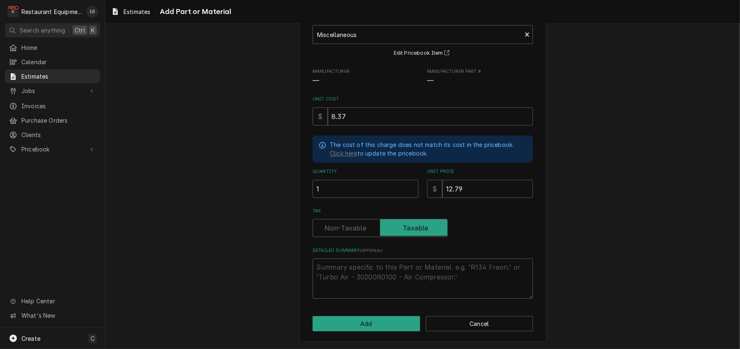
scroll to position [100, 0]
click at [373, 326] on button "Add" at bounding box center [365, 323] width 107 height 15
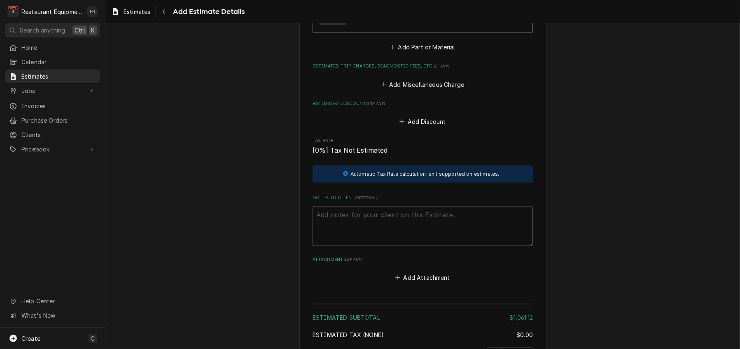
scroll to position [1412, 0]
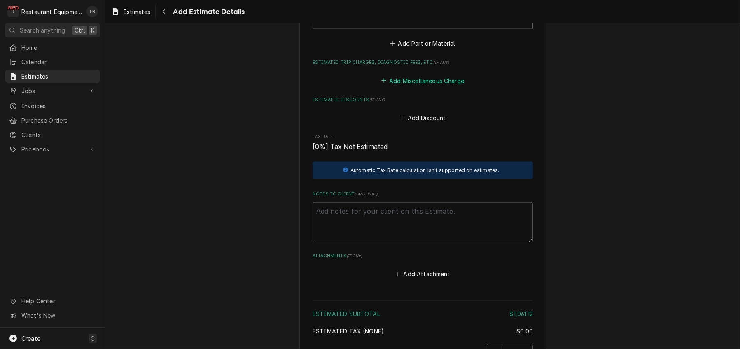
click at [422, 86] on button "Add Miscellaneous Charge" at bounding box center [423, 81] width 86 height 12
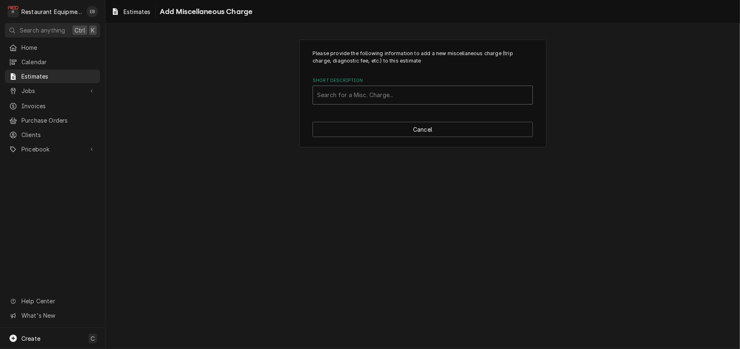
click at [406, 103] on div "Short Description" at bounding box center [422, 95] width 211 height 15
click at [573, 102] on div "Please provide the following information to add a new miscellaneous charge (tri…" at bounding box center [422, 93] width 634 height 123
click at [451, 137] on button "Cancel" at bounding box center [422, 129] width 220 height 15
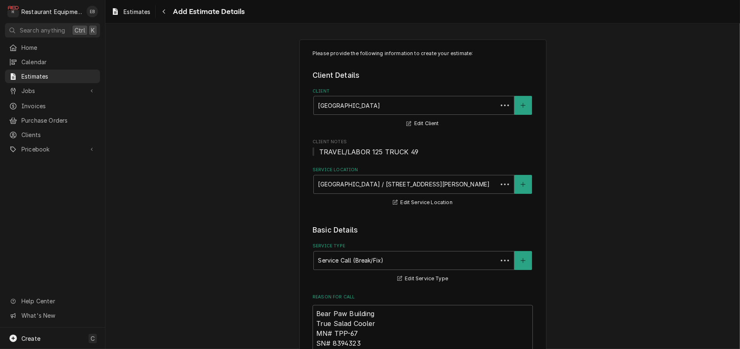
scroll to position [1401, 0]
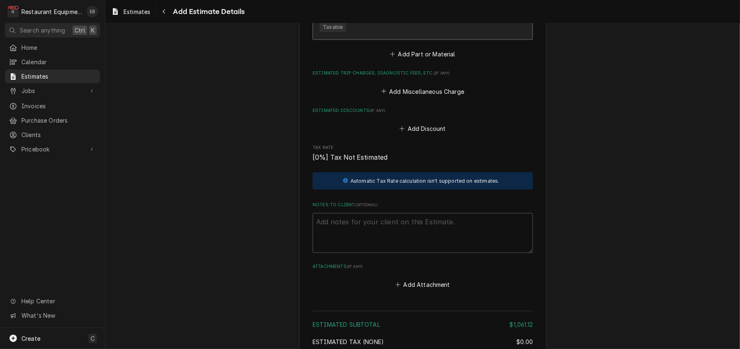
type textarea "x"
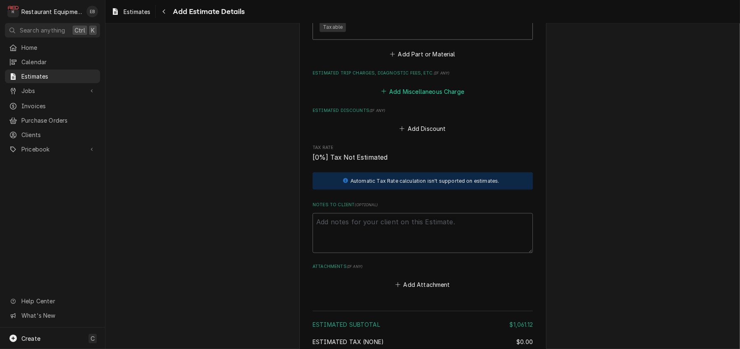
click at [423, 97] on button "Add Miscellaneous Charge" at bounding box center [423, 92] width 86 height 12
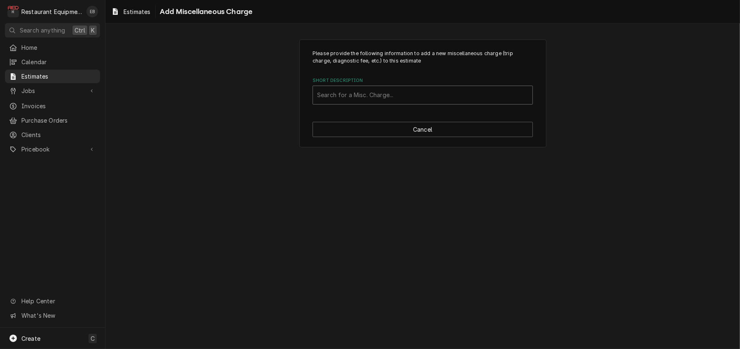
click at [407, 103] on div "Short Description" at bounding box center [422, 95] width 211 height 15
type input "shipping"
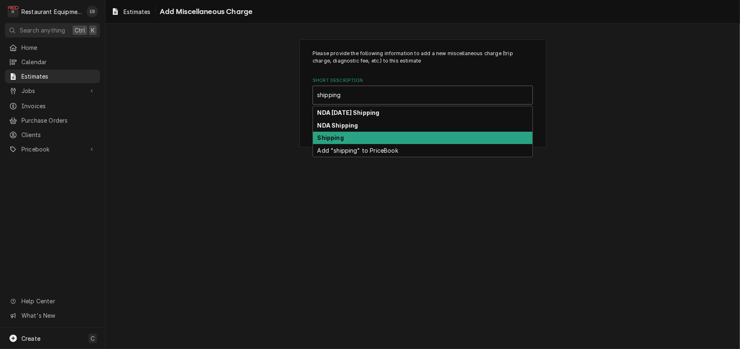
click at [362, 144] on div "Shipping" at bounding box center [422, 138] width 219 height 13
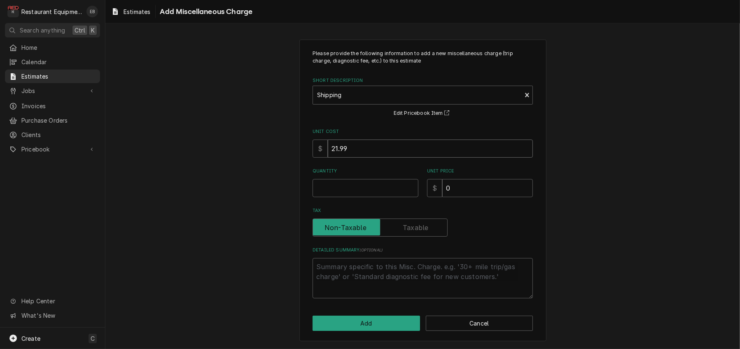
click at [377, 158] on input "21.99" at bounding box center [430, 149] width 205 height 18
type textarea "x"
type input "21.9"
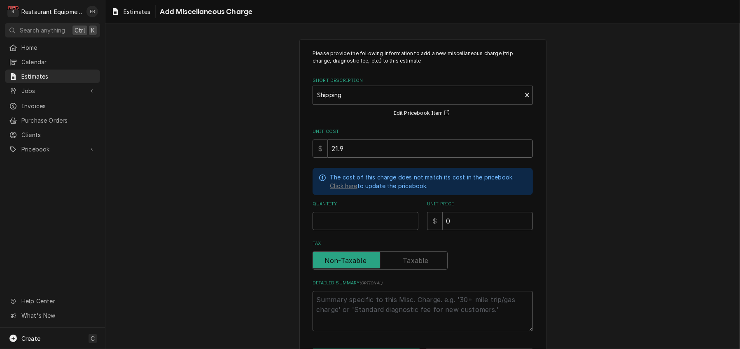
type textarea "x"
type input "21"
type textarea "x"
type input "2"
type textarea "x"
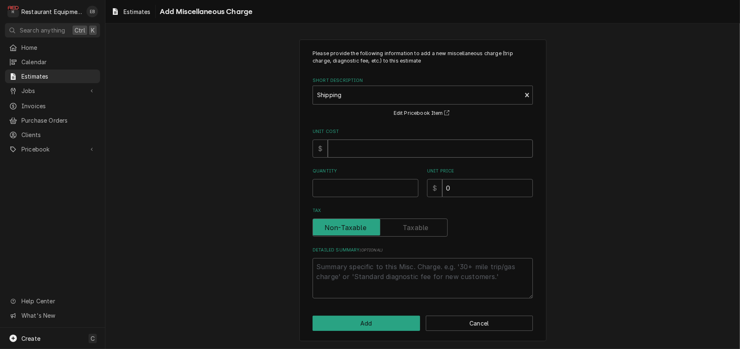
type textarea "x"
type input "2"
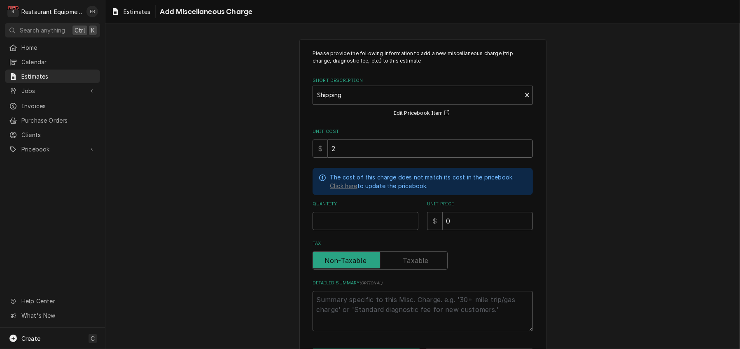
type textarea "x"
type input "29"
type textarea "x"
type input "2"
type textarea "x"
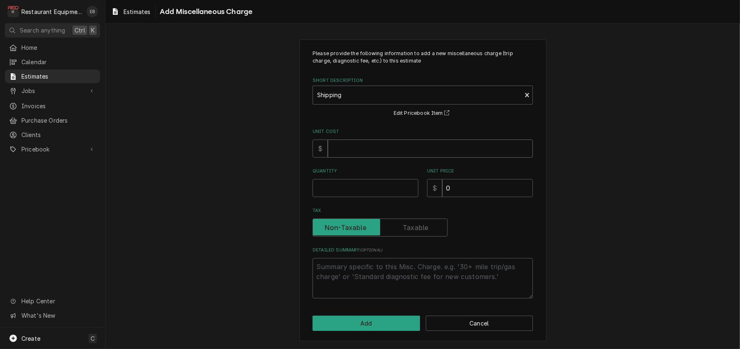
type textarea "x"
type input "3"
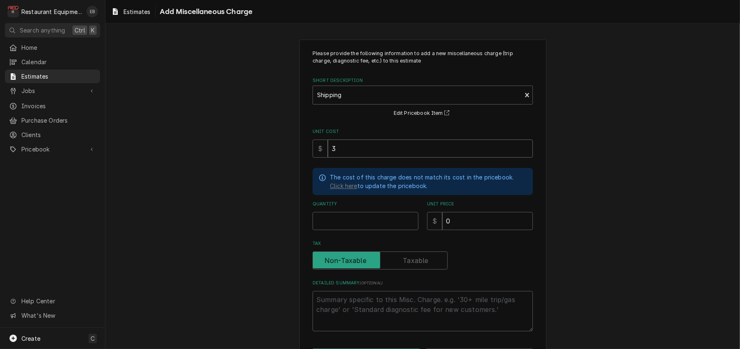
type textarea "x"
type input "30"
type textarea "x"
type input "30.9"
type textarea "x"
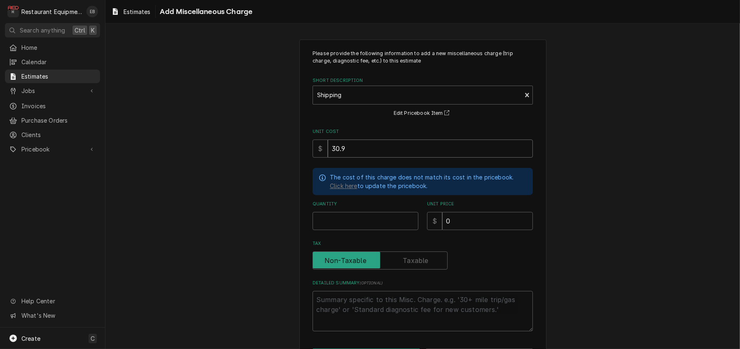
type input "30.99"
type textarea "x"
type input "30.99"
click at [371, 230] on input "Quantity" at bounding box center [365, 221] width 106 height 18
type textarea "x"
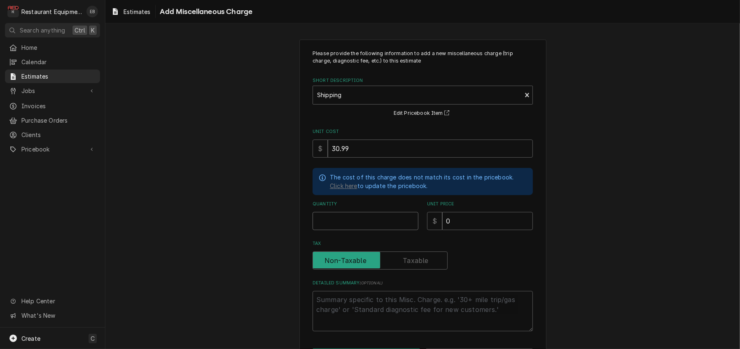
type input "1"
type textarea "x"
type input "1"
click at [471, 230] on input "0" at bounding box center [487, 221] width 91 height 18
type textarea "x"
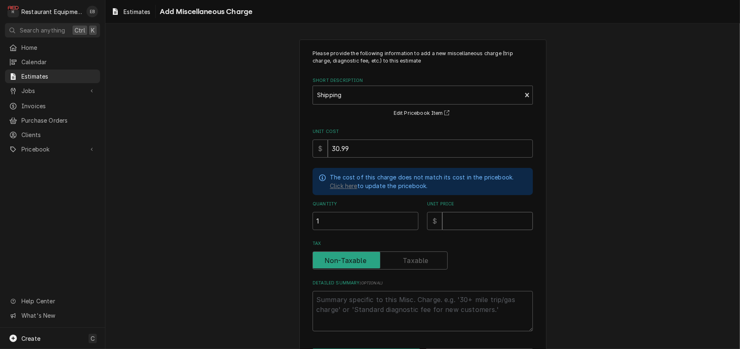
type textarea "x"
type input "4"
type textarea "x"
type input "47"
type textarea "x"
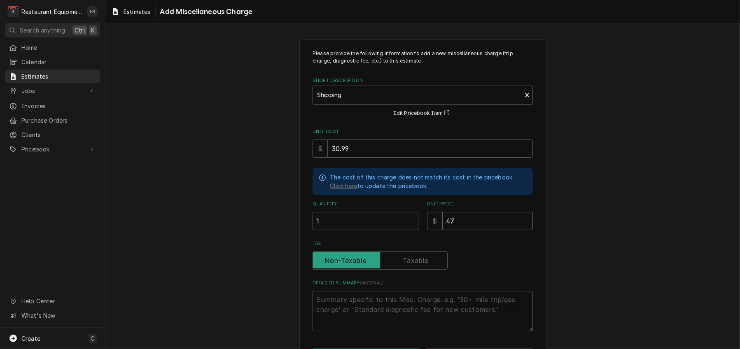
type input "47.3"
type textarea "x"
type input "47.38"
type textarea "x"
type input "47.3"
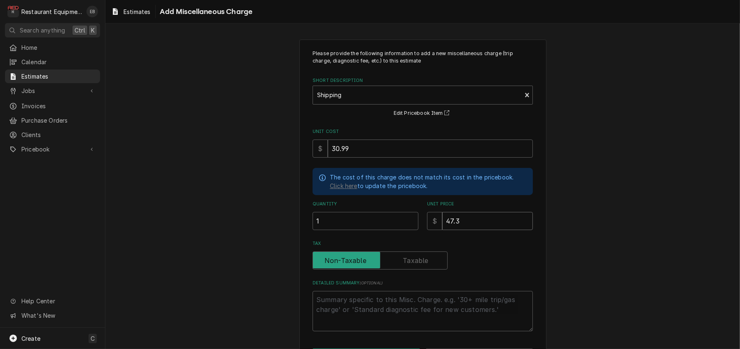
type textarea "x"
type input "47.39"
type textarea "x"
type input "47.39"
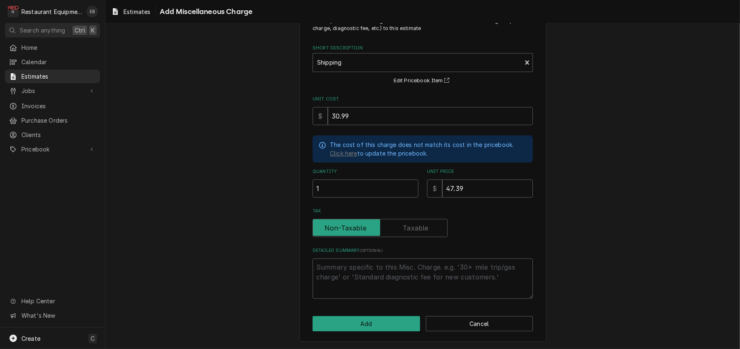
scroll to position [68, 0]
click at [398, 325] on button "Add" at bounding box center [365, 323] width 107 height 15
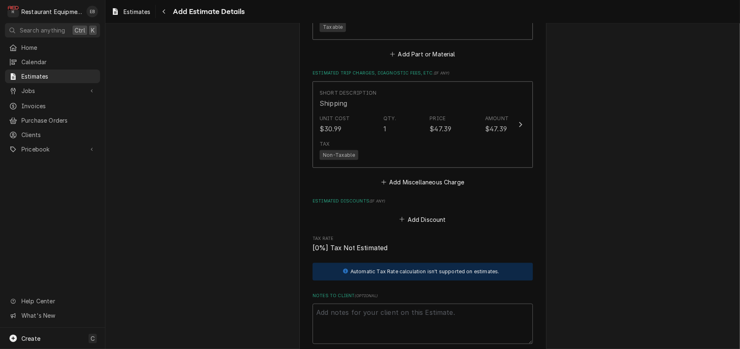
scroll to position [1391, 0]
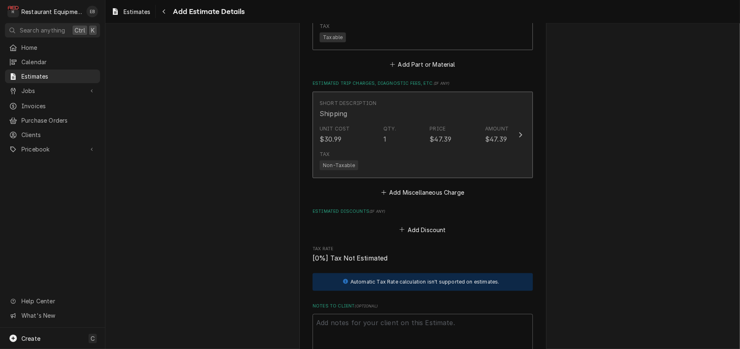
type textarea "x"
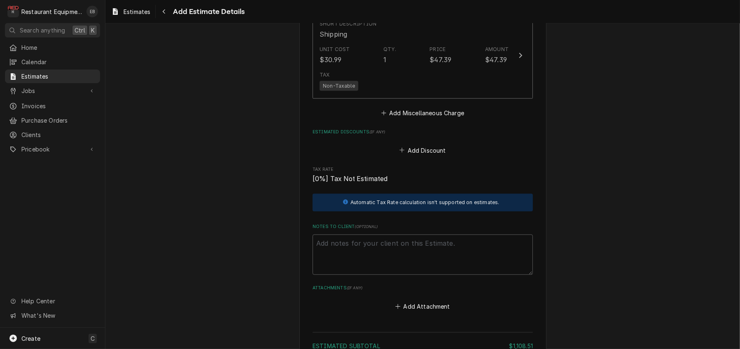
scroll to position [1473, 0]
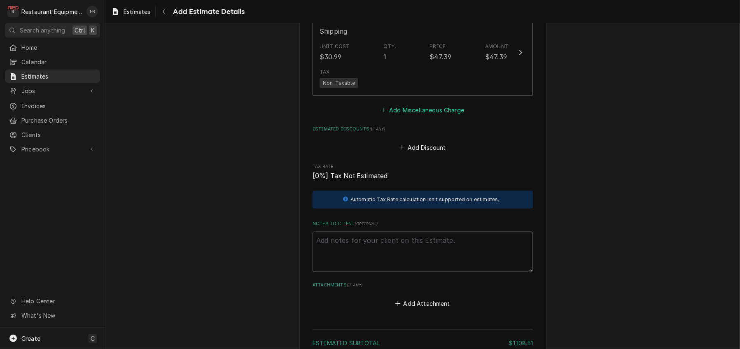
click at [447, 116] on button "Add Miscellaneous Charge" at bounding box center [423, 111] width 86 height 12
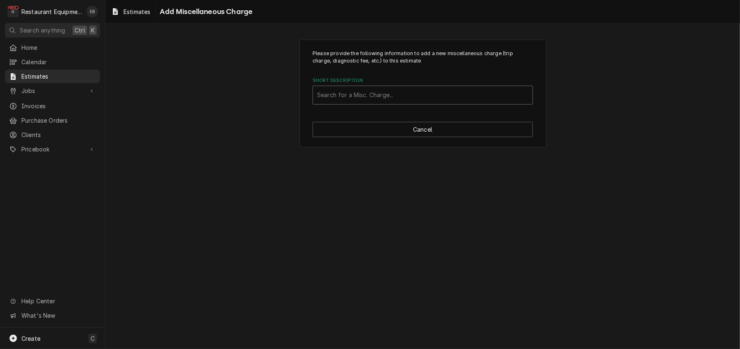
click at [432, 103] on div "Short Description" at bounding box center [422, 95] width 211 height 15
type input "Taxes"
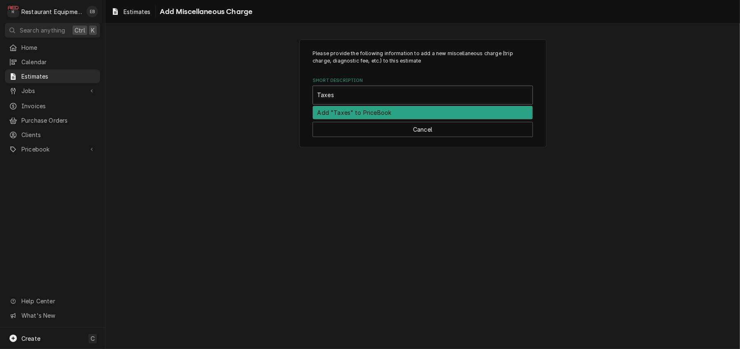
click at [394, 119] on div "Add "Taxes" to PriceBook" at bounding box center [422, 112] width 219 height 13
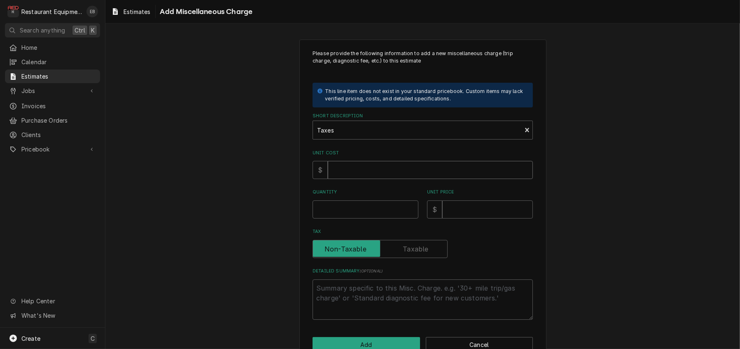
click at [359, 179] on input "Unit Cost" at bounding box center [430, 170] width 205 height 18
type textarea "x"
type input "7"
type textarea "x"
type input "74"
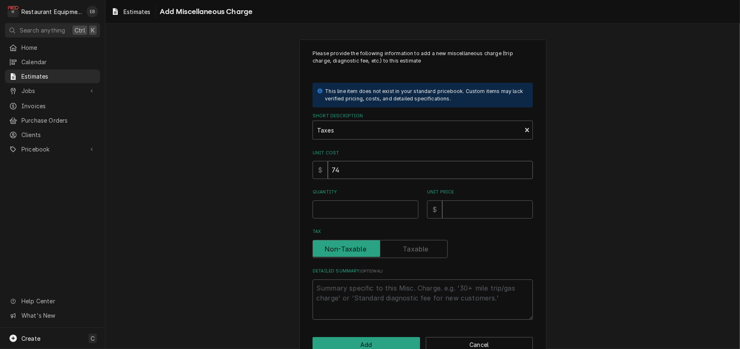
type textarea "x"
type input "74.2"
type textarea "x"
type input "74.28"
type textarea "x"
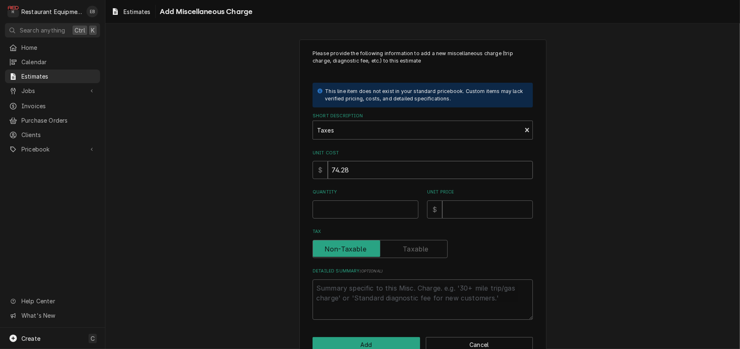
type input "74.28"
click at [368, 219] on input "Quantity" at bounding box center [365, 209] width 106 height 18
type textarea "x"
type input "1"
type textarea "x"
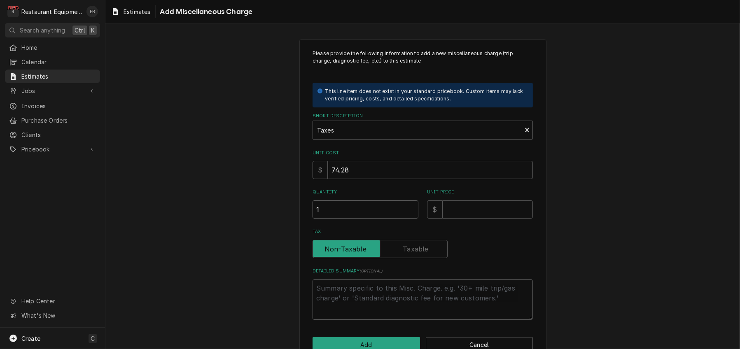
type input "1"
click at [485, 219] on input "Unit Price" at bounding box center [487, 209] width 91 height 18
type textarea "x"
type input "7"
type textarea "x"
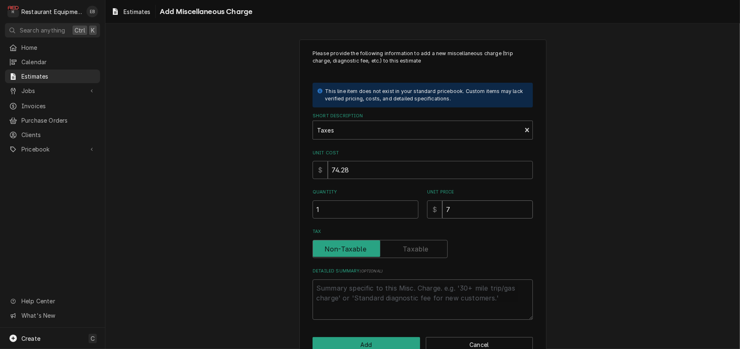
type input "74"
type textarea "x"
type input "74.2"
type textarea "x"
type input "74.28"
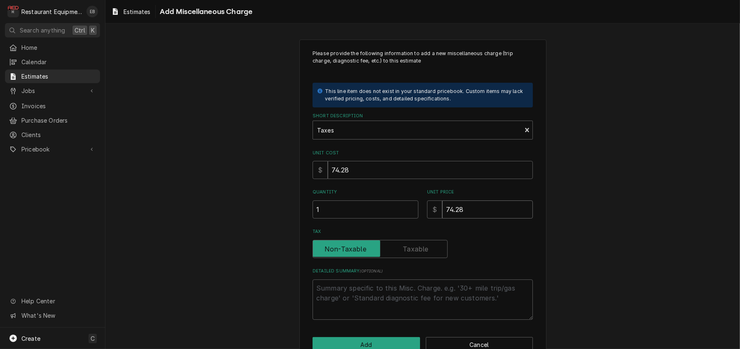
type textarea "x"
type input "74.28"
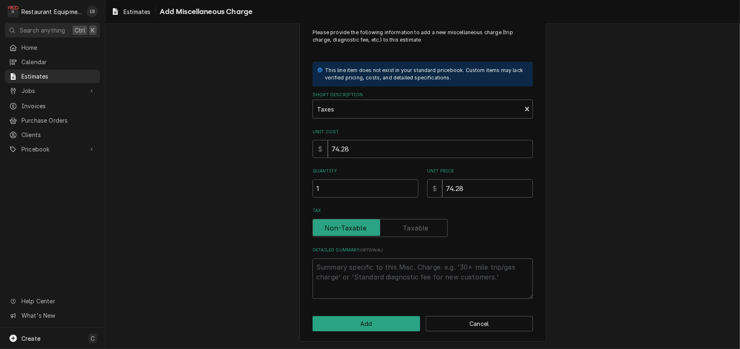
scroll to position [58, 0]
click at [402, 316] on button "Add" at bounding box center [365, 323] width 107 height 15
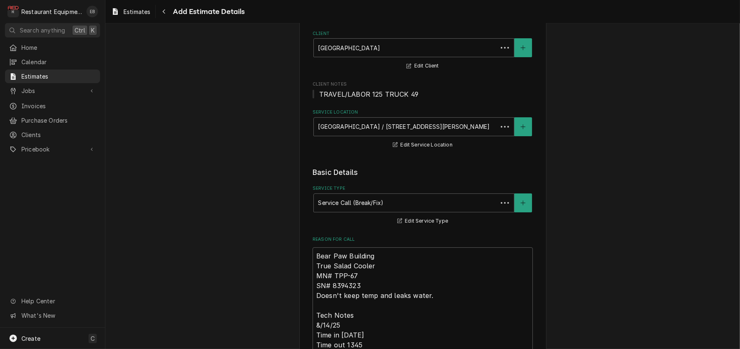
scroll to position [1463, 0]
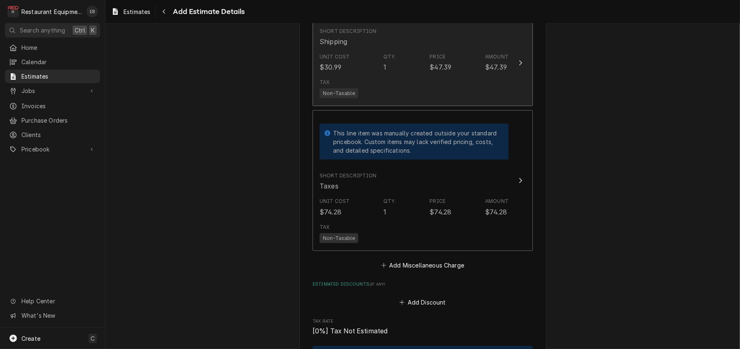
type textarea "x"
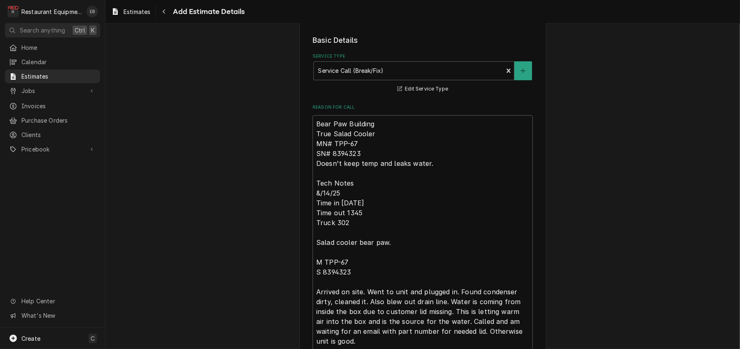
scroll to position [148, 0]
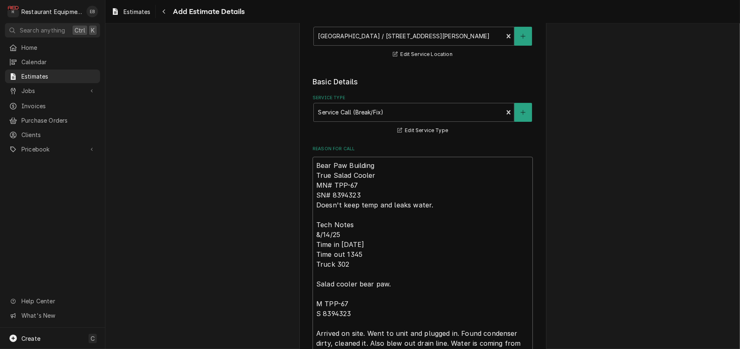
click at [312, 202] on textarea "Bear Paw Building True Salad Cooler MN# TPP-67 SN# 8394323 Doesn't keep temp an…" at bounding box center [422, 282] width 220 height 250
type textarea "Bear Paw Building True Salad Cooler MN# TPP-67 SN# 8394323 Doesn't keep temp an…"
type textarea "x"
type textarea "R Bear Paw Building True Salad Cooler MN# TPP-67 SN# 8394323 Doesn't keep temp …"
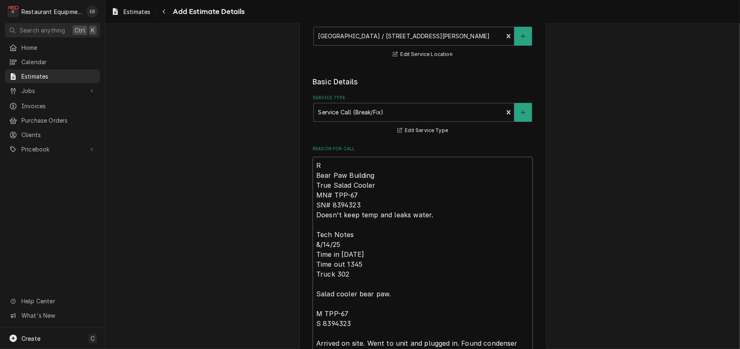
type textarea "x"
type textarea "Ro Bear Paw Building True Salad Cooler MN# TPP-67 SN# 8394323 Doesn't keep temp…"
type textarea "x"
type textarea "Roo Bear Paw Building True Salad Cooler MN# TPP-67 SN# 8394323 Doesn't keep tem…"
type textarea "x"
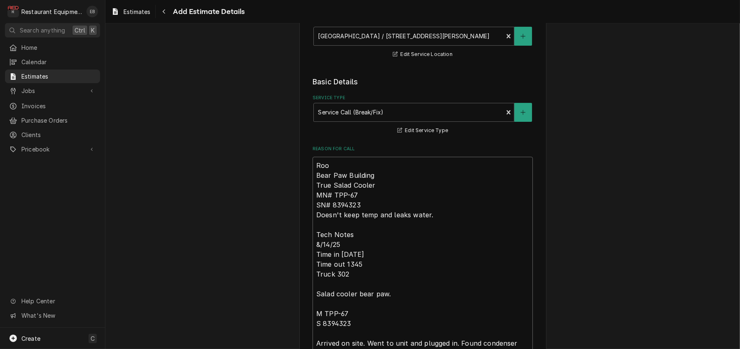
type textarea "Roo- Bear Paw Building True Salad Cooler MN# TPP-67 SN# 8394323 Doesn't keep te…"
type textarea "x"
type textarea "Roo-8 Bear Paw Building True Salad Cooler MN# TPP-67 SN# 8394323 Doesn't keep t…"
type textarea "x"
type textarea "Roo-83 Bear Paw Building True Salad Cooler MN# TPP-67 SN# 8394323 Doesn't keep …"
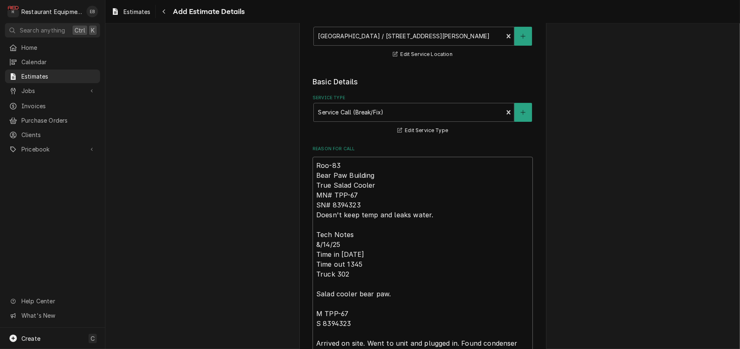
type textarea "x"
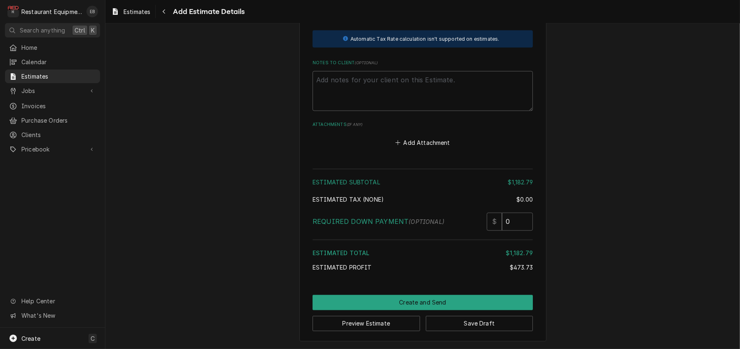
scroll to position [1997, 0]
click at [482, 323] on button "Save Draft" at bounding box center [479, 323] width 107 height 15
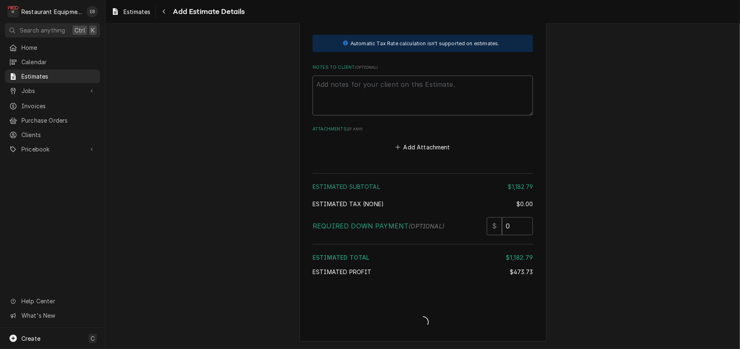
scroll to position [1992, 0]
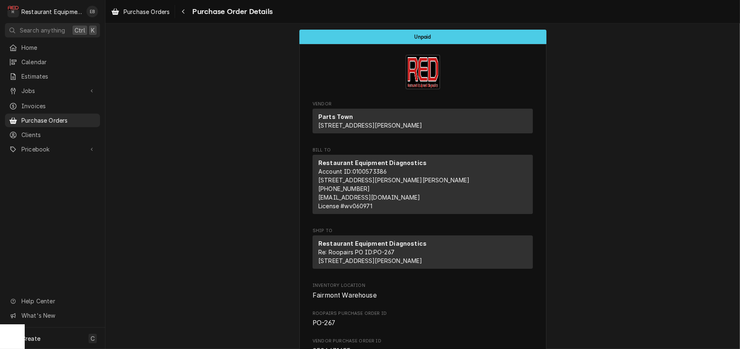
scroll to position [494, 0]
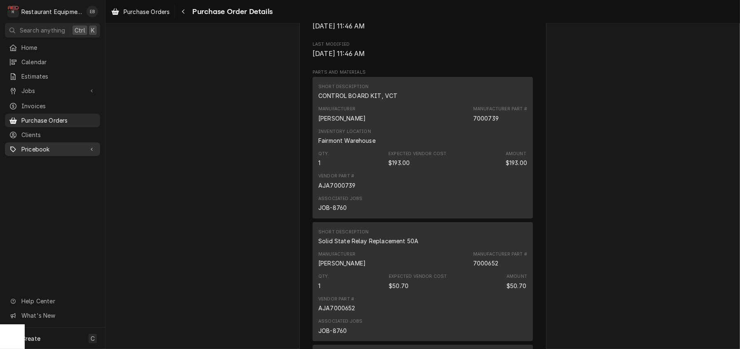
click at [40, 154] on span "Pricebook" at bounding box center [52, 149] width 62 height 9
click at [46, 179] on span "Parts & Materials" at bounding box center [58, 178] width 75 height 9
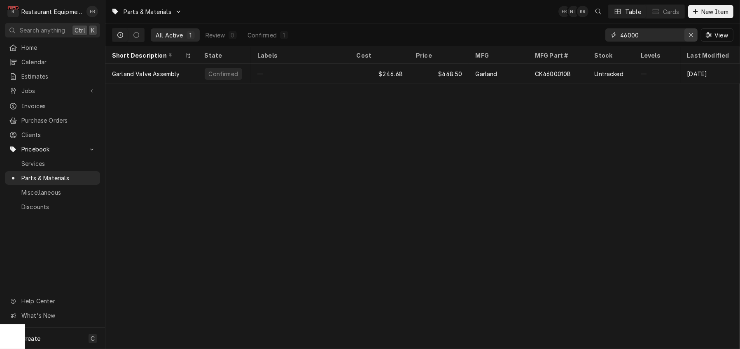
click at [689, 37] on icon "Erase input" at bounding box center [691, 35] width 5 height 6
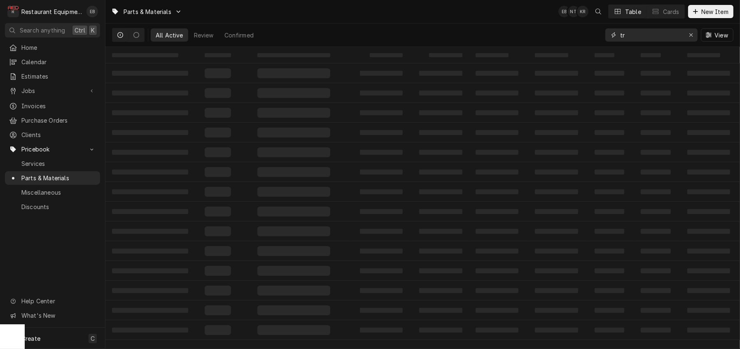
type input "t"
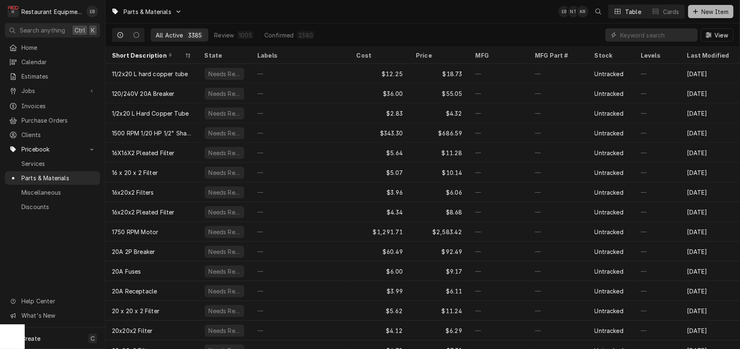
click at [717, 18] on button "New Item" at bounding box center [710, 11] width 45 height 13
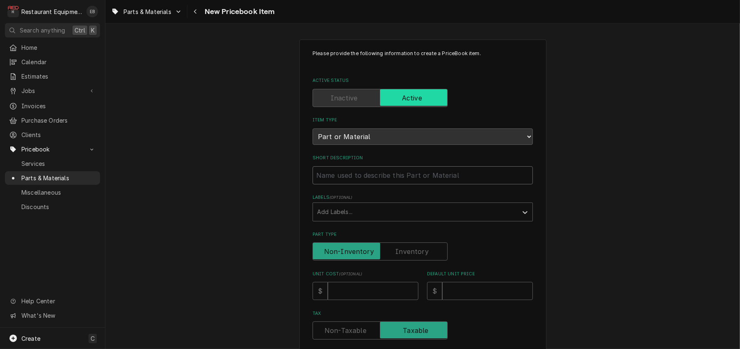
click at [376, 184] on input "Short Description" at bounding box center [422, 175] width 220 height 18
type textarea "x"
type input "T"
type textarea "x"
type input "Tr"
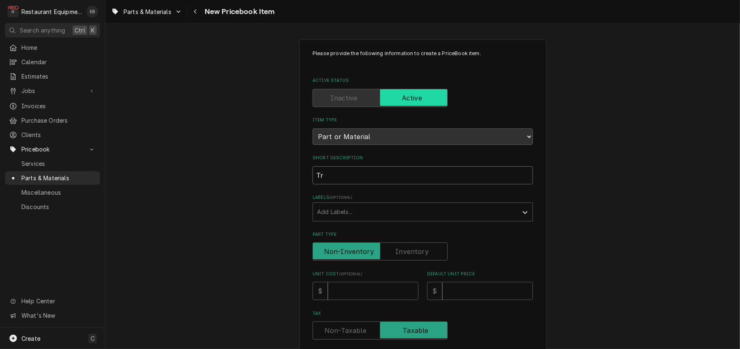
type textarea "x"
type input "Tru"
type textarea "x"
type input "True"
type textarea "x"
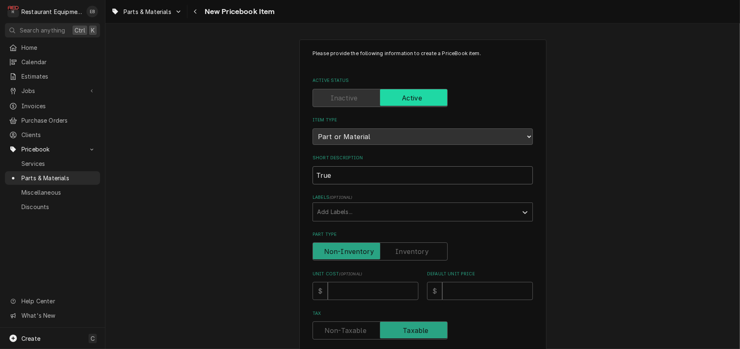
type input "True"
type textarea "x"
type input "True S"
type textarea "x"
type input "True Sa"
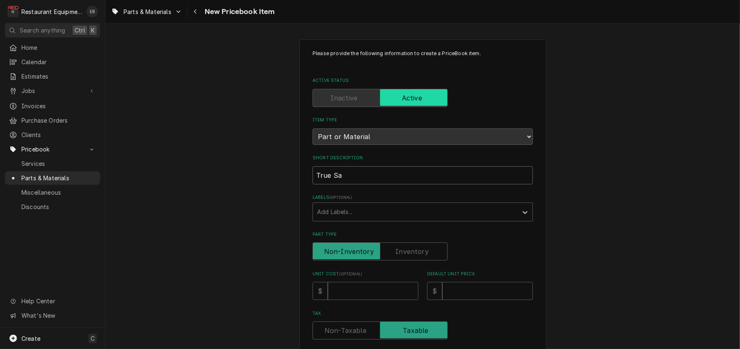
type textarea "x"
type input "True [PERSON_NAME]"
type textarea "x"
type input "True Sald"
type textarea "x"
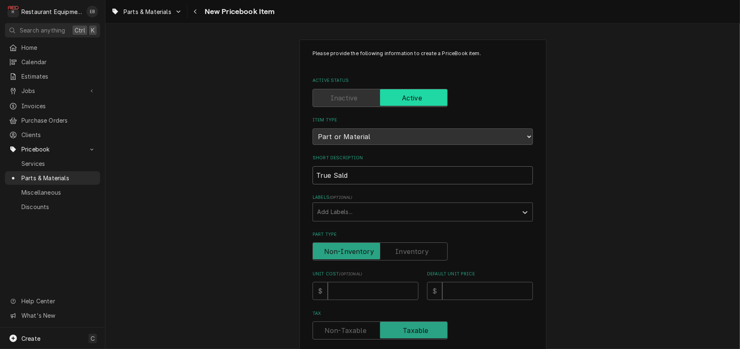
type input "True [PERSON_NAME]"
type textarea "x"
type input "True Sala"
type textarea "x"
type input "True Salad"
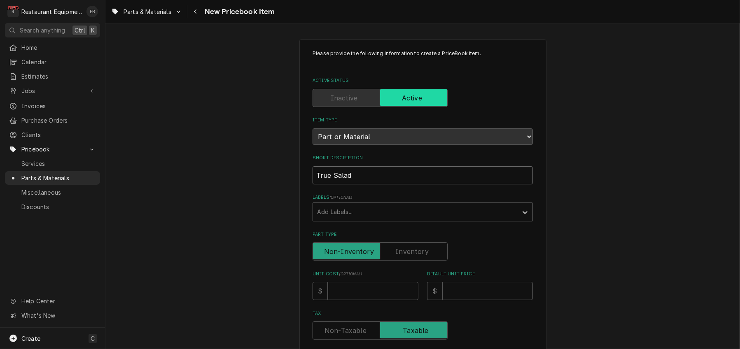
type textarea "x"
type input "True Salad"
type textarea "x"
type input "True Salad C"
type textarea "x"
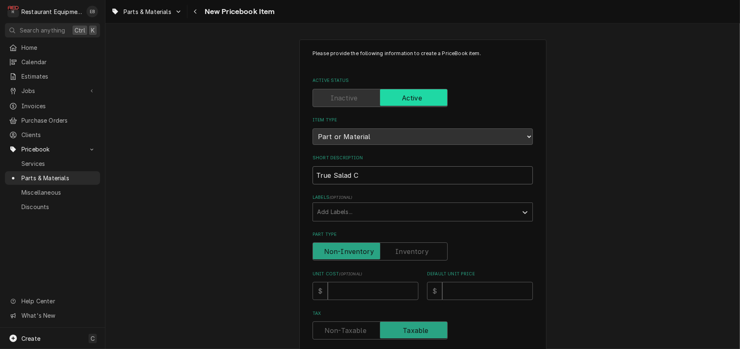
type input "True Salad Co"
type textarea "x"
type input "True Salad Coo"
type textarea "x"
type input "True Salad Cool"
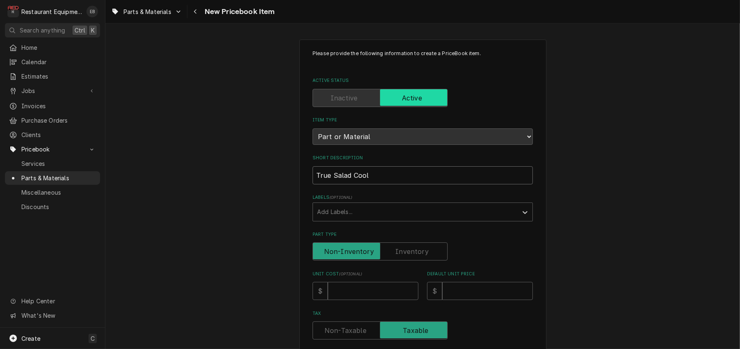
type textarea "x"
type input "True Salad Coole"
type textarea "x"
type input "True Salad Cooler"
type textarea "x"
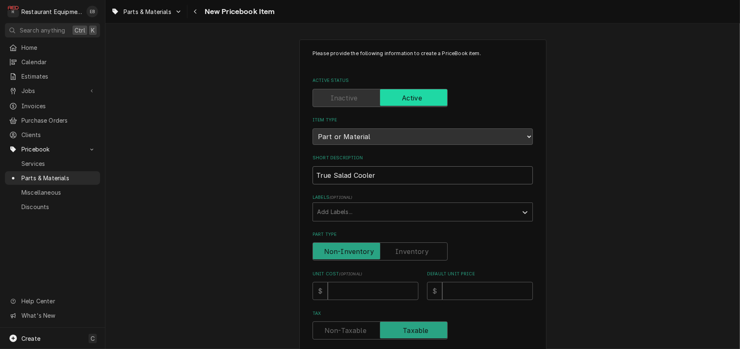
type input "True Salad Cooler"
type textarea "x"
type input "True Salad Cooler L"
type textarea "x"
type input "True Salad Cooler Li"
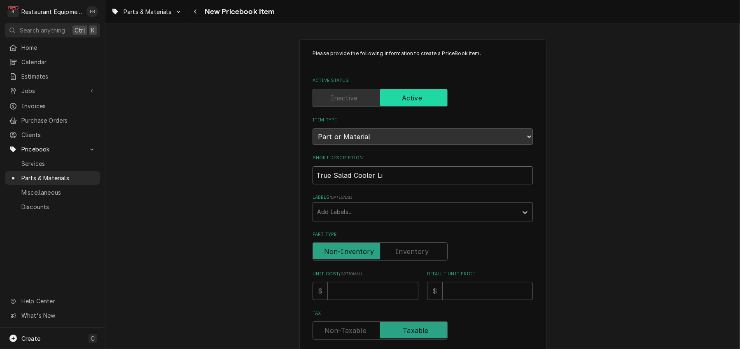
type textarea "x"
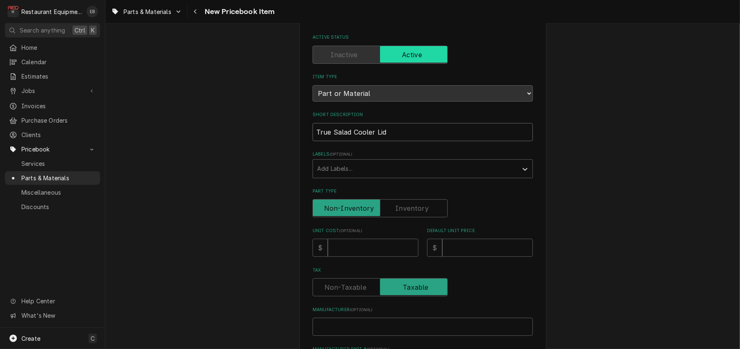
scroll to position [55, 0]
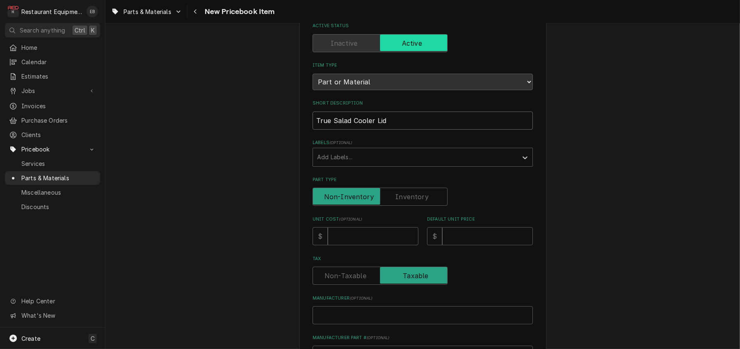
type input "True Salad Cooler Lid"
click at [362, 245] on input "Unit Cost ( optional )" at bounding box center [373, 236] width 91 height 18
type textarea "x"
type input "4"
type textarea "x"
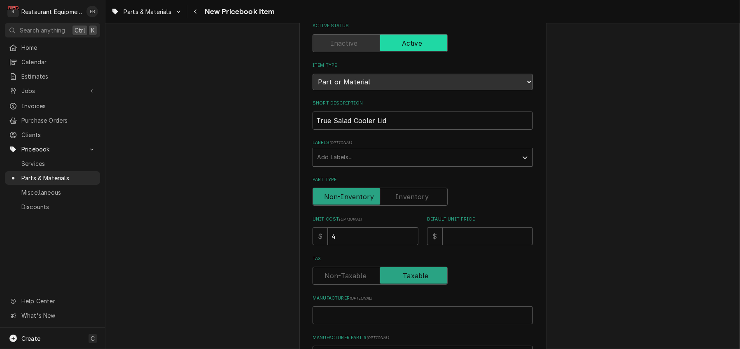
type input "41"
type textarea "x"
type input "419"
type textarea "x"
type input "419.9"
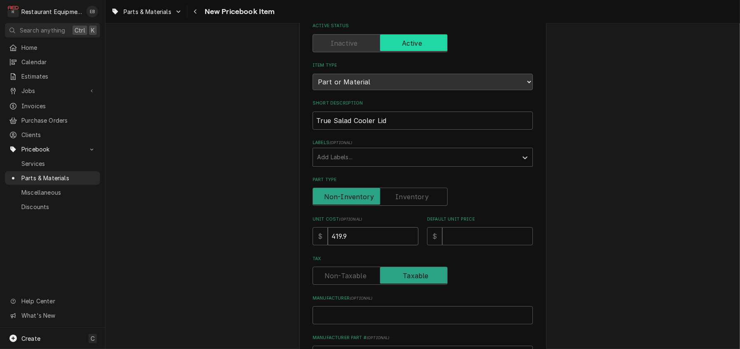
type textarea "x"
type input "419.92"
click at [469, 245] on input "Default Unit Price" at bounding box center [487, 236] width 91 height 18
type textarea "x"
type input "6"
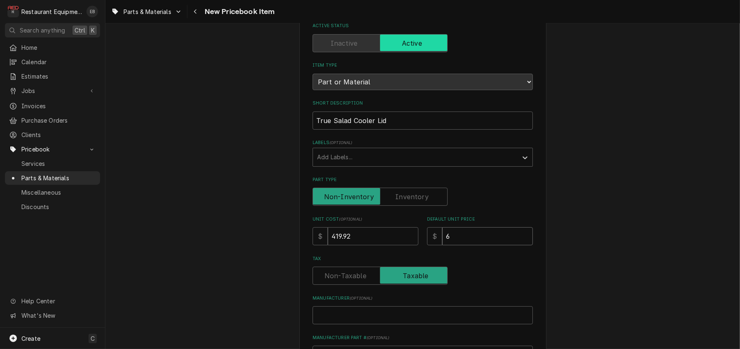
type textarea "x"
type input "64"
type textarea "x"
type input "642"
type textarea "x"
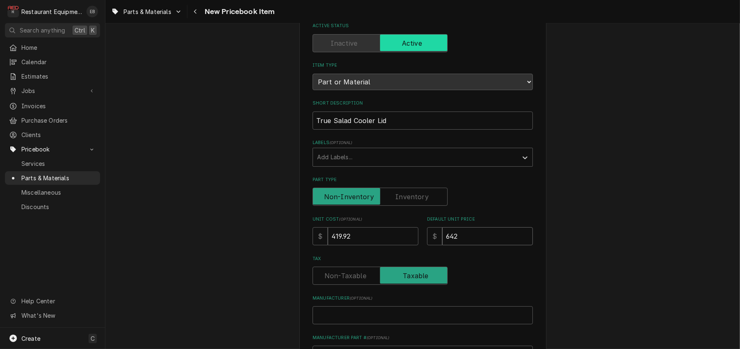
type input "642.0"
type textarea "x"
type input "642.08"
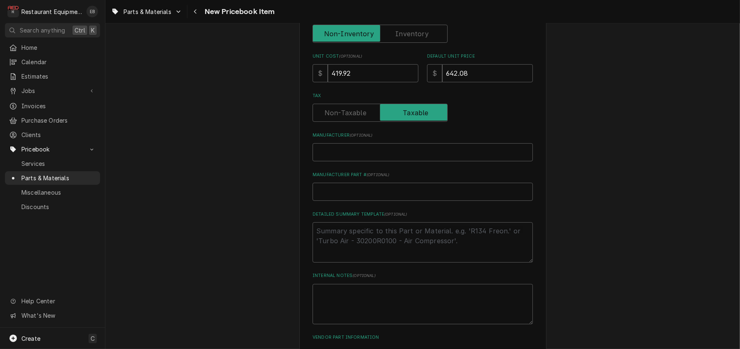
scroll to position [219, 0]
click at [367, 160] on input "Manufacturer ( optional )" at bounding box center [422, 151] width 220 height 18
type textarea "x"
type input "T"
type textarea "x"
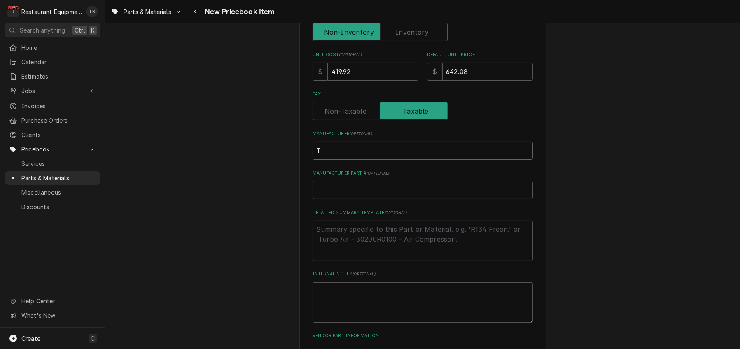
type input "Tr"
type textarea "x"
type input "Tru"
type textarea "x"
type input "True"
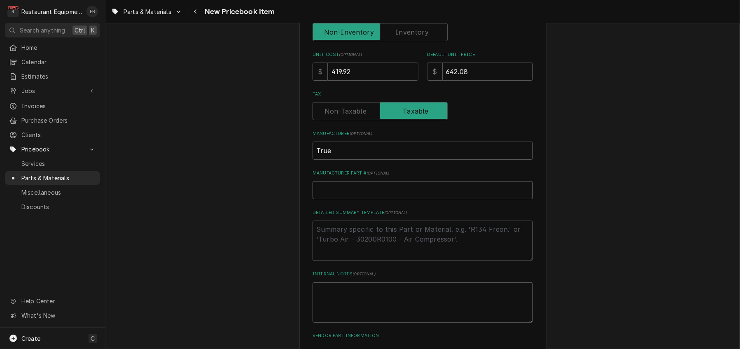
click at [368, 199] on input "Manufacturer Part # ( optional )" at bounding box center [422, 190] width 220 height 18
type textarea "x"
type input "8"
type textarea "x"
type input "87"
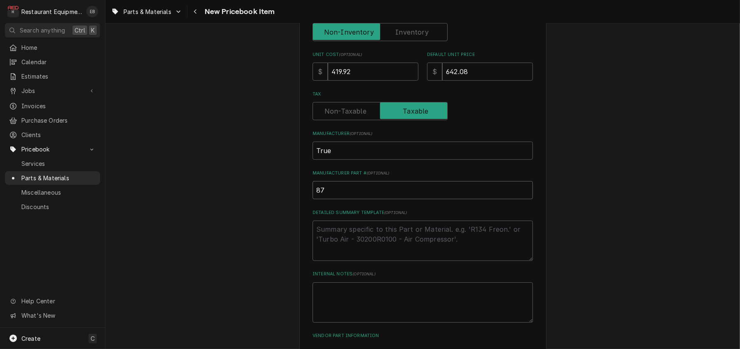
type textarea "x"
type input "870"
type textarea "x"
type input "8703"
type textarea "x"
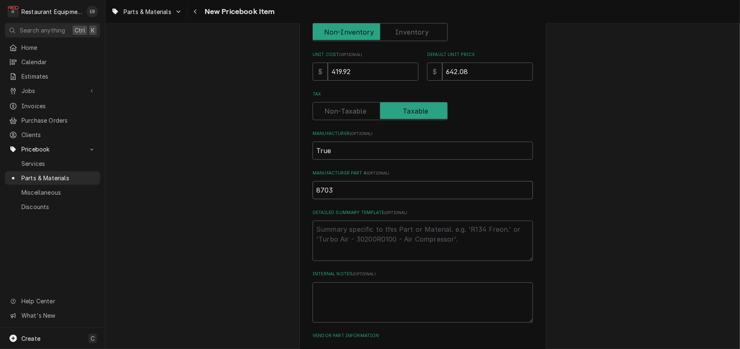
type input "87038"
type textarea "x"
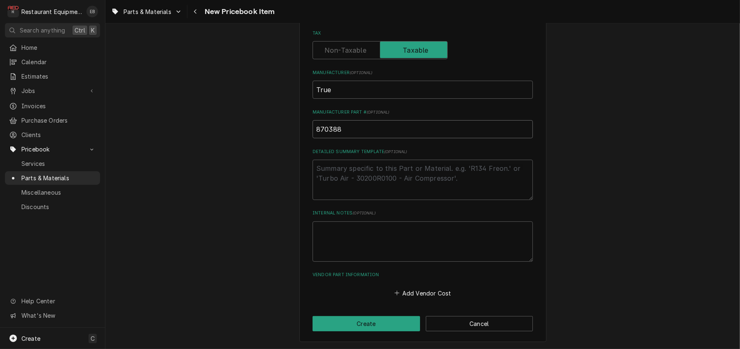
scroll to position [345, 0]
type input "870388"
click at [384, 318] on button "Create" at bounding box center [365, 323] width 107 height 15
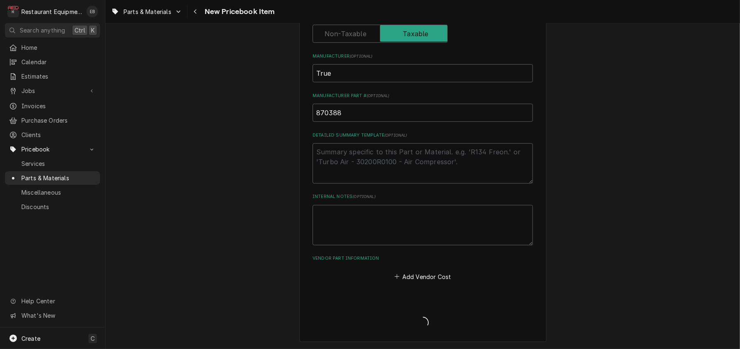
type textarea "x"
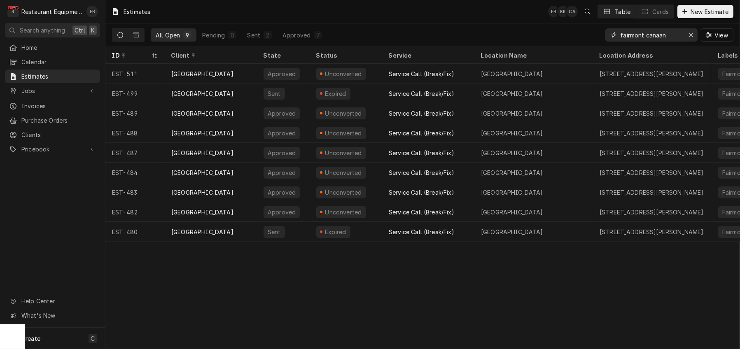
drag, startPoint x: 634, startPoint y: 37, endPoint x: 608, endPoint y: 41, distance: 26.2
click at [608, 41] on div "fairmont canaan" at bounding box center [651, 34] width 92 height 13
drag, startPoint x: 638, startPoint y: 38, endPoint x: 594, endPoint y: 46, distance: 45.5
click at [594, 46] on div "All Open 9 Pending 0 Sent 2 Approved 7 fairmont canaan View" at bounding box center [422, 34] width 621 height 23
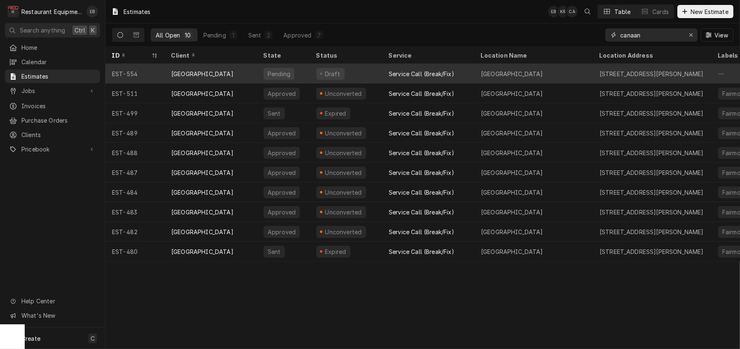
type input "canaan"
click at [408, 71] on div "Service Call (Break/Fix)" at bounding box center [421, 74] width 65 height 9
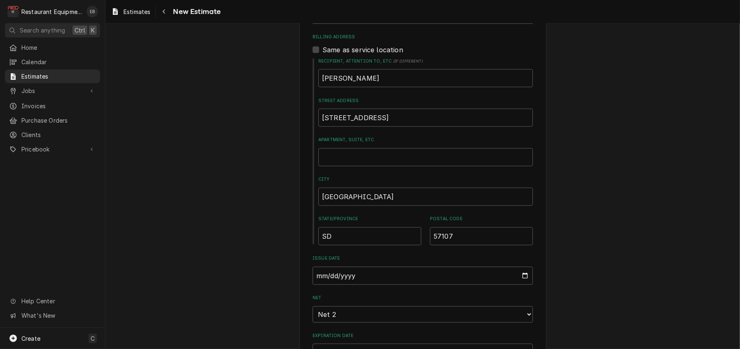
scroll to position [631, 0]
click at [387, 20] on div "Labels" at bounding box center [415, 12] width 196 height 15
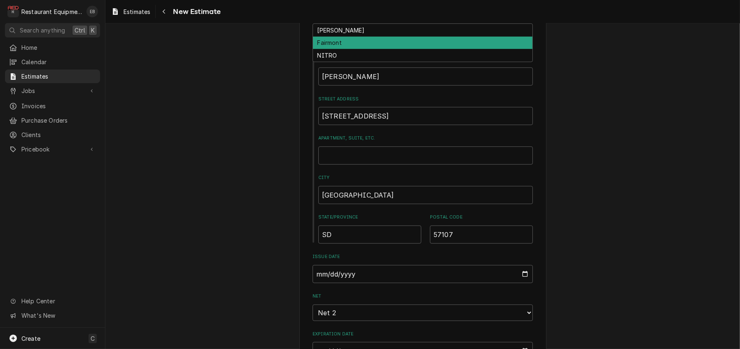
click at [337, 49] on div "Fairmont" at bounding box center [422, 43] width 219 height 13
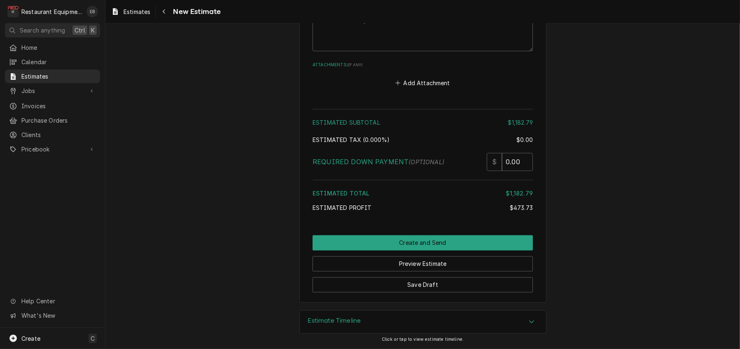
scroll to position [2063, 0]
click at [460, 278] on button "Save Draft" at bounding box center [422, 284] width 220 height 15
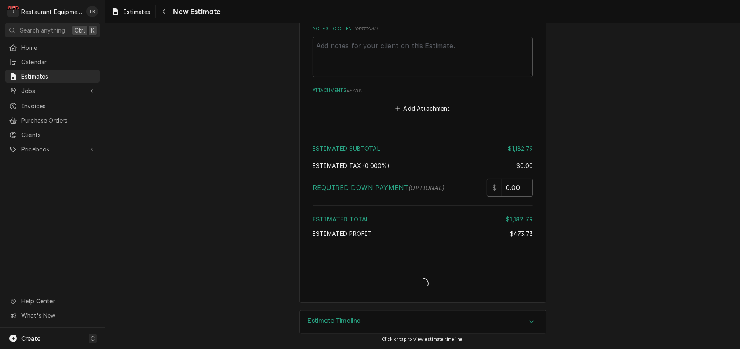
type textarea "x"
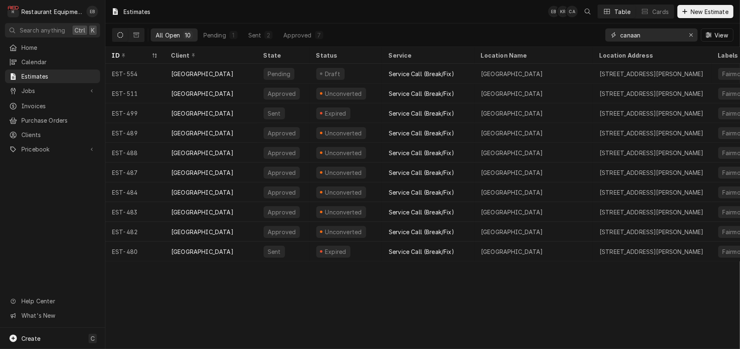
drag, startPoint x: 621, startPoint y: 30, endPoint x: 540, endPoint y: 30, distance: 80.7
click at [538, 29] on div "All Open 10 Pending 1 Sent 2 Approved 7 canaan View" at bounding box center [422, 34] width 621 height 23
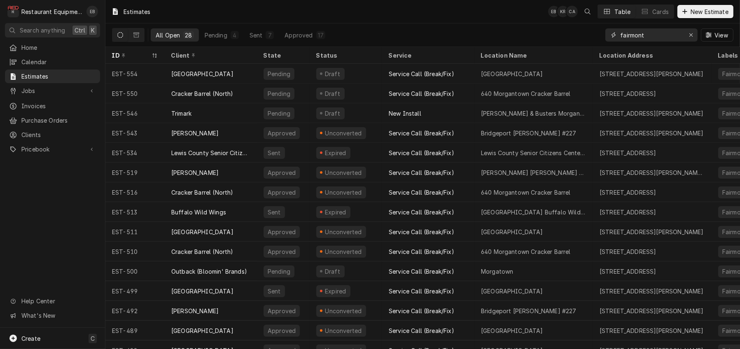
type input "fairmont"
click at [443, 35] on div "All Open 28 Pending 4 Sent 7 Approved 17 fairmont View" at bounding box center [422, 34] width 621 height 23
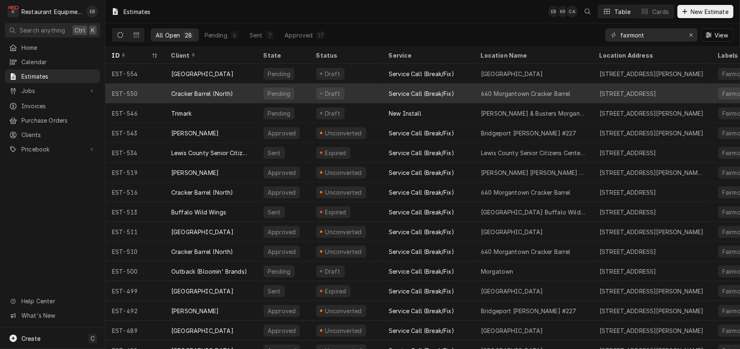
click at [257, 96] on div "Cracker Barrel (North)" at bounding box center [211, 94] width 92 height 20
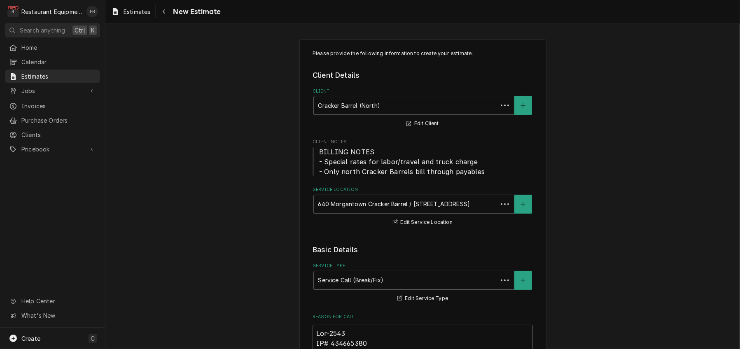
type textarea "x"
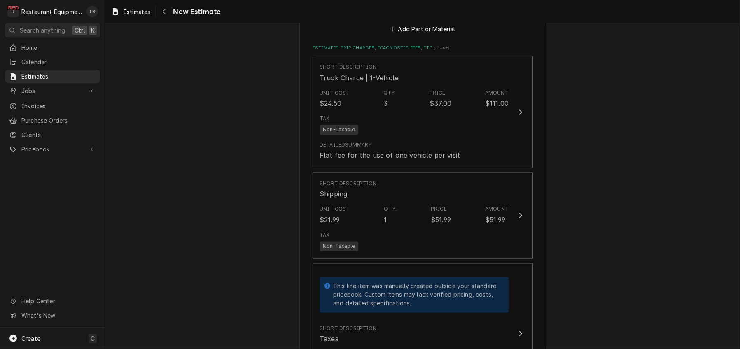
scroll to position [1894, 0]
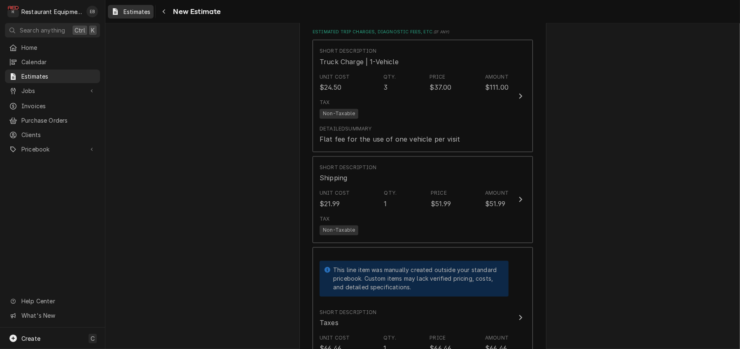
click at [119, 9] on div "Dynamic Content Wrapper" at bounding box center [115, 12] width 8 height 10
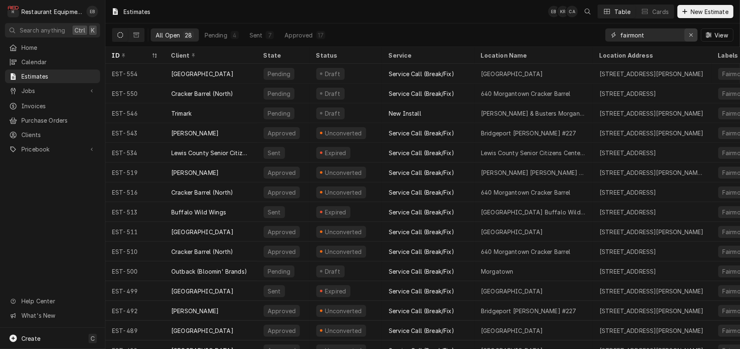
click at [690, 39] on div "Erase input" at bounding box center [691, 35] width 8 height 8
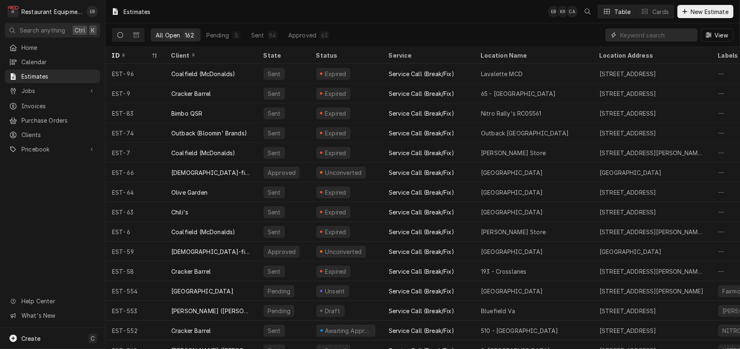
click at [674, 39] on input "Dynamic Content Wrapper" at bounding box center [656, 34] width 73 height 13
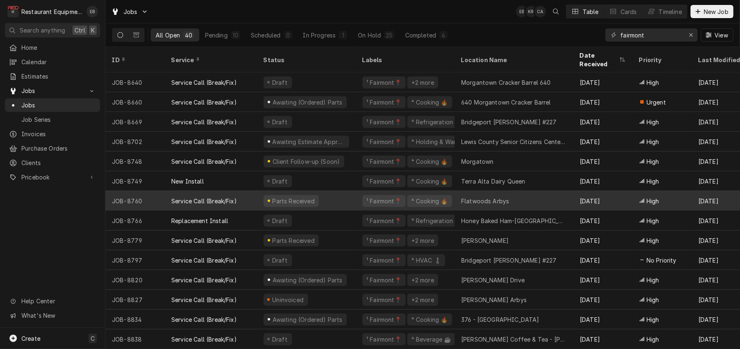
scroll to position [519, 0]
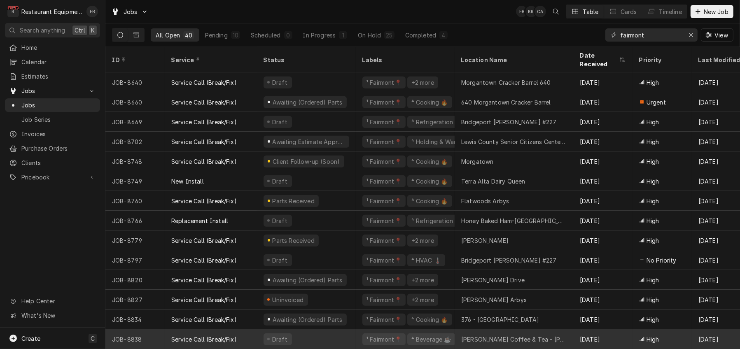
click at [352, 332] on div "Draft" at bounding box center [306, 339] width 99 height 20
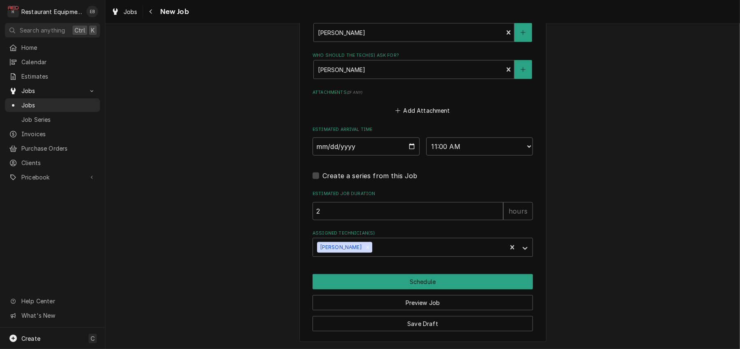
scroll to position [748, 0]
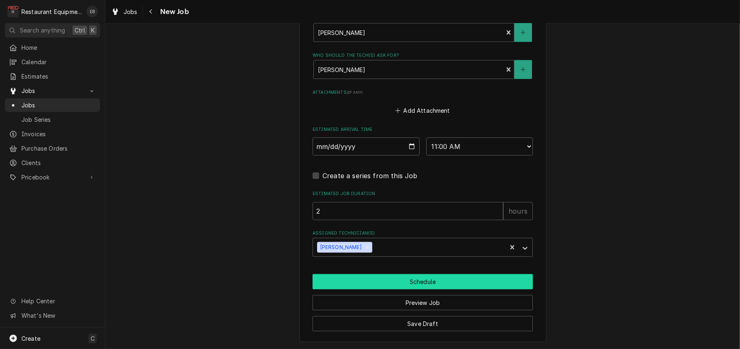
click at [426, 280] on button "Schedule" at bounding box center [422, 281] width 220 height 15
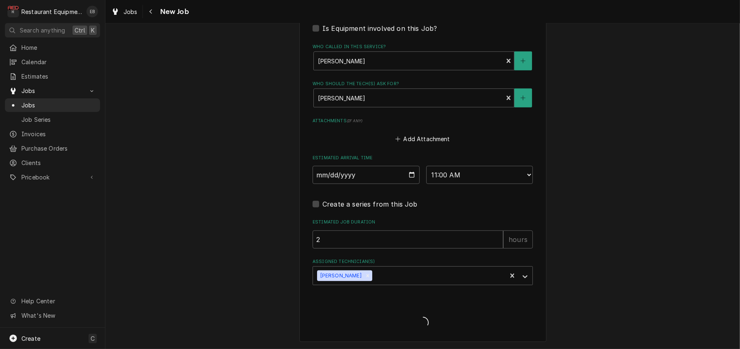
scroll to position [717, 0]
type textarea "x"
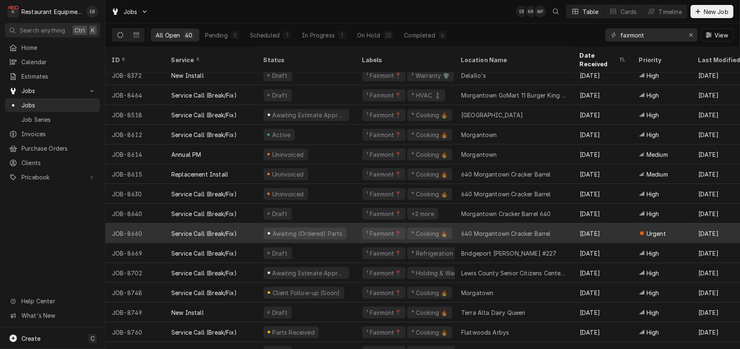
scroll to position [382, 0]
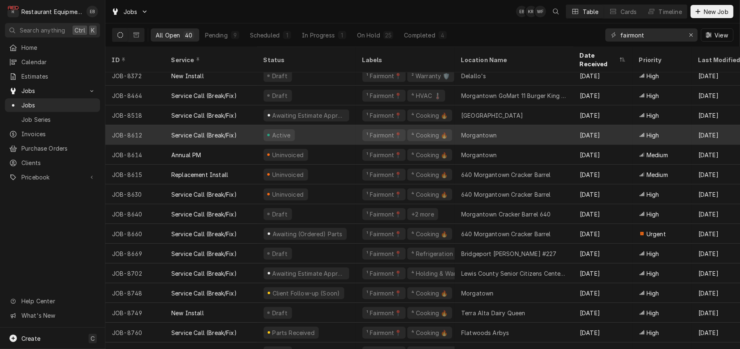
click at [257, 134] on div "Service Call (Break/Fix)" at bounding box center [211, 135] width 92 height 20
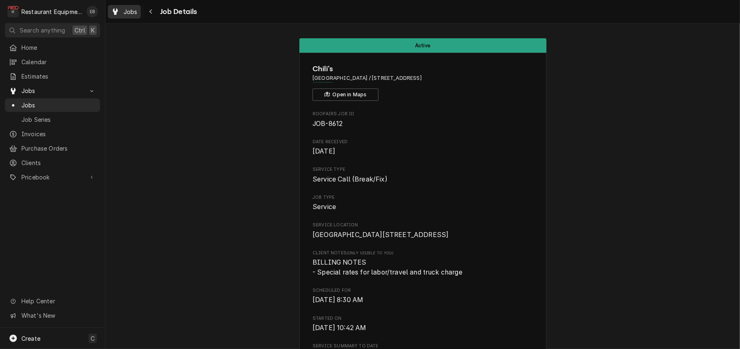
click at [133, 13] on span "Jobs" at bounding box center [130, 11] width 14 height 9
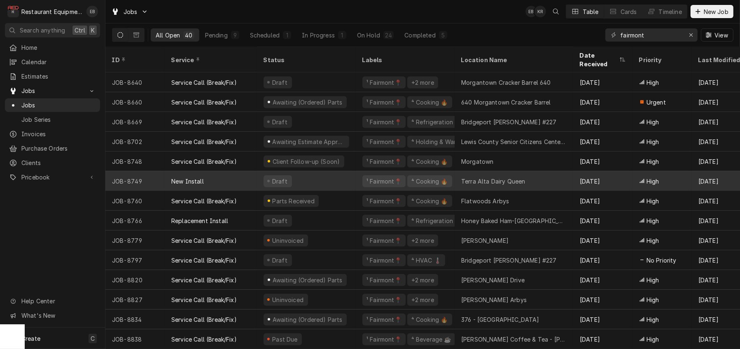
scroll to position [519, 0]
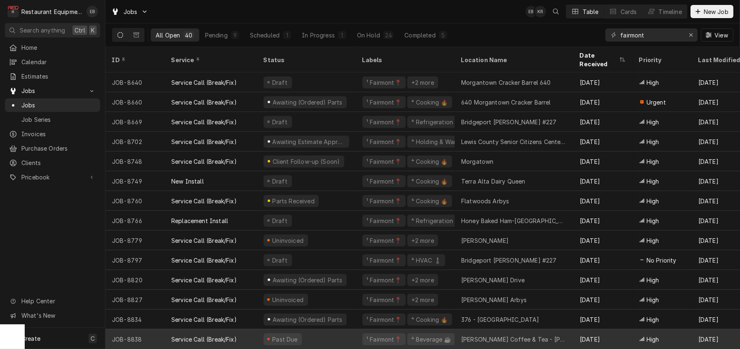
click at [352, 333] on div "Past Due" at bounding box center [306, 339] width 99 height 20
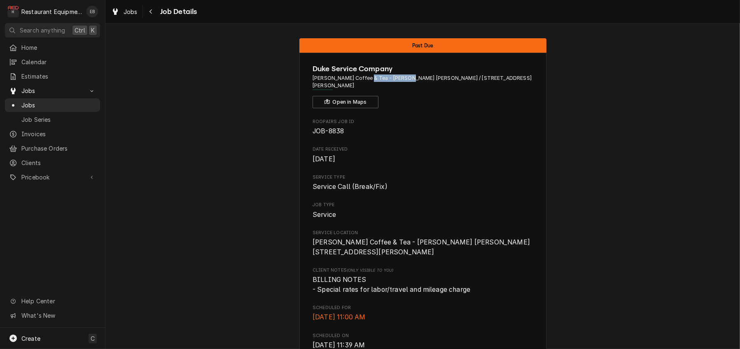
drag, startPoint x: 370, startPoint y: 86, endPoint x: 412, endPoint y: 89, distance: 42.9
click at [412, 89] on div "Duke Service Company Peets Coffee & Tea - Lavery Hall / 430 Old Turner St, Blac…" at bounding box center [422, 85] width 220 height 45
click at [360, 101] on button "Open in Maps" at bounding box center [345, 102] width 66 height 12
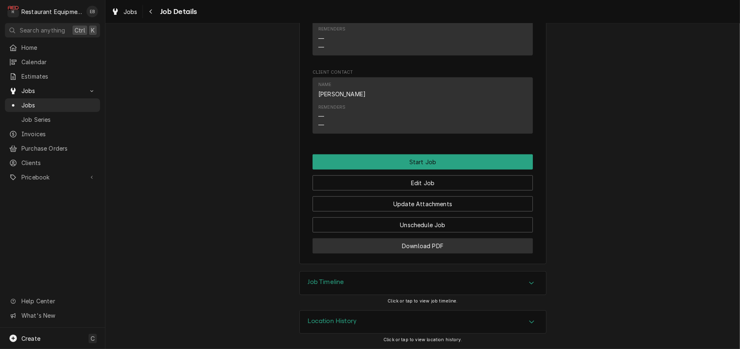
scroll to position [827, 0]
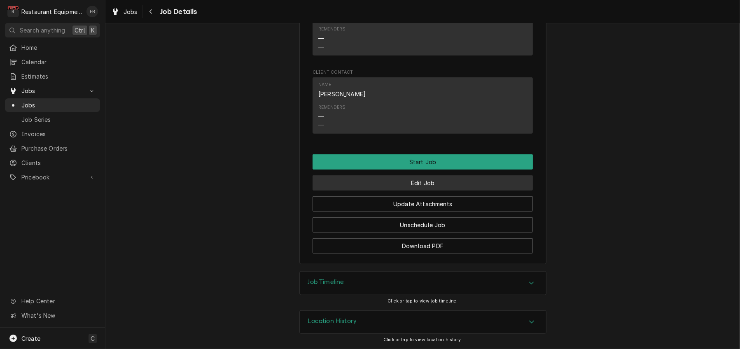
click at [459, 175] on button "Edit Job" at bounding box center [422, 182] width 220 height 15
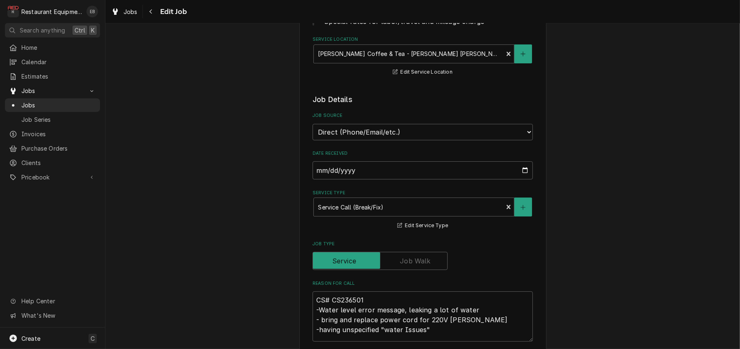
scroll to position [82, 0]
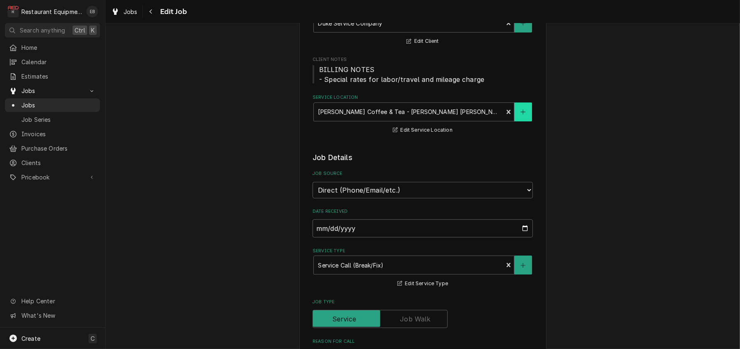
click at [530, 121] on button "Service Location" at bounding box center [522, 112] width 17 height 19
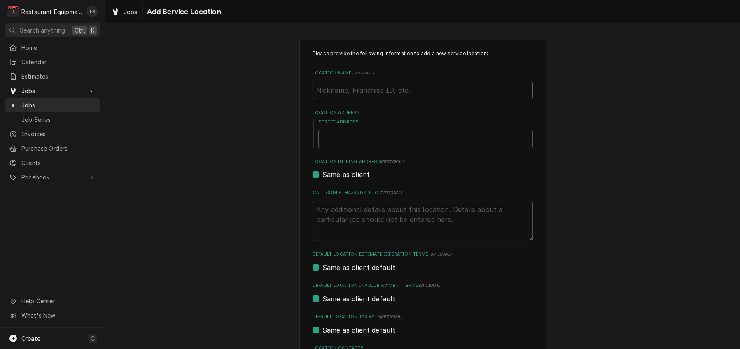
click at [396, 99] on input "Location Name ( optional )" at bounding box center [422, 90] width 220 height 18
type textarea "x"
type input "W"
type textarea "x"
type input "WV"
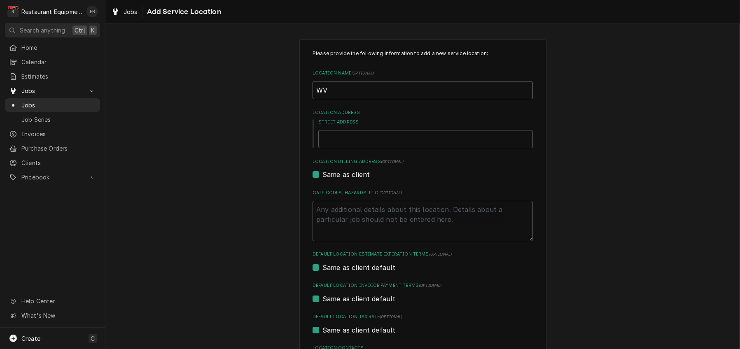
type textarea "x"
type input "WVU"
type textarea "x"
type input "WVU"
type textarea "x"
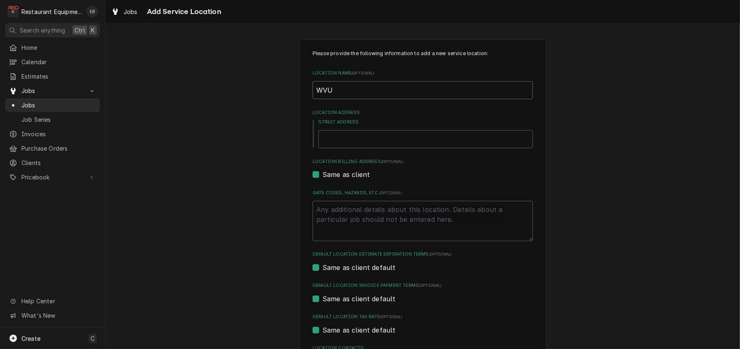
type input "WVU M"
type textarea "x"
type input "WVU Me"
type textarea "x"
type input "WVU Med"
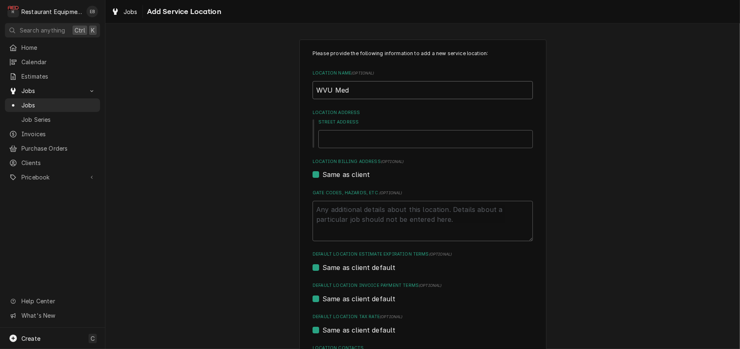
type textarea "x"
type input "WVU Medi"
type textarea "x"
type input "WVU Medic"
type textarea "x"
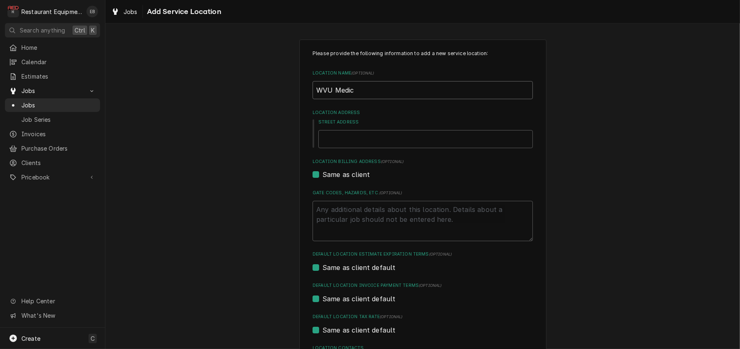
type input "WVU Medica"
type textarea "x"
type input "WVU Medical"
type textarea "x"
type input "WVU Medical"
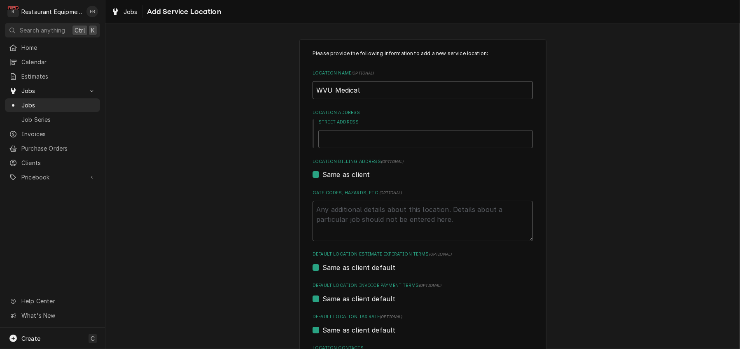
type textarea "x"
type input "WVU Medical C"
type textarea "x"
type input "WVU Medical Ce"
type textarea "x"
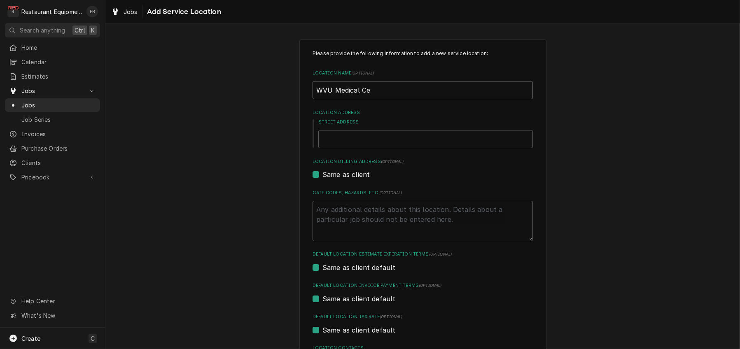
type input "WVU Medical Cen"
type textarea "x"
type input "WVU Medical Cent"
type textarea "x"
type input "WVU Medical Cente"
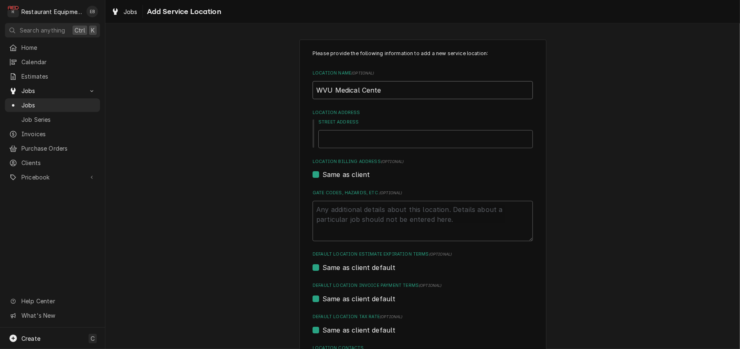
type textarea "x"
type input "[GEOGRAPHIC_DATA]"
type textarea "x"
type input "[GEOGRAPHIC_DATA]"
click at [448, 148] on input "Street Address" at bounding box center [425, 139] width 214 height 18
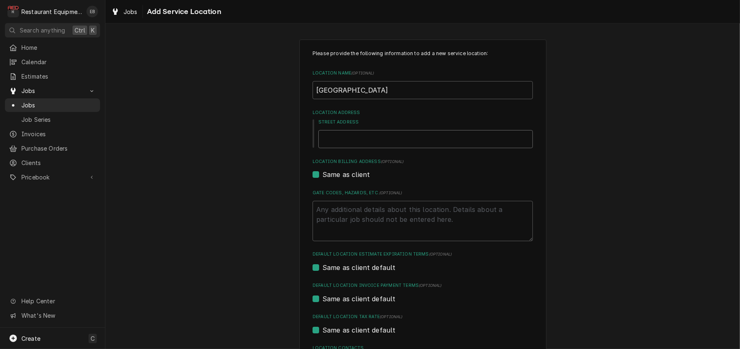
type input "1"
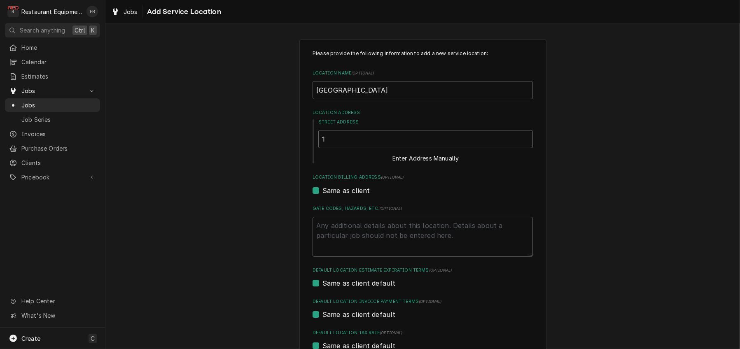
type textarea "x"
type input "1"
type textarea "x"
type input "1 m"
type textarea "x"
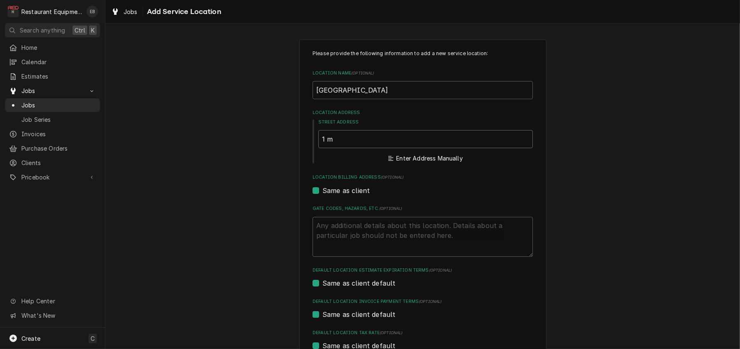
type input "1 me"
type textarea "x"
type input "1 med"
type textarea "x"
type input "1 medi"
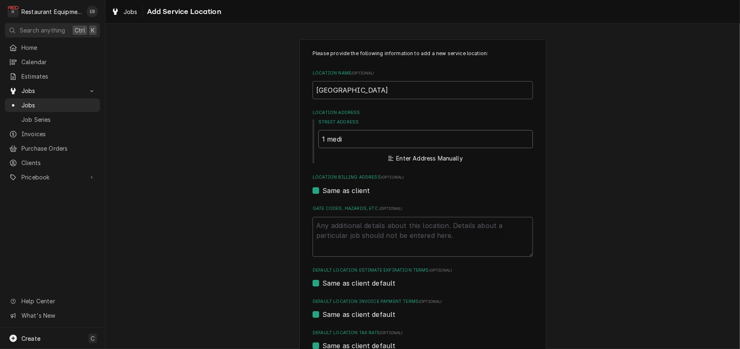
type textarea "x"
type input "1 medic"
type textarea "x"
type input "1 medica"
type textarea "x"
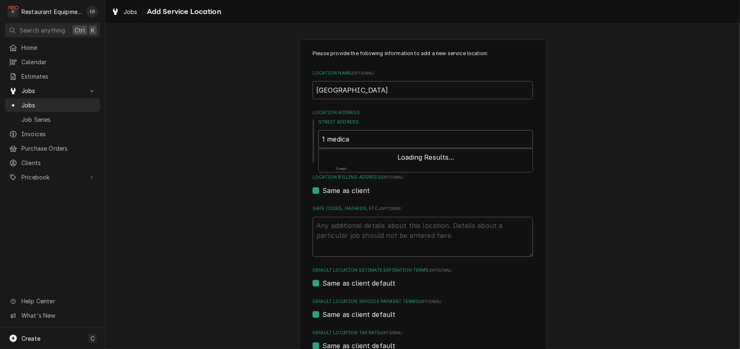
type input "1 medical"
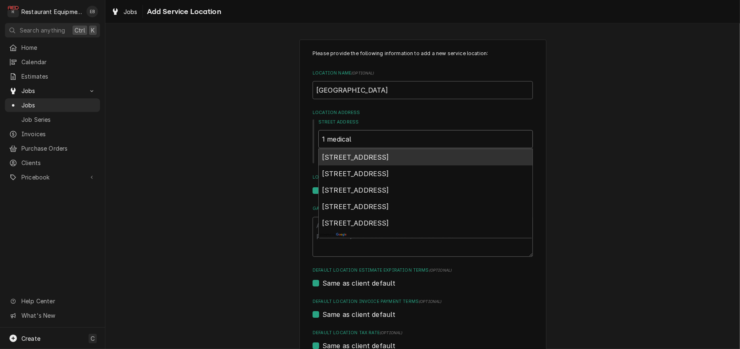
type textarea "x"
type input "1 medical"
click at [389, 161] on span "1 Medical Center Drive, Morgantown, WV, USA" at bounding box center [355, 157] width 67 height 8
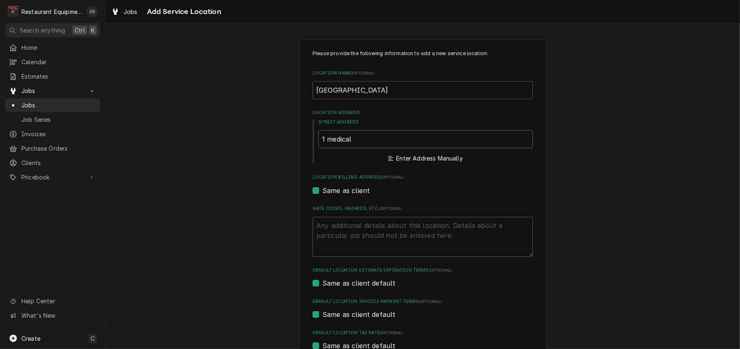
type textarea "x"
type input "1 Medical Center Dr"
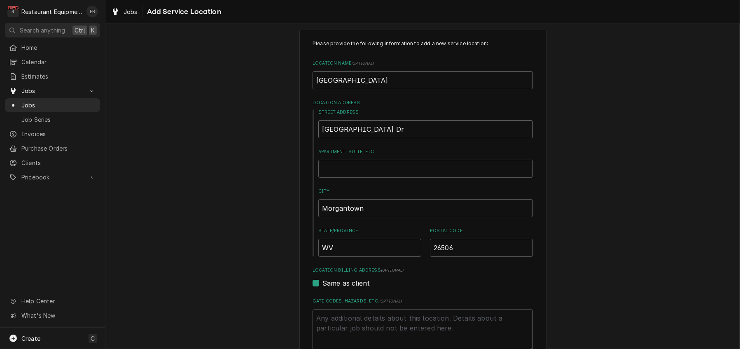
type textarea "x"
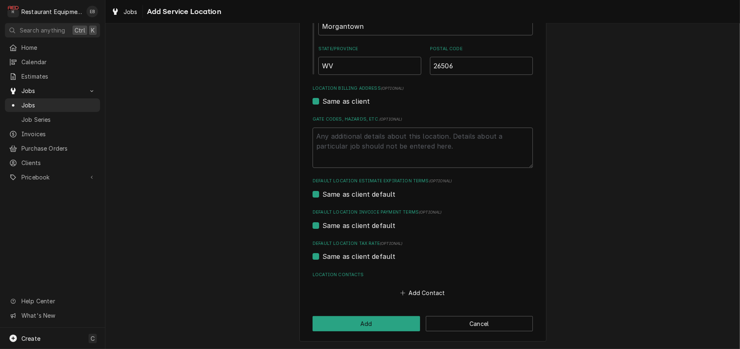
scroll to position [252, 0]
type input "1 Medical Center Dr"
click at [371, 322] on button "Add" at bounding box center [365, 323] width 107 height 15
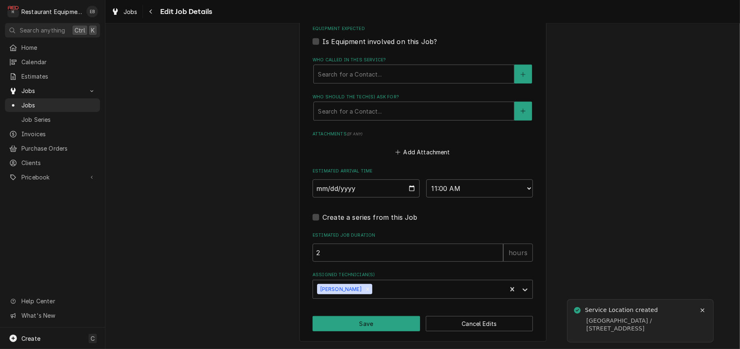
scroll to position [748, 0]
click at [393, 324] on button "Save" at bounding box center [365, 323] width 107 height 15
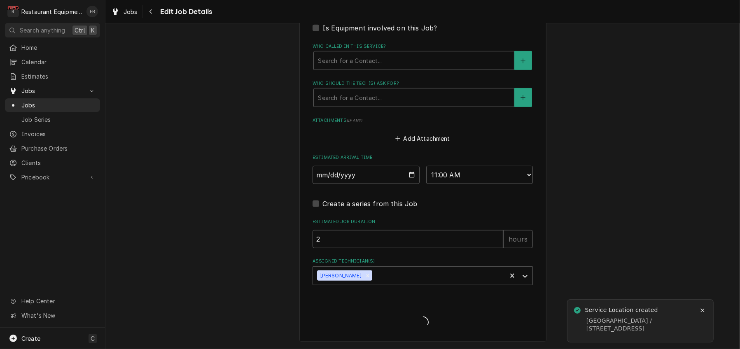
type textarea "x"
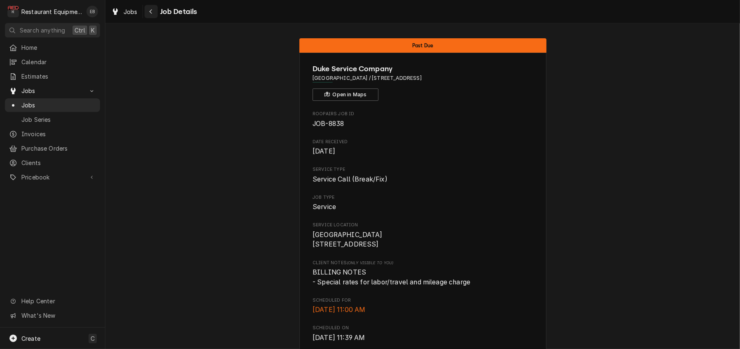
click at [153, 13] on icon "Navigate back" at bounding box center [151, 12] width 4 height 6
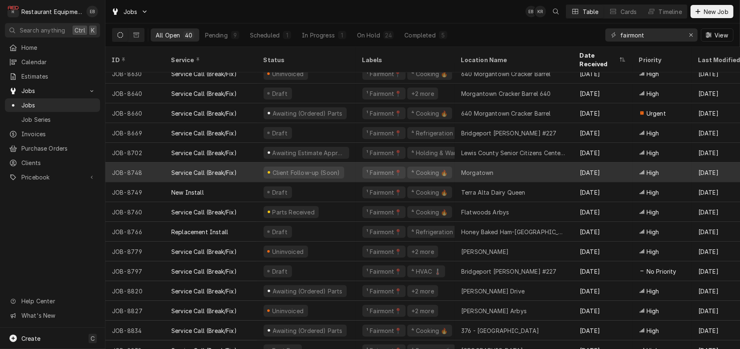
scroll to position [519, 0]
